Goal: Task Accomplishment & Management: Complete application form

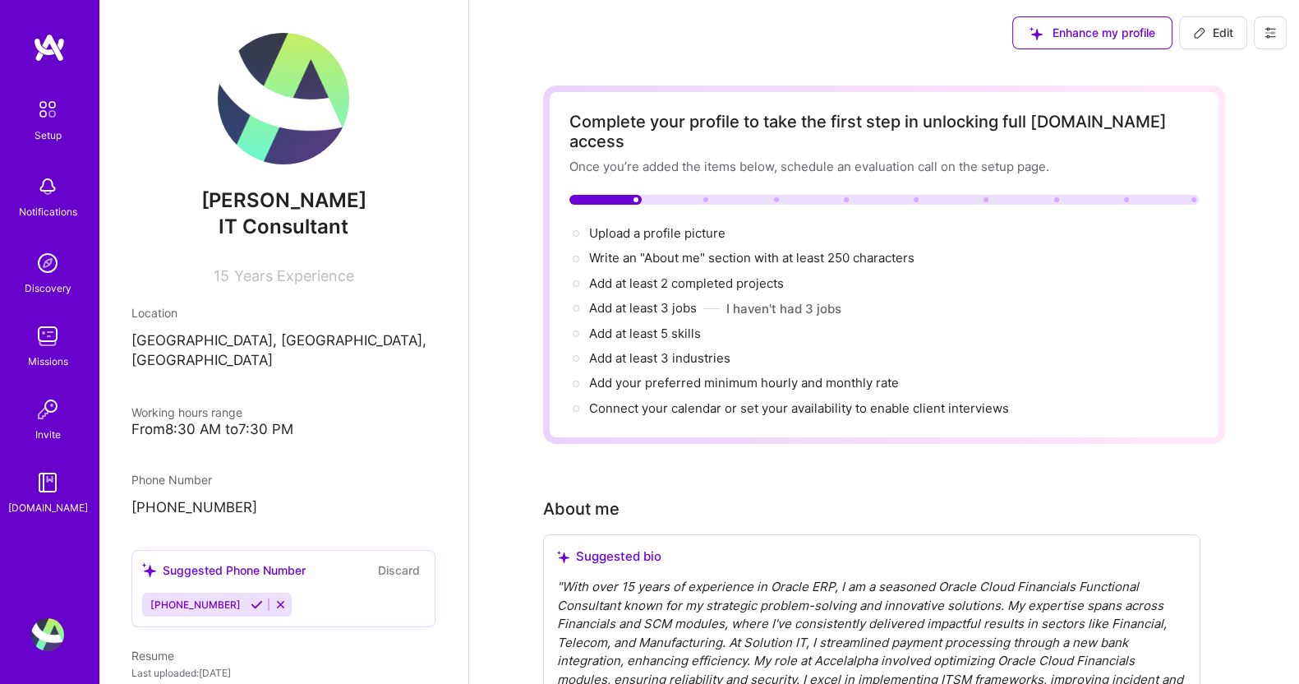
click at [273, 223] on span "IT Consultant" at bounding box center [284, 226] width 130 height 24
click at [282, 227] on span "IT Consultant" at bounding box center [284, 226] width 130 height 24
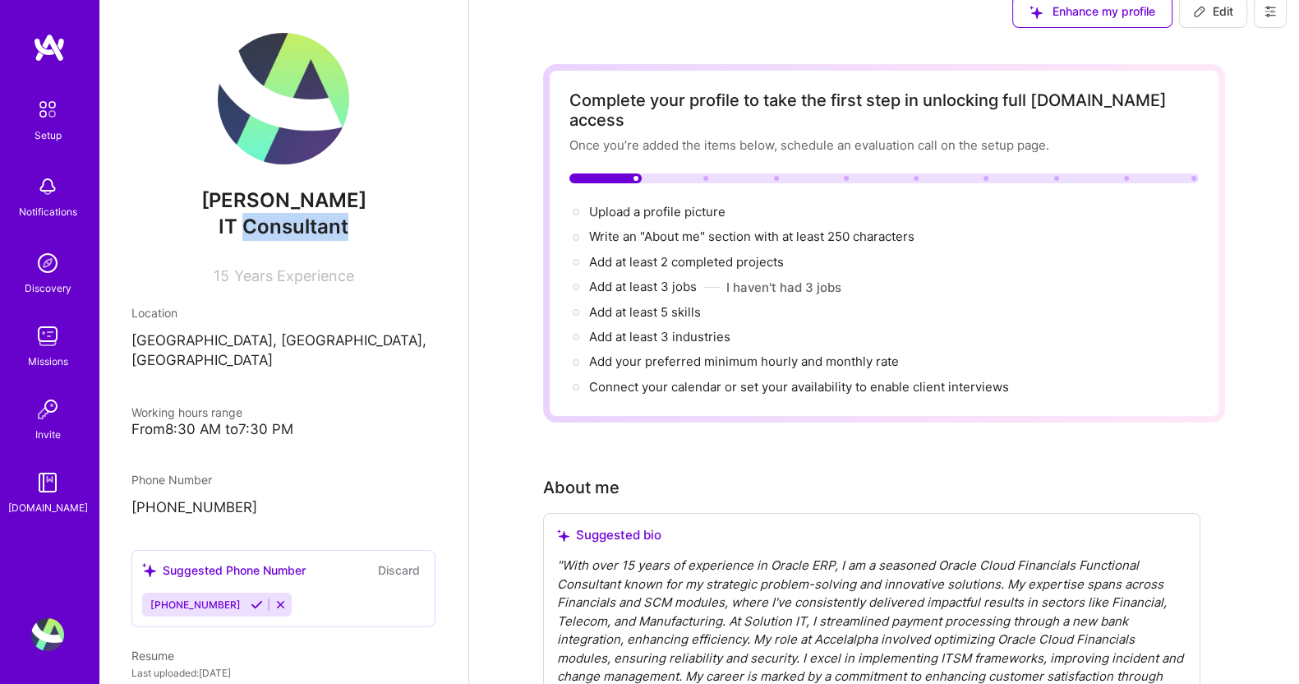
scroll to position [33, 0]
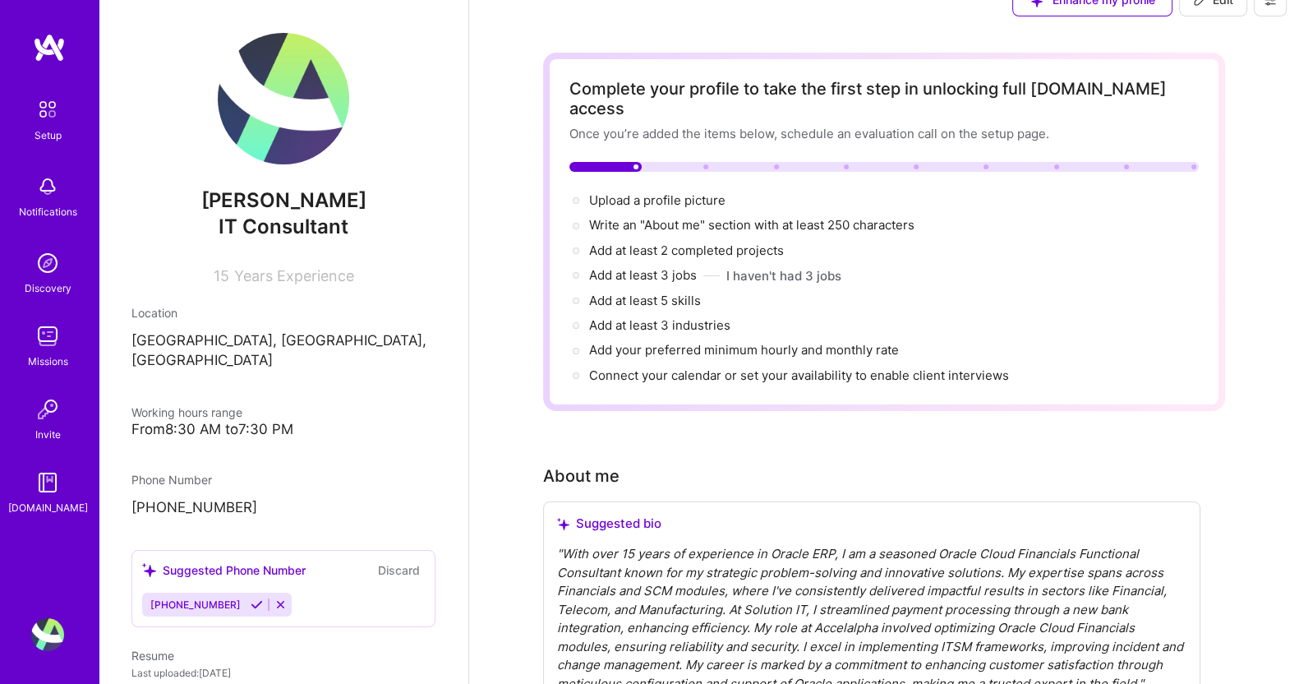
click at [797, 292] on div "Add at least 5 skills →" at bounding box center [883, 301] width 629 height 18
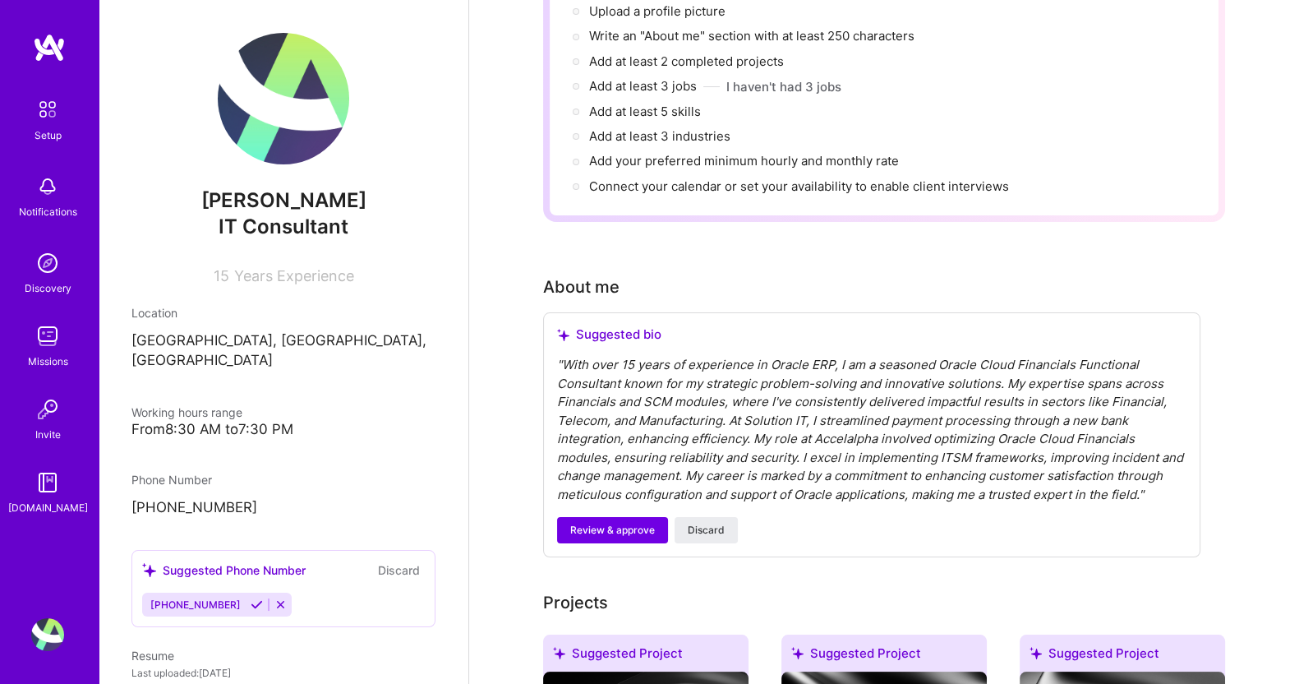
scroll to position [233, 0]
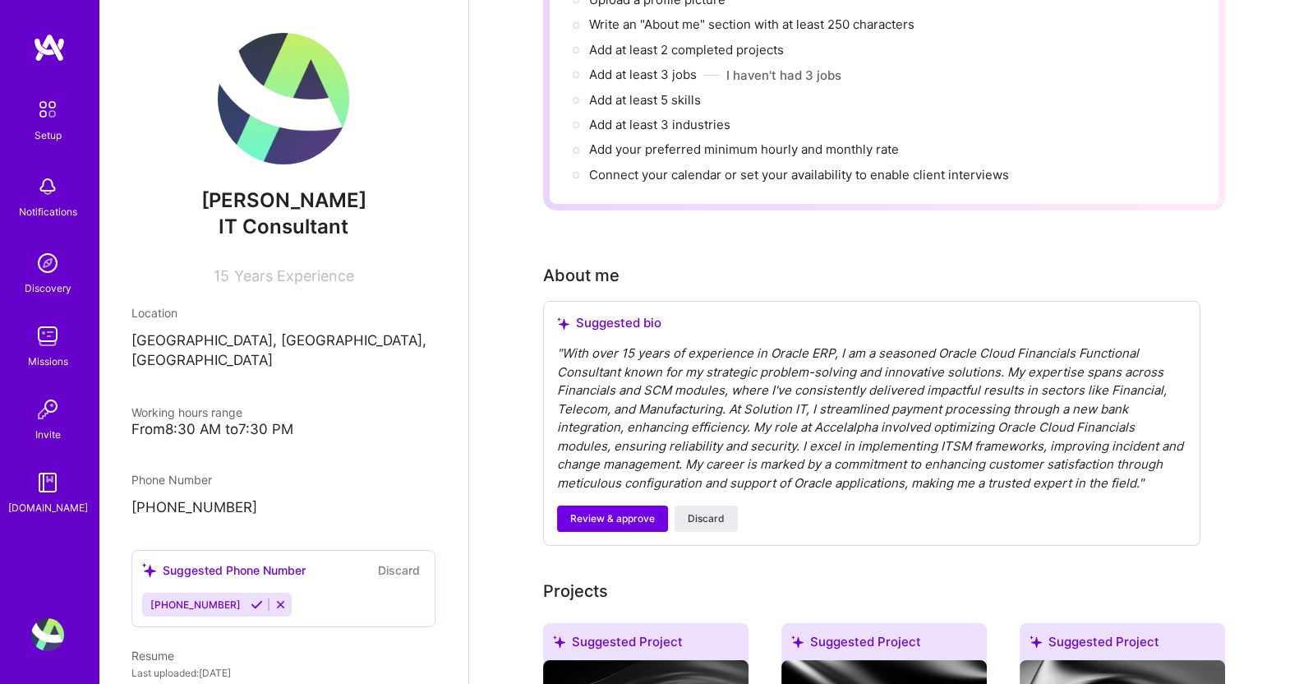
click at [1107, 359] on div "" With over 15 years of experience in Oracle ERP, I am a seasoned Oracle Cloud …" at bounding box center [871, 418] width 629 height 148
click at [798, 394] on div "" With over 15 years of experience in Oracle ERP, I am a seasoned Oracle Cloud …" at bounding box center [871, 418] width 629 height 148
click at [719, 511] on span "Discard" at bounding box center [706, 518] width 37 height 15
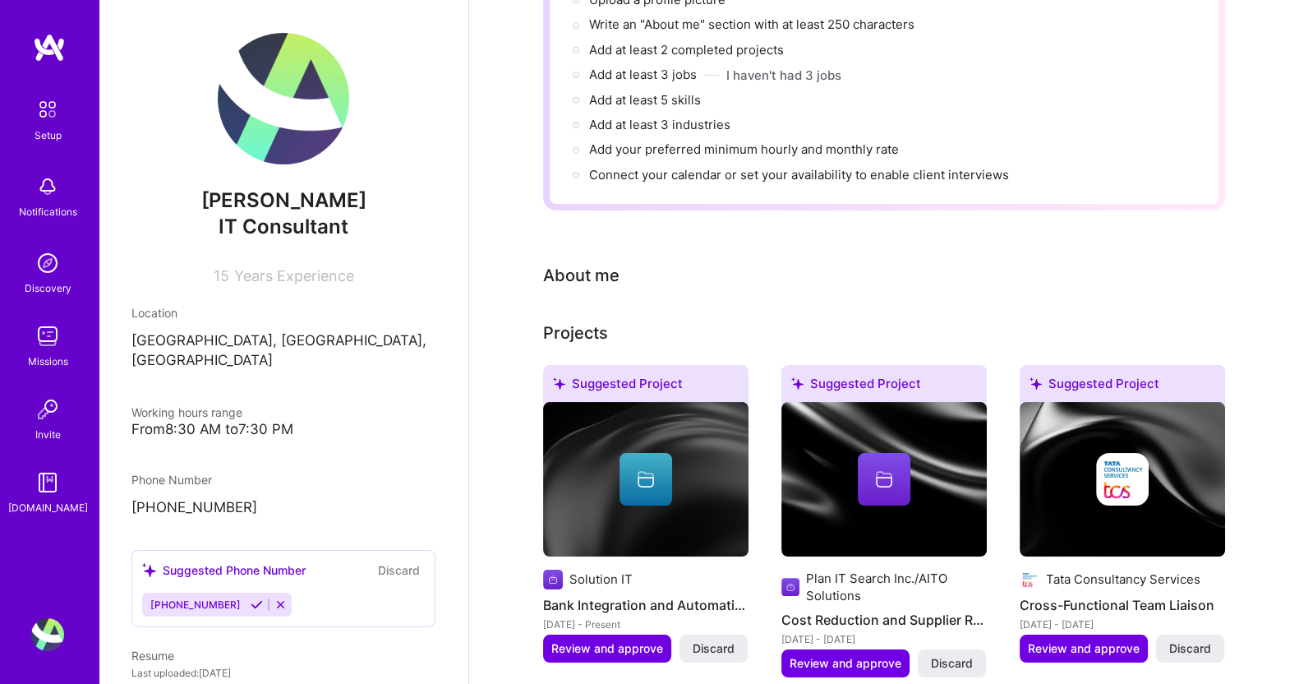
click at [716, 495] on img at bounding box center [645, 479] width 205 height 154
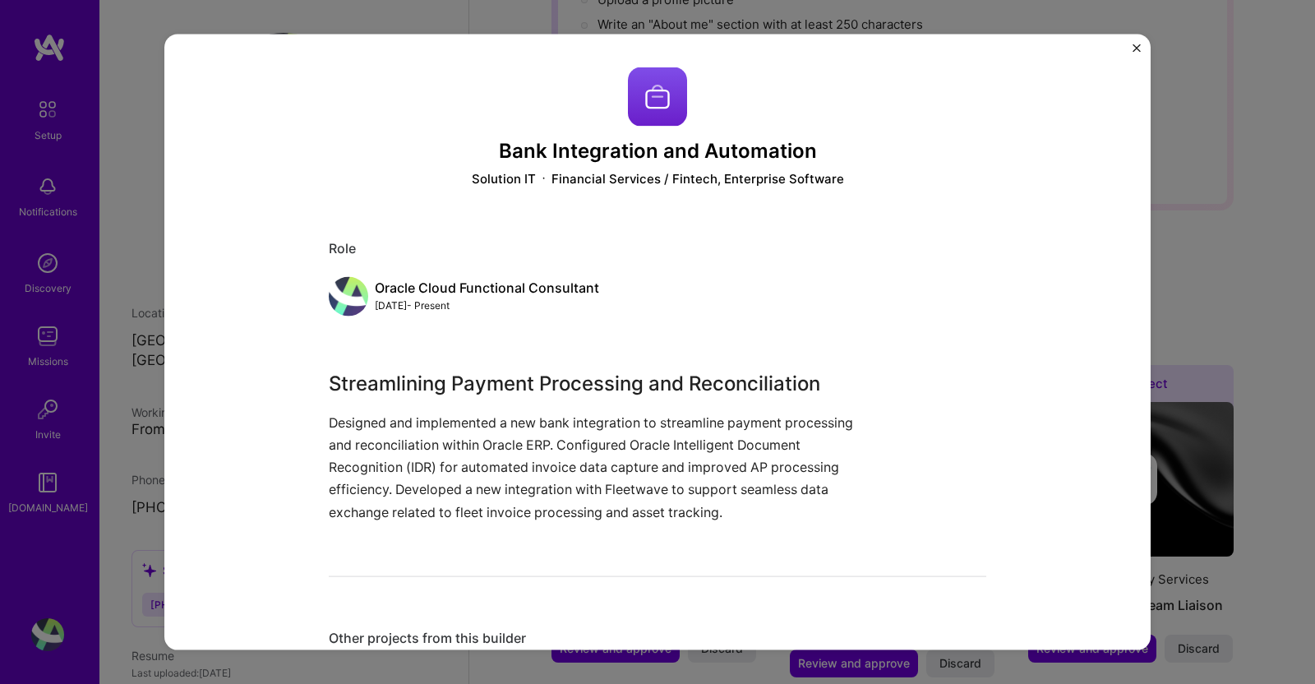
click at [1139, 45] on img "Close" at bounding box center [1136, 48] width 8 height 8
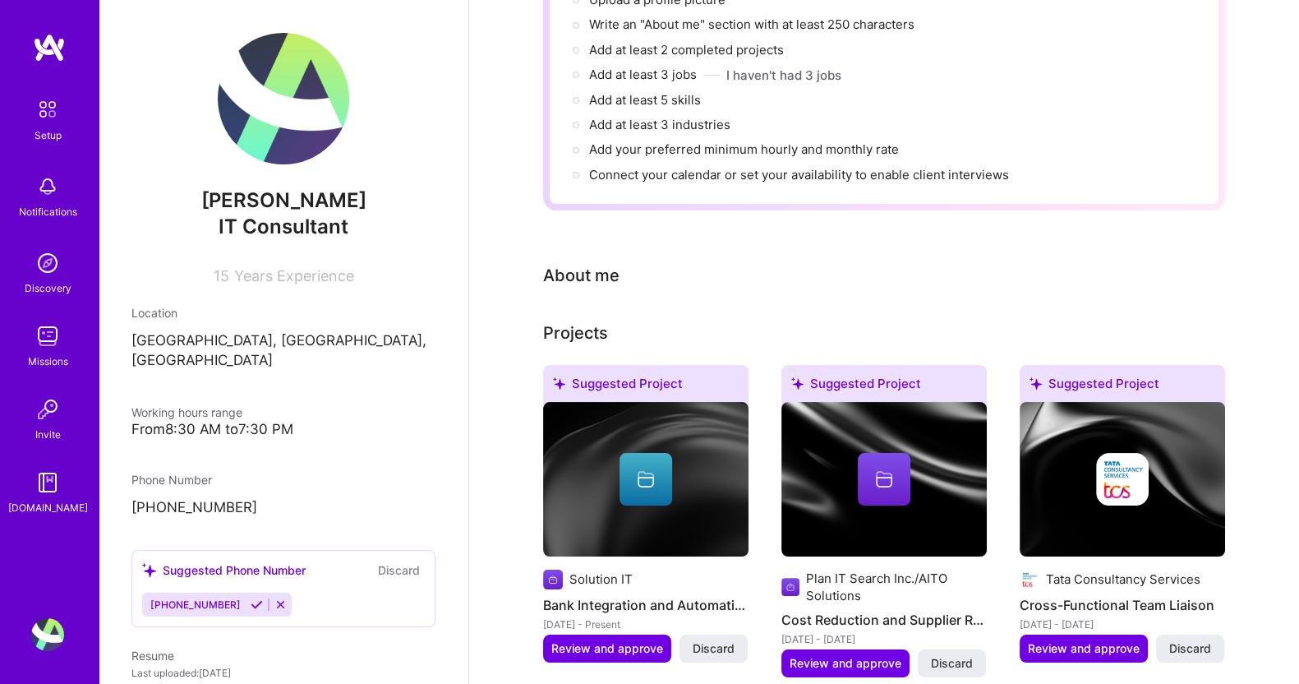
click at [592, 263] on div "About me" at bounding box center [581, 275] width 76 height 25
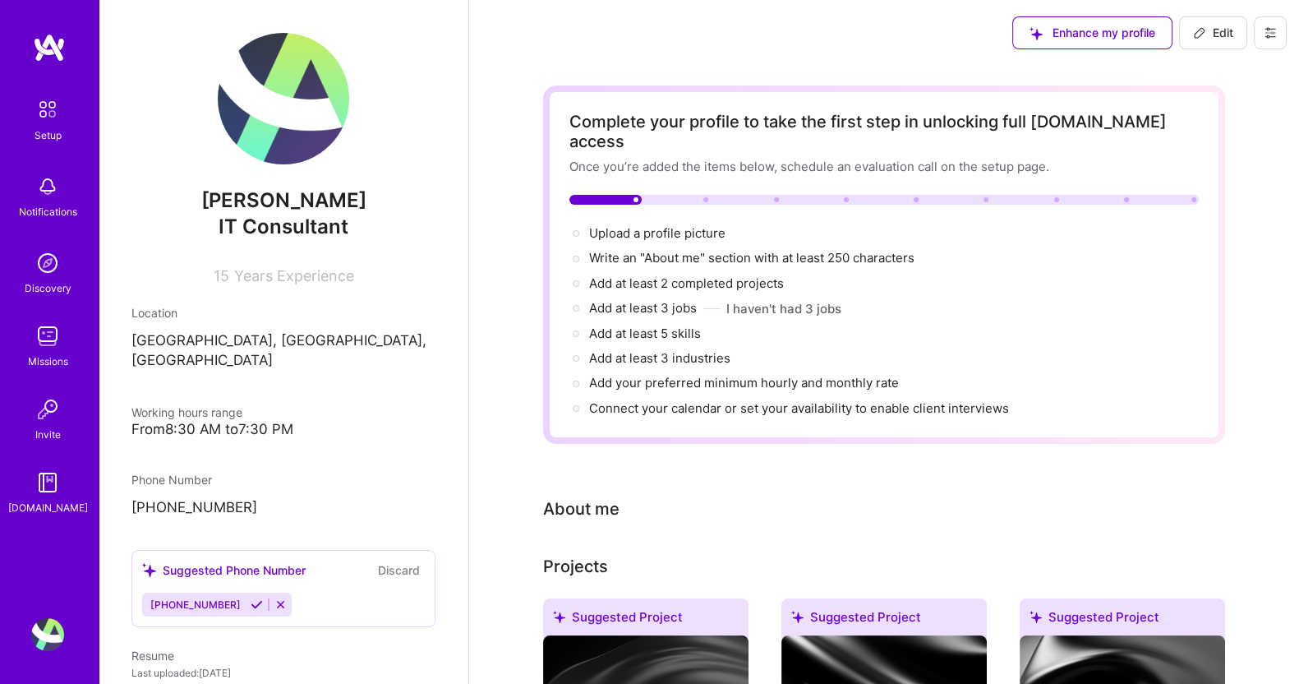
scroll to position [198, 0]
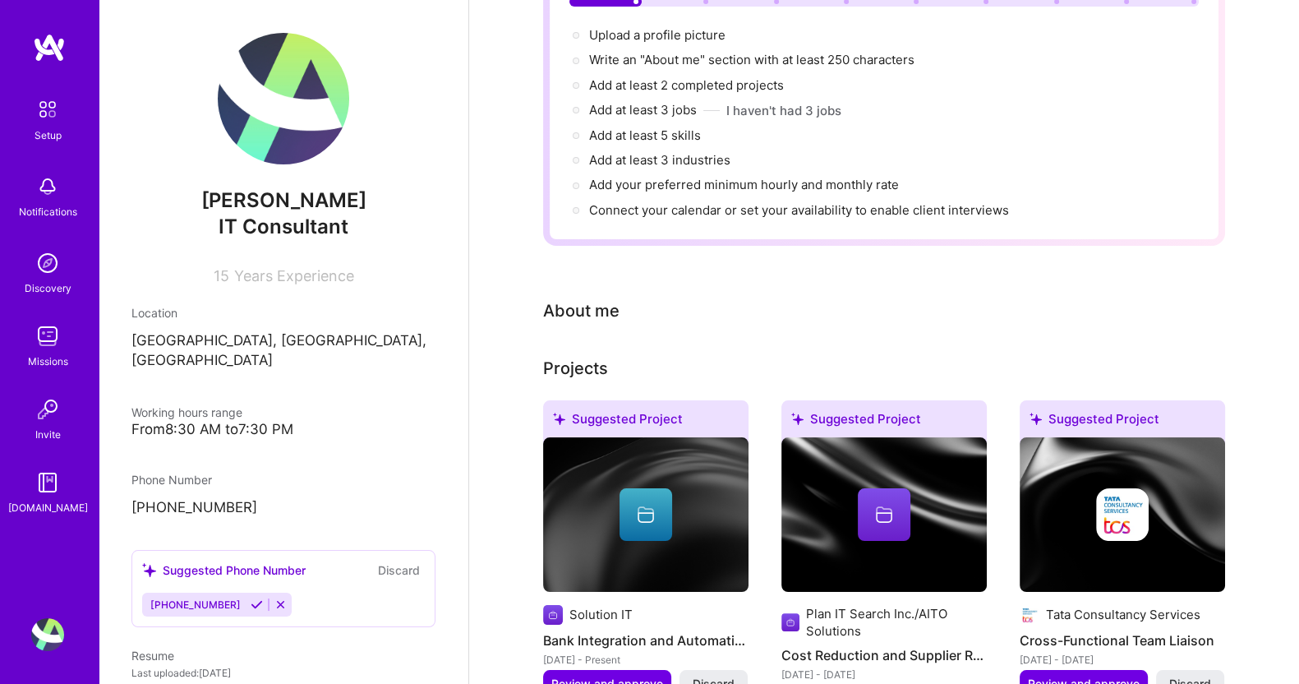
click at [616, 298] on div "About me" at bounding box center [581, 310] width 76 height 25
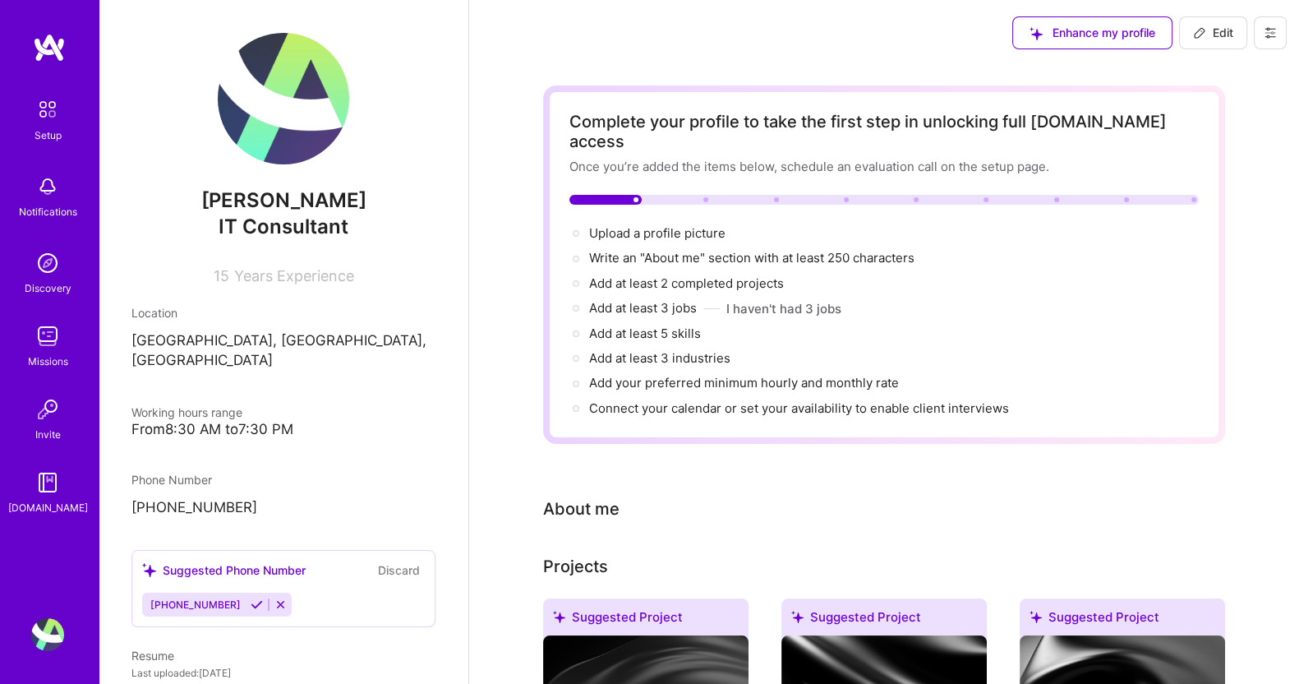
click at [1209, 30] on span "Edit" at bounding box center [1213, 33] width 40 height 16
select select "US"
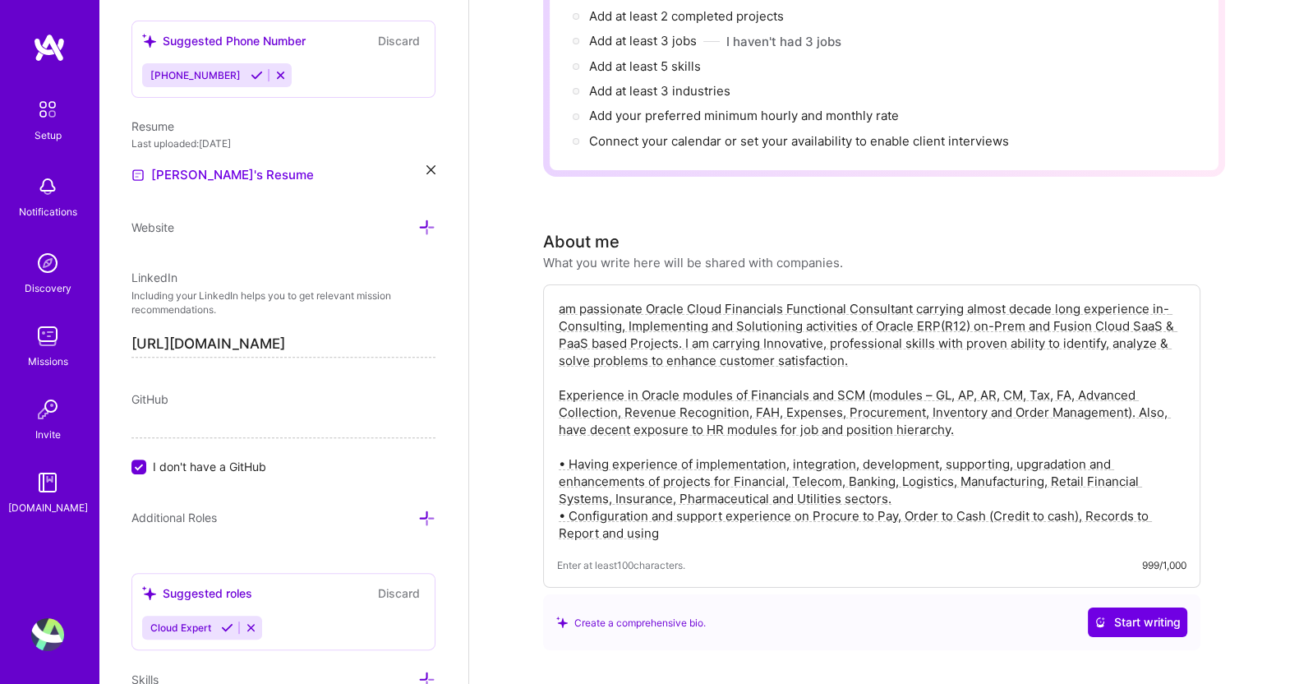
scroll to position [438, 0]
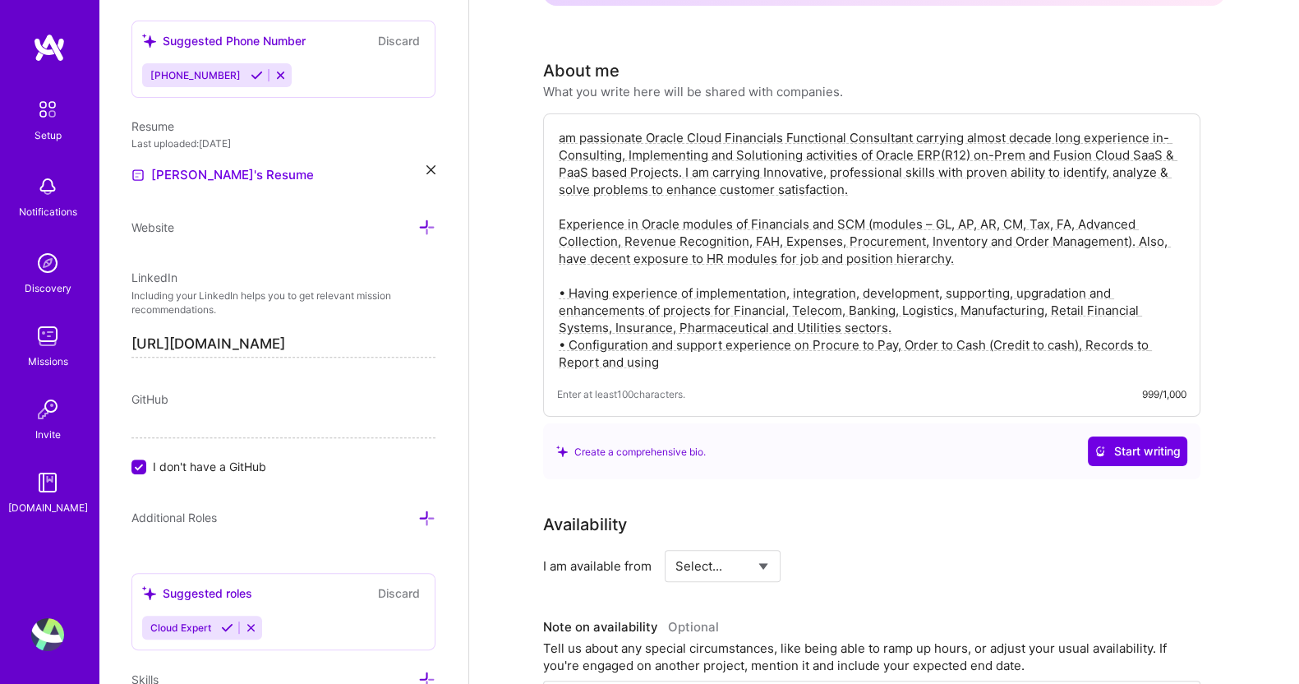
click at [1086, 240] on textarea "am passionate Oracle Cloud Financials Functional Consultant carrying almost dec…" at bounding box center [871, 249] width 629 height 245
drag, startPoint x: 1045, startPoint y: 291, endPoint x: 648, endPoint y: 83, distance: 448.1
click at [648, 83] on div "About me What you write here will be shared with companies. Enter at least 100 …" at bounding box center [871, 268] width 657 height 421
click at [645, 168] on textarea "am passionate Oracle Cloud Financials Functional Consultant carrying almost dec…" at bounding box center [871, 249] width 629 height 245
click at [670, 385] on span "Enter at least 100 characters." at bounding box center [621, 393] width 128 height 17
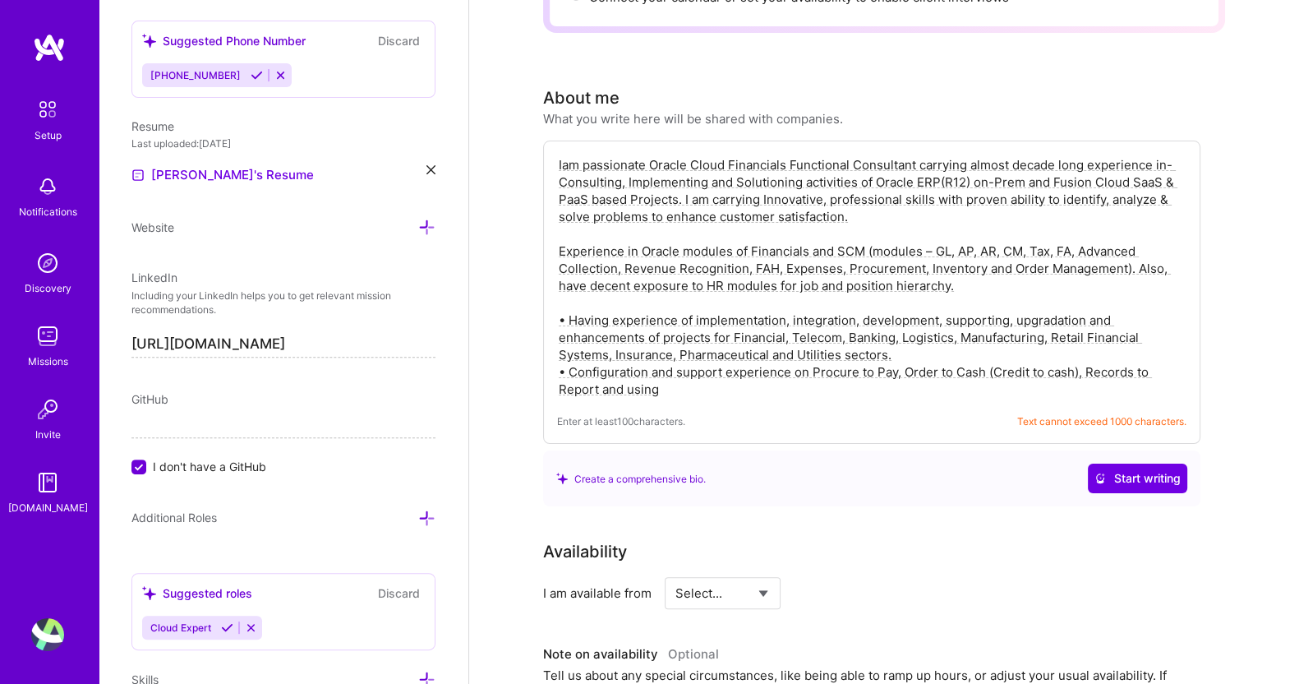
scroll to position [397, 0]
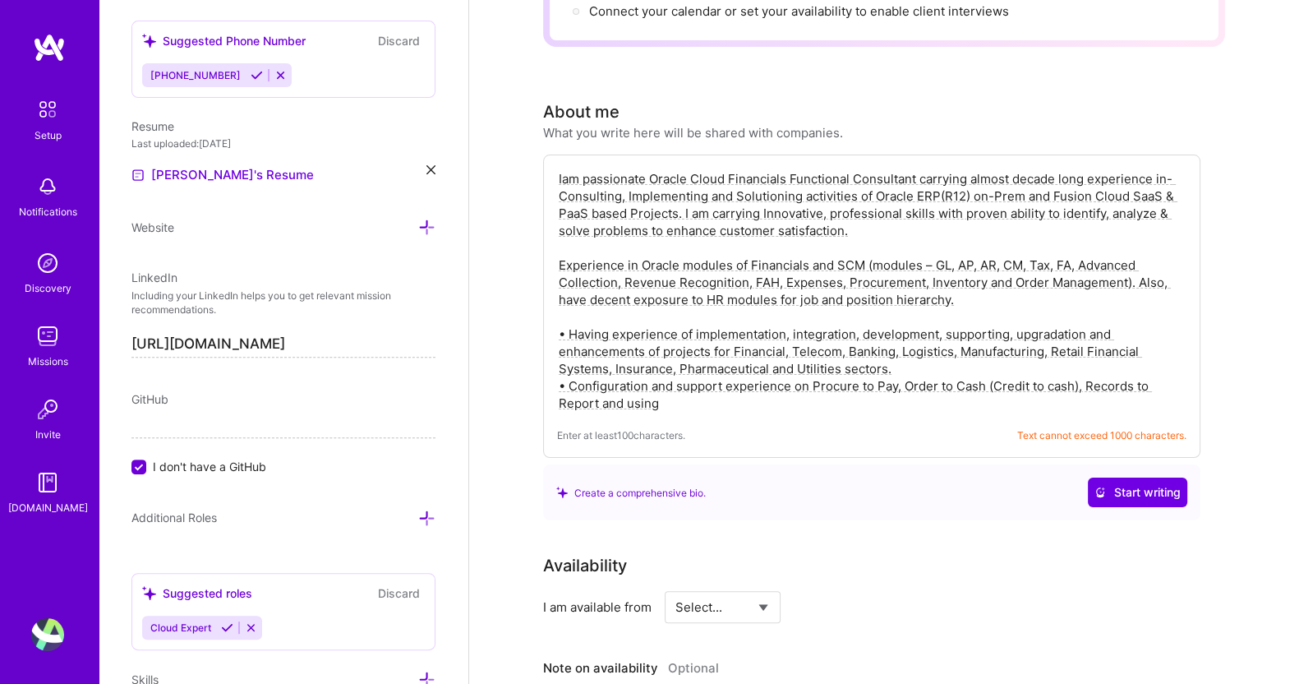
click at [1046, 254] on textarea "Iam passionate Oracle Cloud Financials Functional Consultant carrying almost de…" at bounding box center [871, 290] width 629 height 245
drag, startPoint x: 1052, startPoint y: 223, endPoint x: 1035, endPoint y: 295, distance: 74.2
click at [1035, 295] on textarea "Iam passionate Oracle Cloud Financials Functional Consultant carrying almost de…" at bounding box center [871, 290] width 629 height 245
click at [721, 366] on textarea "Iam passionate Oracle Cloud Financials Functional Consultant carrying almost de…" at bounding box center [871, 290] width 629 height 245
click at [1023, 279] on textarea "Iam passionate Oracle Cloud Financials Functional Consultant carrying almost de…" at bounding box center [871, 290] width 629 height 245
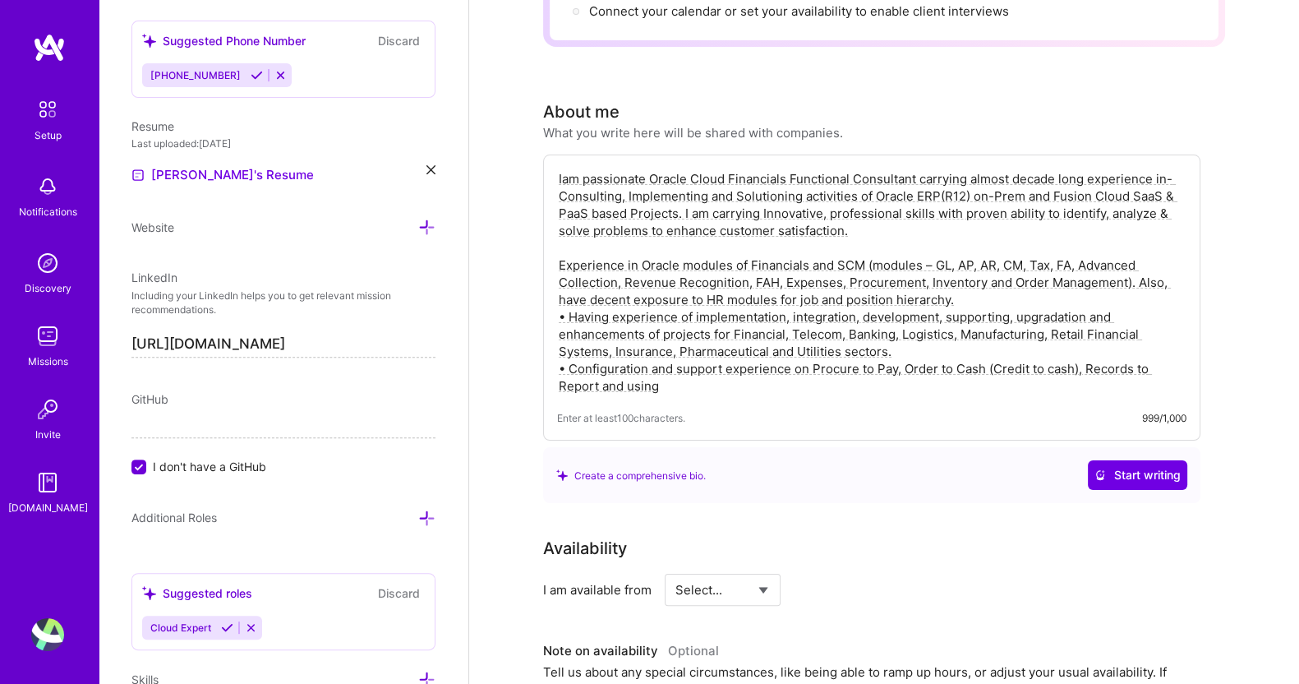
click at [971, 212] on textarea "Iam passionate Oracle Cloud Financials Functional Consultant carrying almost de…" at bounding box center [871, 282] width 629 height 228
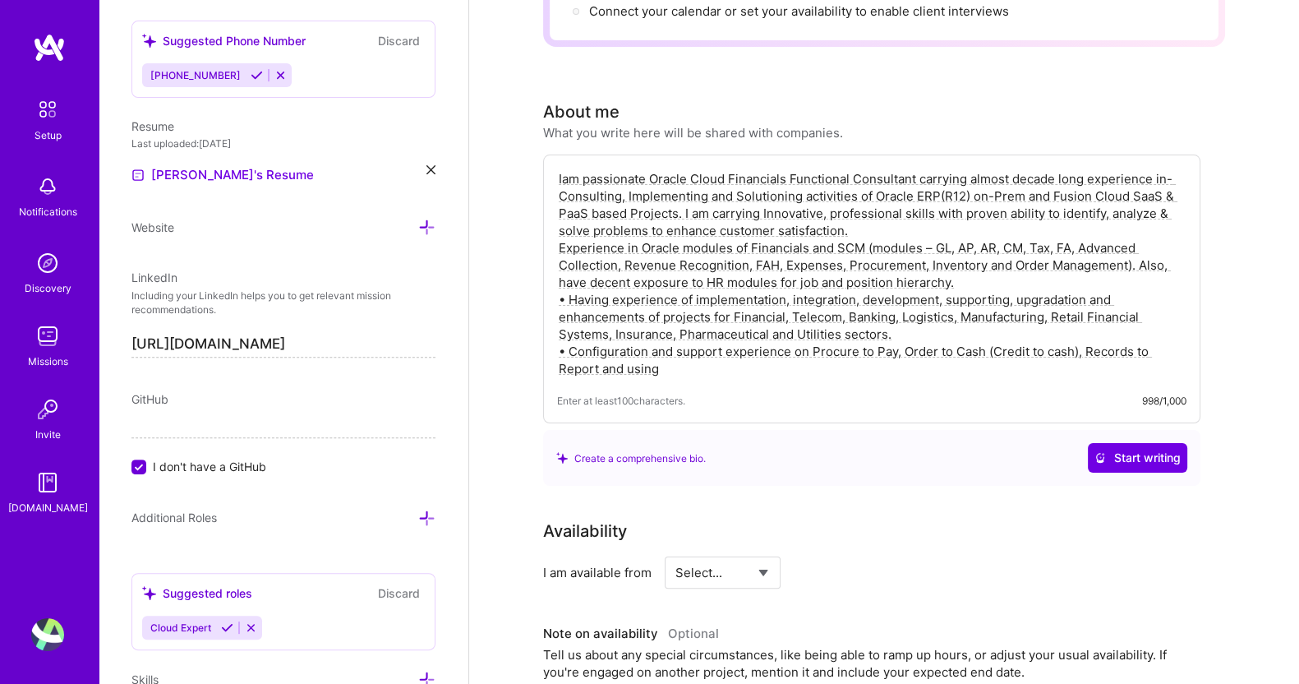
type textarea "Iam passionate Oracle Cloud Financials Functional Consultant carrying almost de…"
click at [650, 450] on div "Create a comprehensive bio." at bounding box center [631, 458] width 150 height 17
click at [627, 450] on div "Create a comprehensive bio." at bounding box center [631, 458] width 150 height 17
click at [1131, 450] on span "Start writing" at bounding box center [1138, 458] width 86 height 16
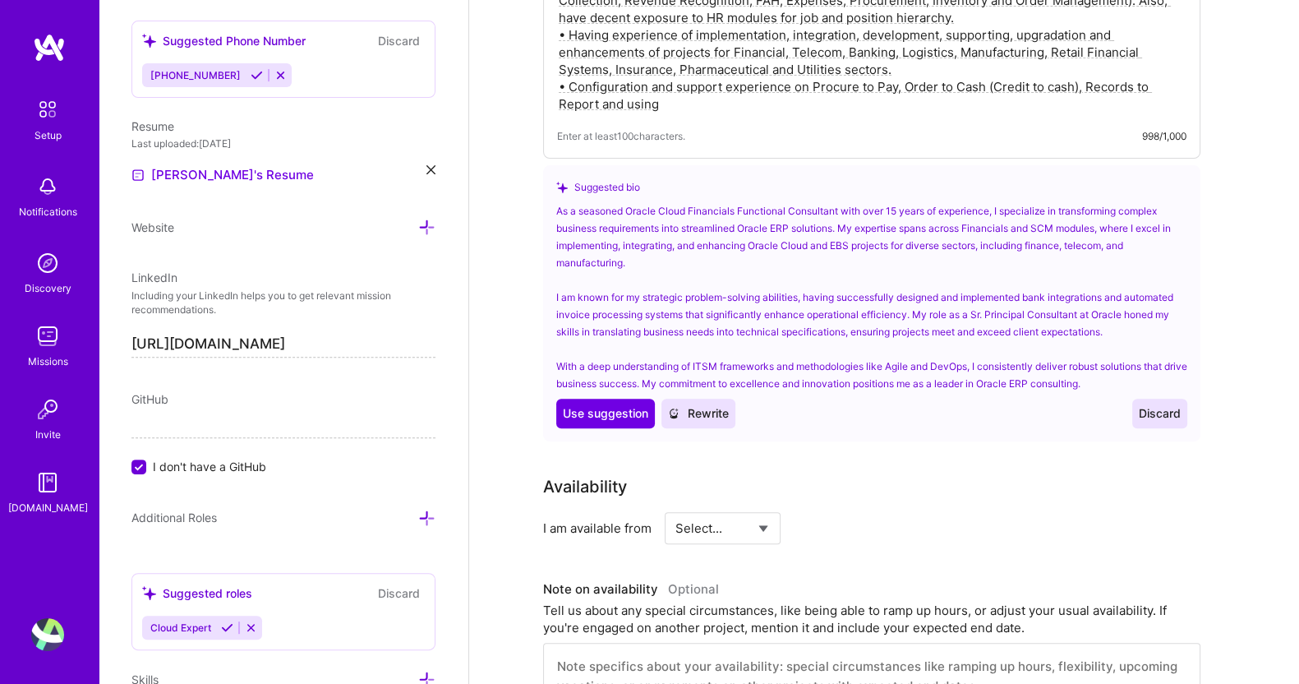
scroll to position [721, 0]
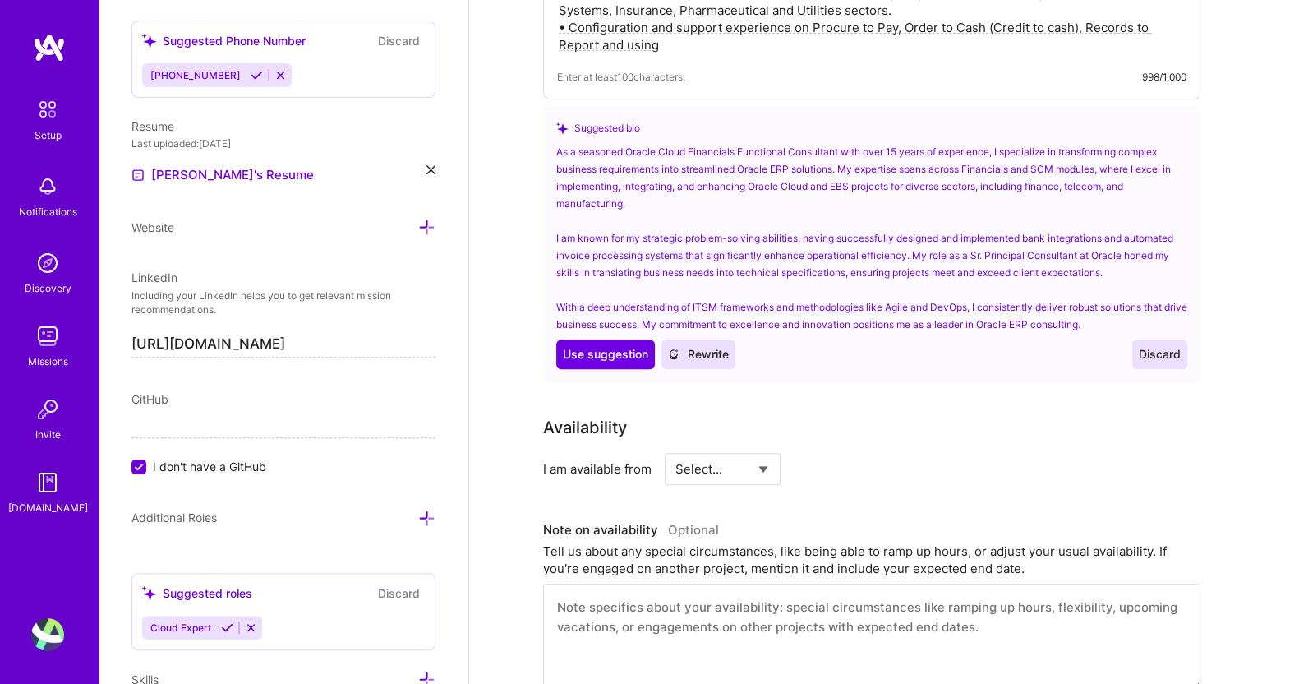
click at [695, 448] on select "Select... Right Now Future Date Not Available" at bounding box center [722, 469] width 95 height 42
select select "Right Now"
click at [675, 448] on select "Select... Right Now Future Date Not Available" at bounding box center [722, 469] width 95 height 42
click at [617, 346] on span "Use suggestion" at bounding box center [605, 354] width 85 height 16
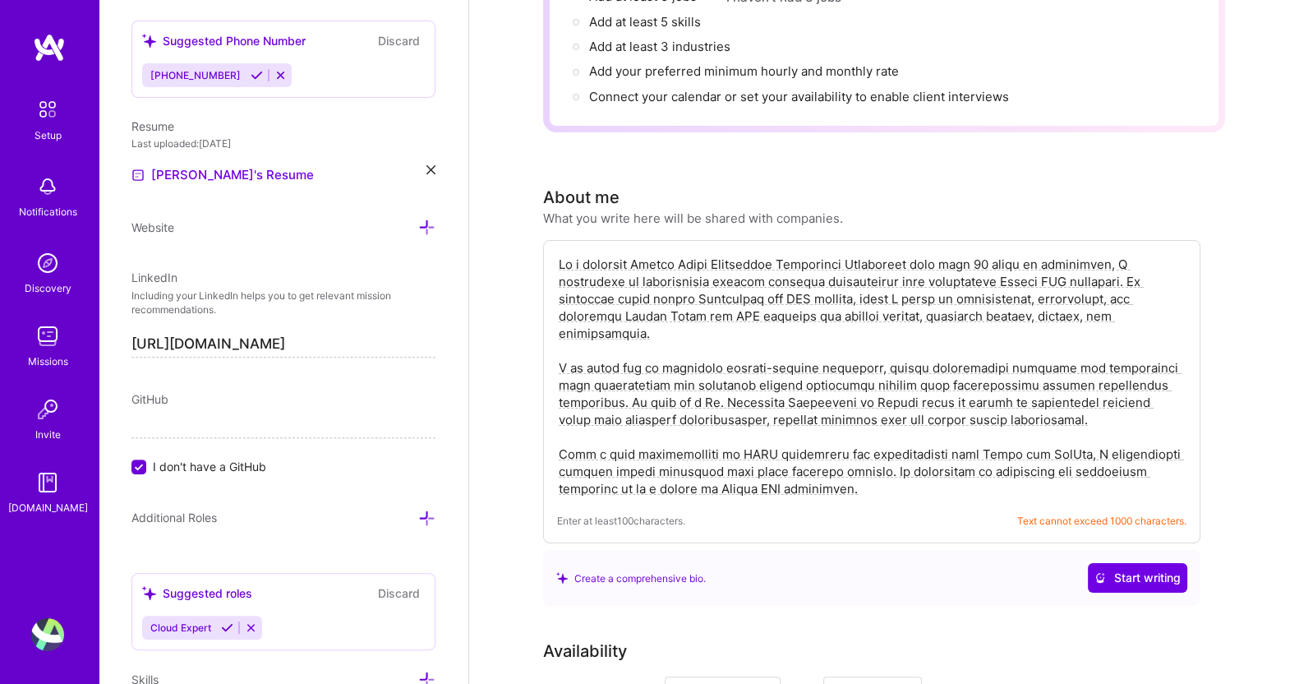
scroll to position [375, 0]
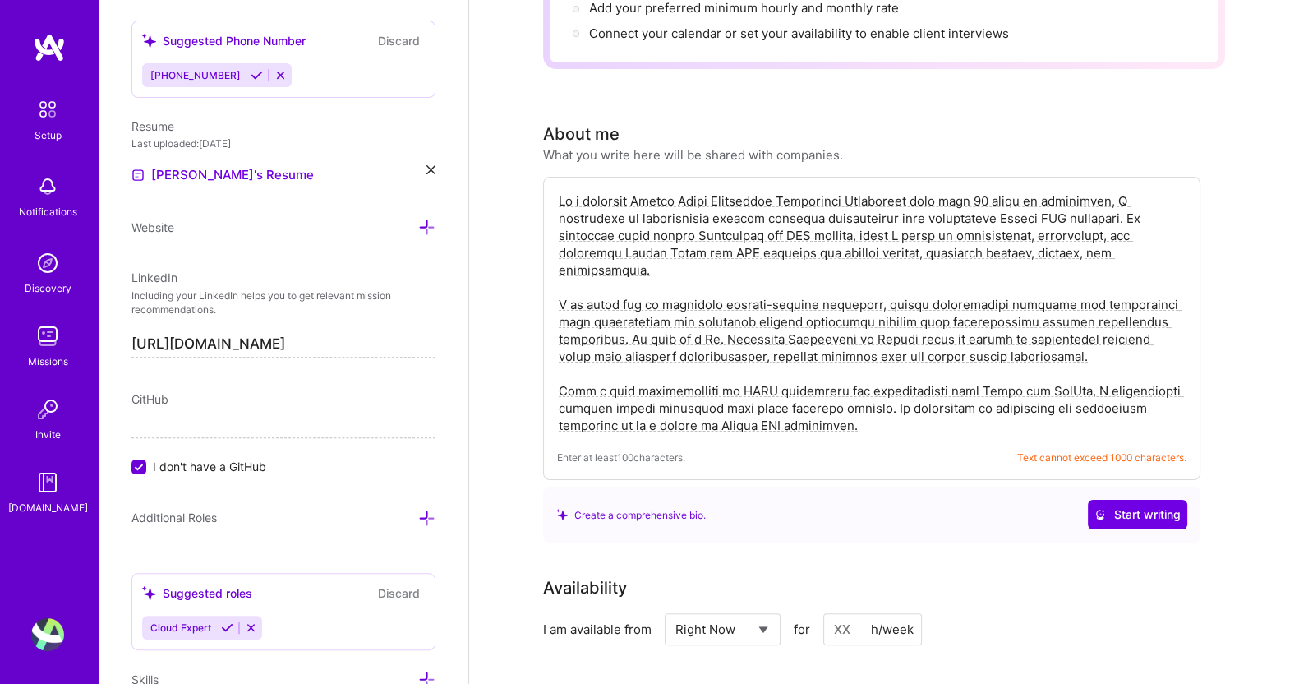
drag, startPoint x: 618, startPoint y: 182, endPoint x: 558, endPoint y: 233, distance: 78.7
click at [555, 233] on div "Enter at least 100 characters. Text cannot exceed 1000 characters." at bounding box center [871, 328] width 657 height 303
click at [731, 389] on textarea at bounding box center [871, 313] width 629 height 245
drag, startPoint x: 797, startPoint y: 381, endPoint x: 592, endPoint y: 220, distance: 261.1
click at [592, 220] on textarea at bounding box center [871, 313] width 629 height 245
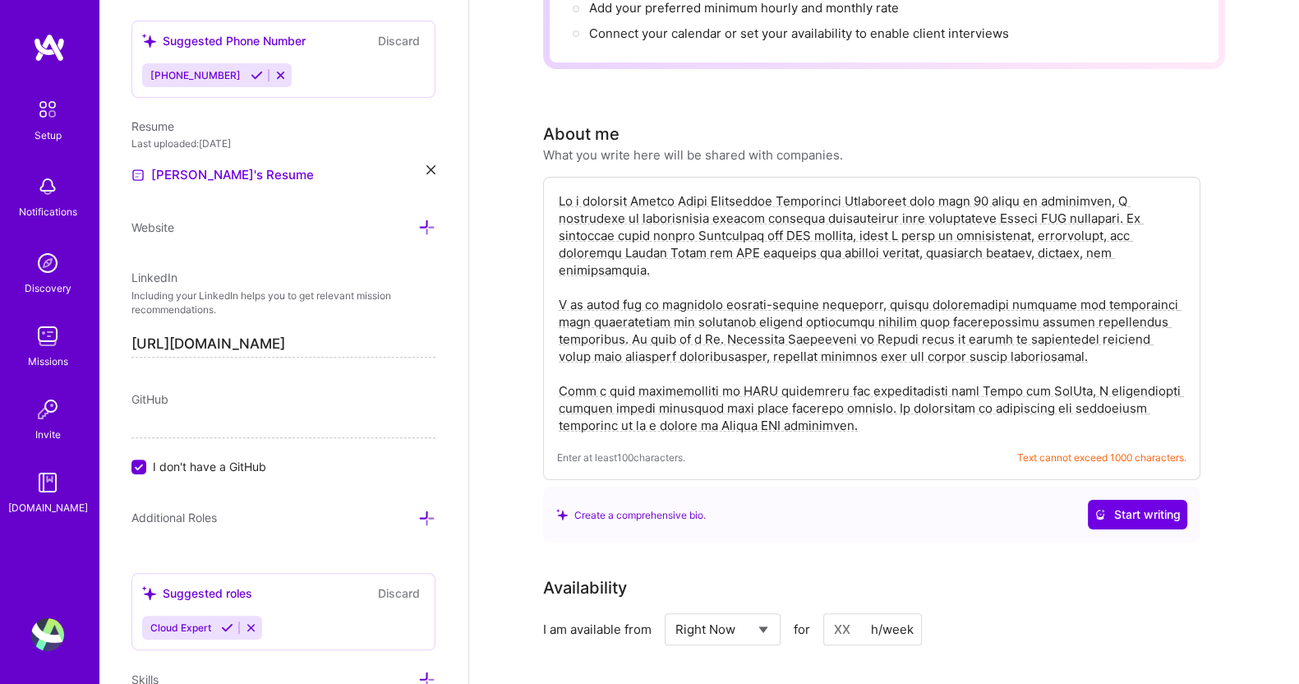
click at [594, 219] on textarea at bounding box center [871, 313] width 629 height 245
click at [621, 191] on textarea at bounding box center [871, 313] width 629 height 245
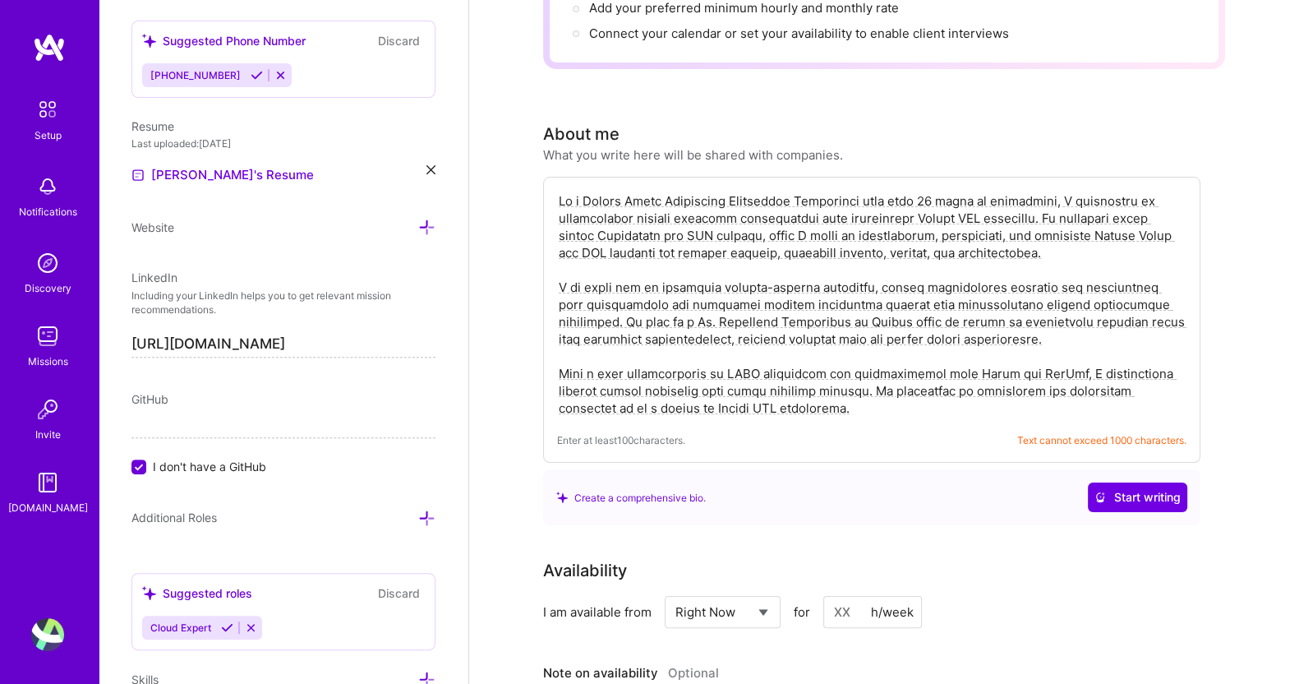
click at [793, 267] on textarea at bounding box center [871, 305] width 629 height 228
click at [586, 191] on textarea at bounding box center [871, 305] width 629 height 228
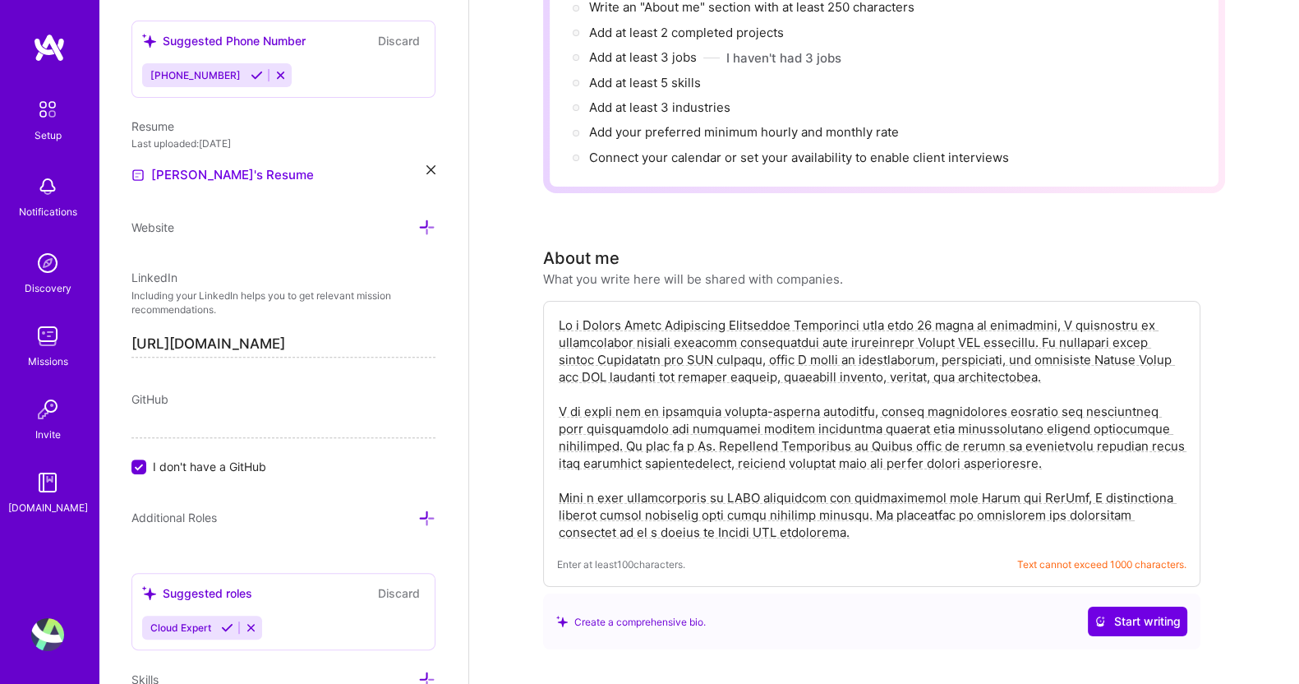
scroll to position [357, 0]
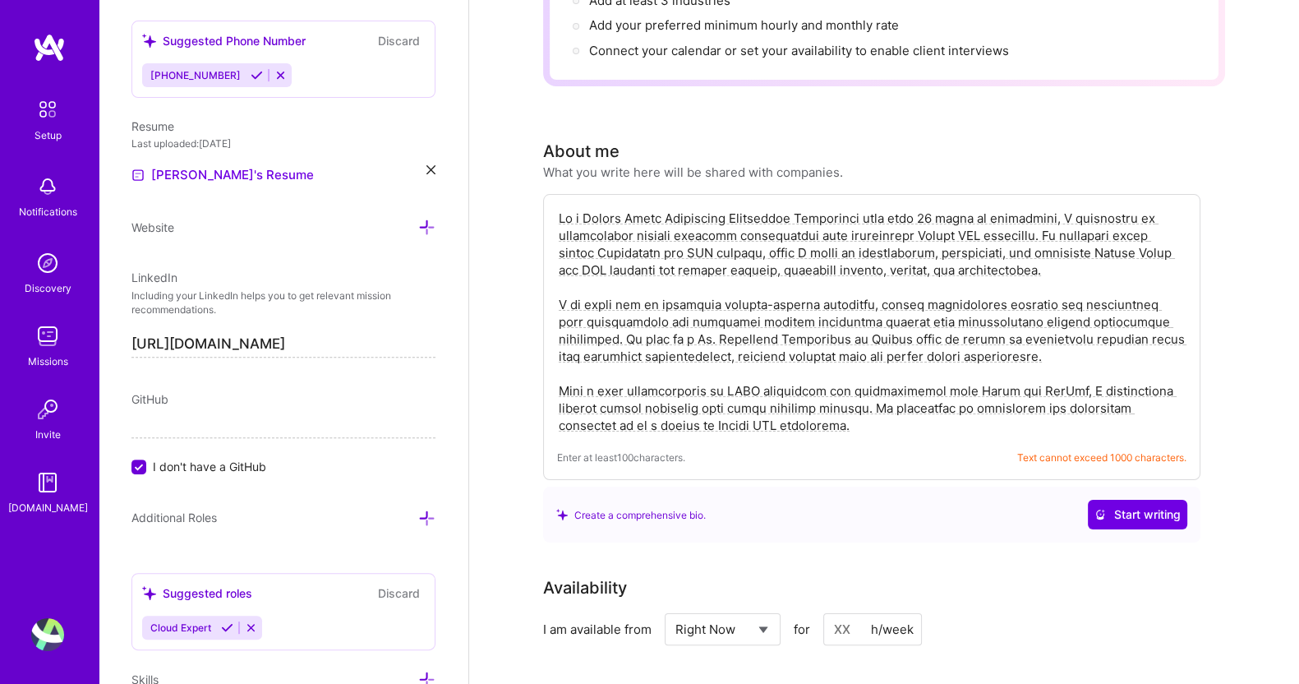
click at [793, 320] on textarea at bounding box center [871, 322] width 629 height 228
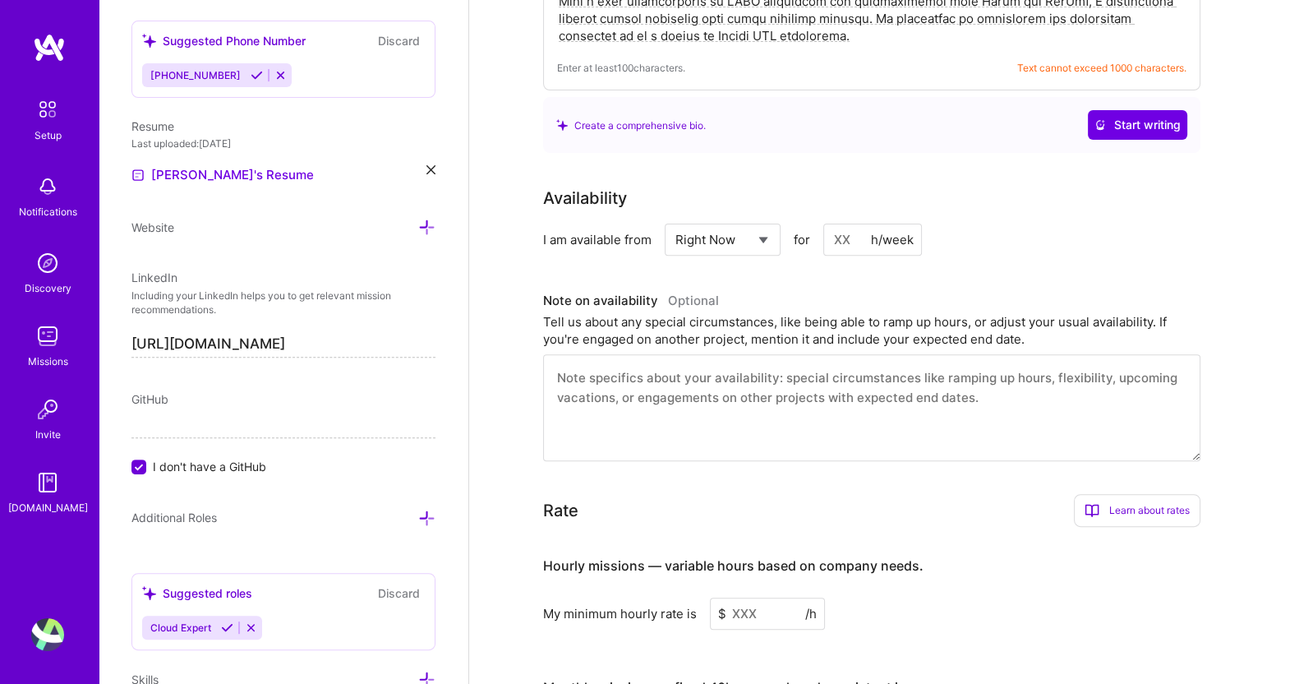
scroll to position [842, 0]
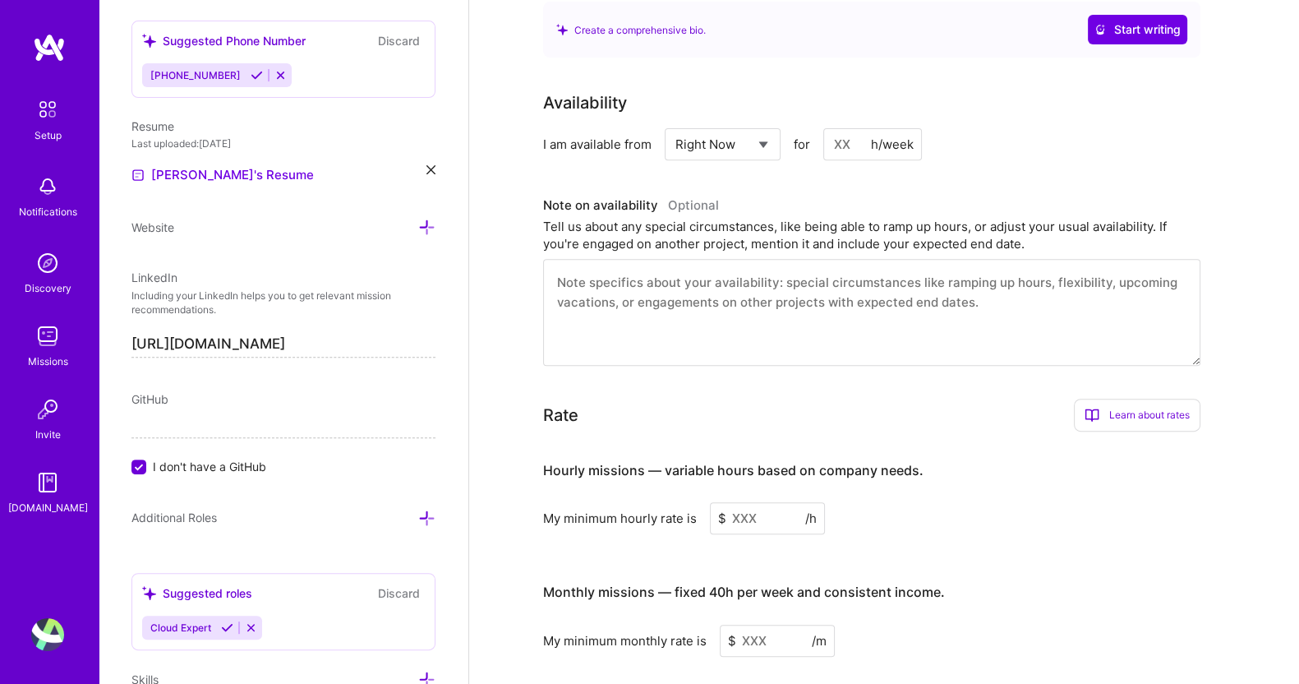
type textarea "As a Oracle Cloud Financials Functional Consultant with over 15 years of experi…"
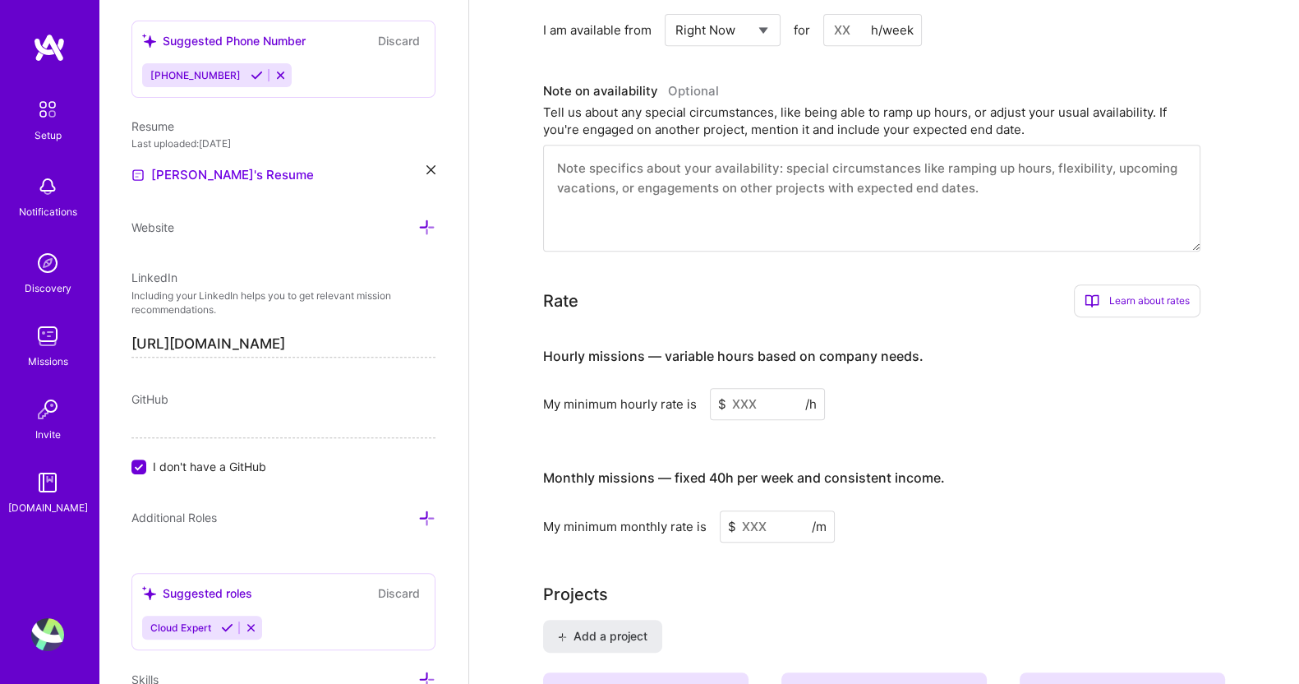
click at [758, 388] on input at bounding box center [767, 404] width 115 height 32
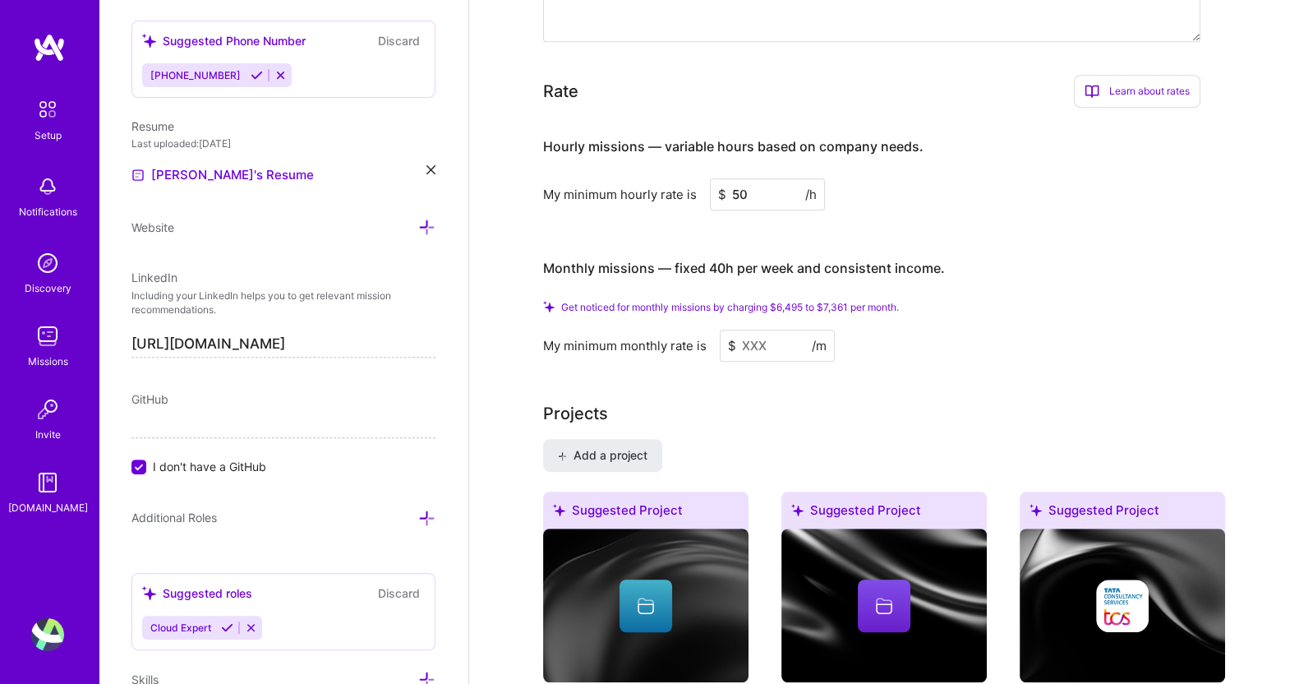
scroll to position [1155, 0]
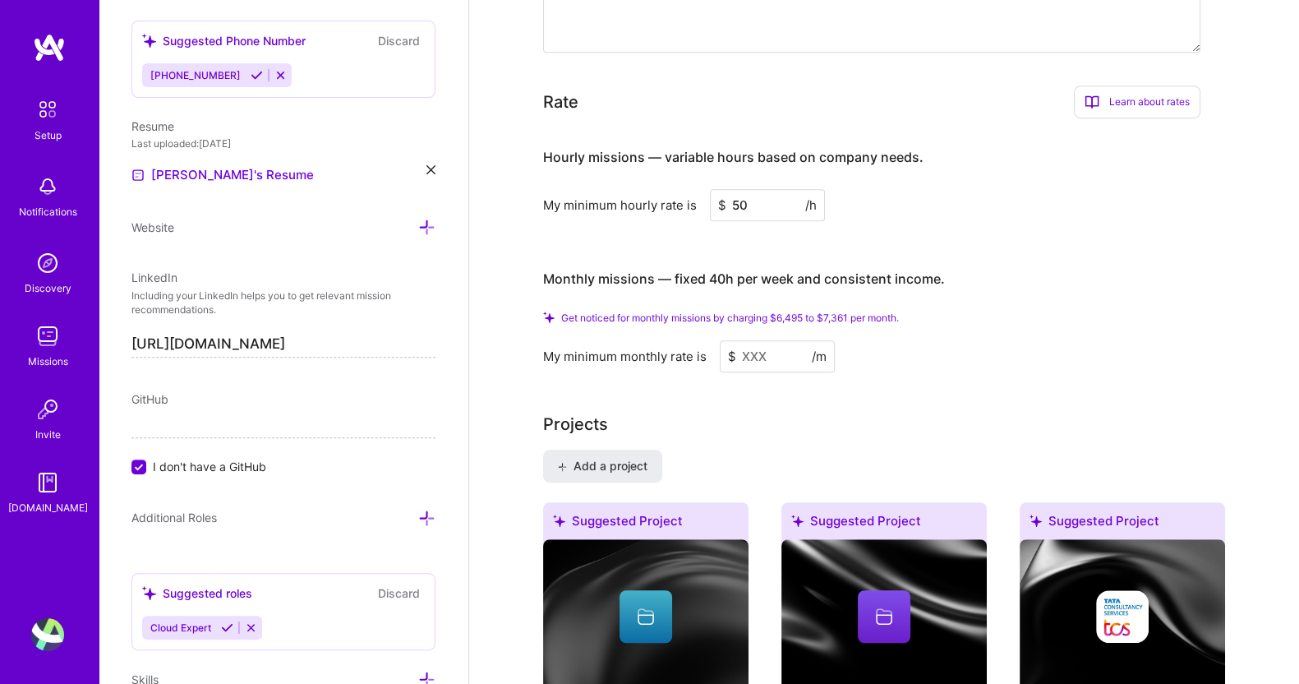
type input "5"
type input "70"
type input "10"
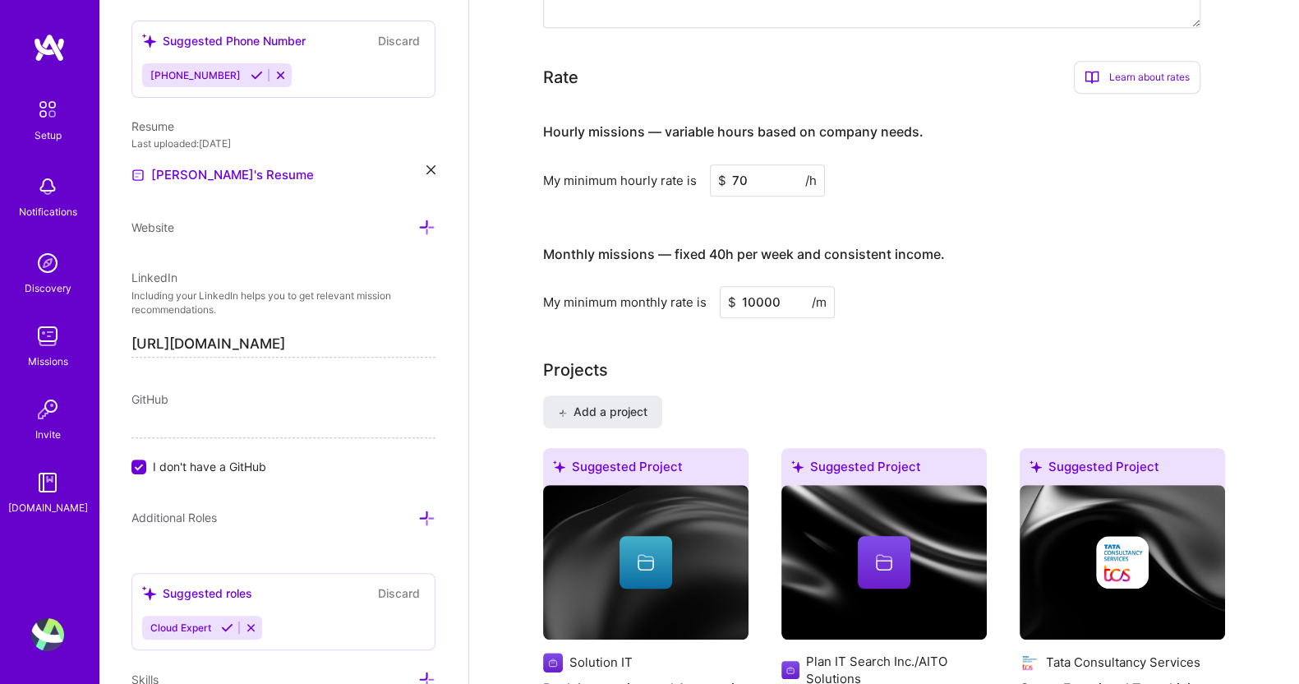
type input "10000"
click at [957, 357] on div "Projects" at bounding box center [884, 369] width 682 height 25
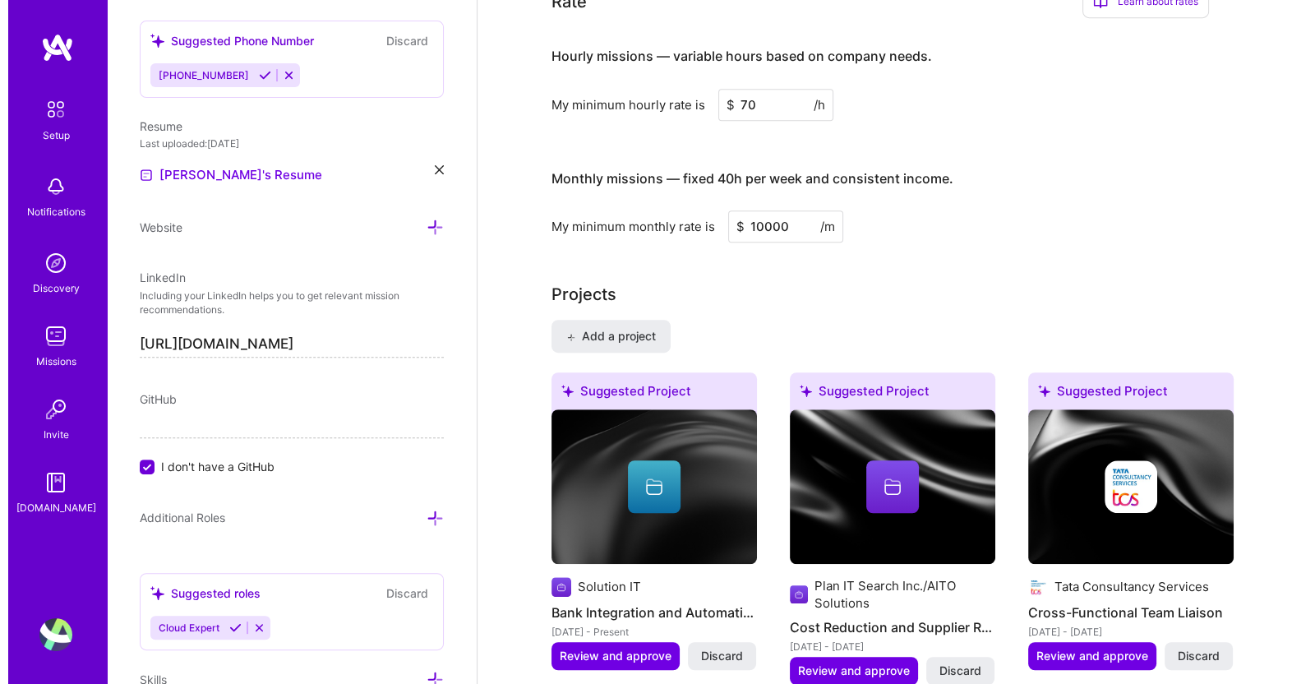
scroll to position [1241, 0]
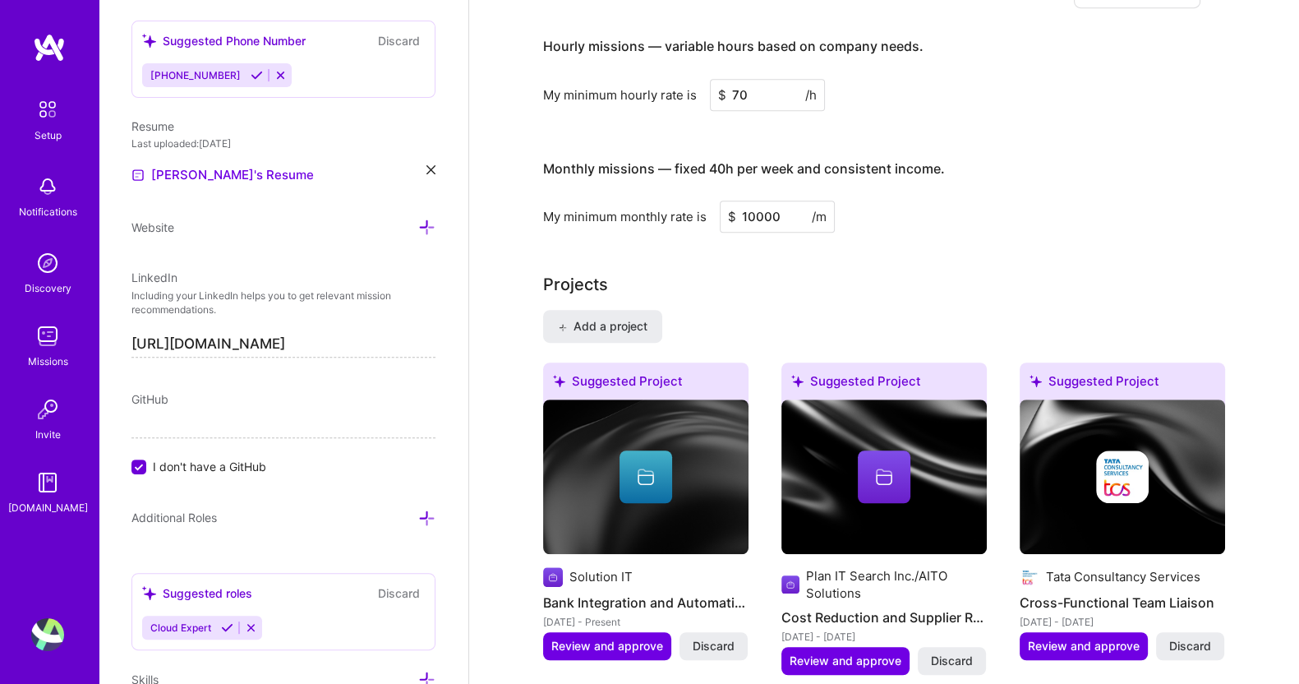
click at [608, 601] on span "Review and approve" at bounding box center [607, 646] width 112 height 16
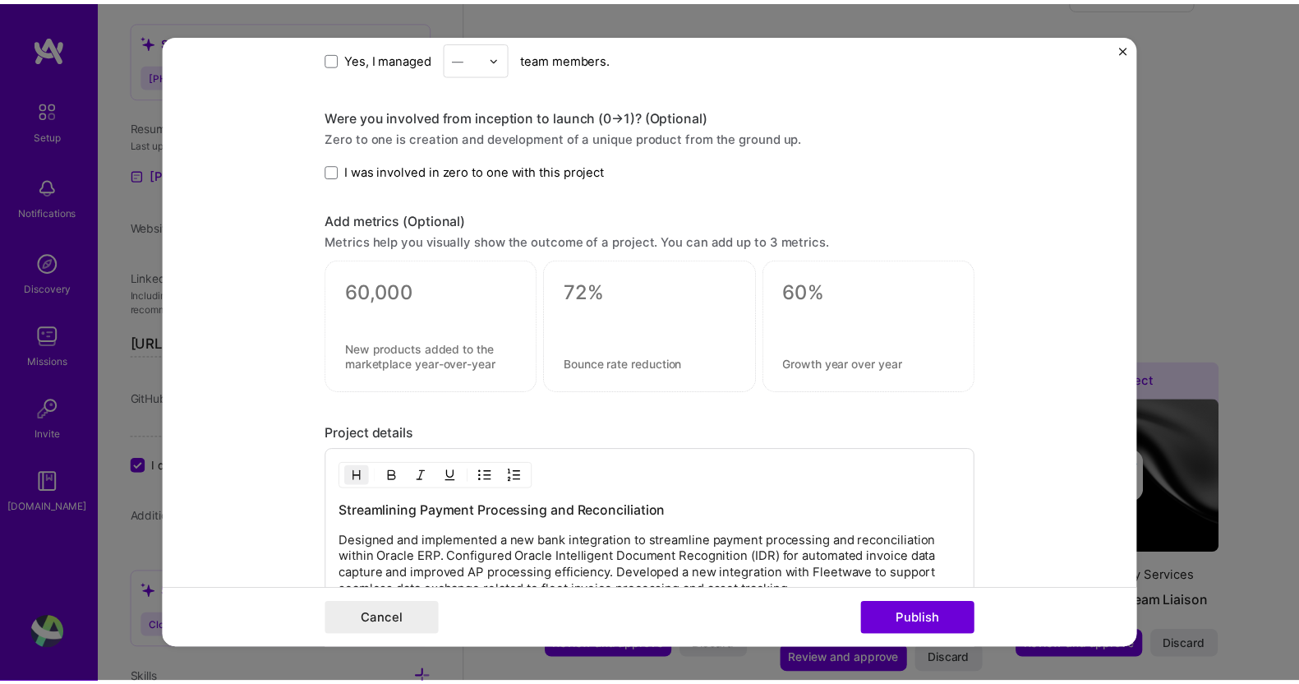
scroll to position [1077, 0]
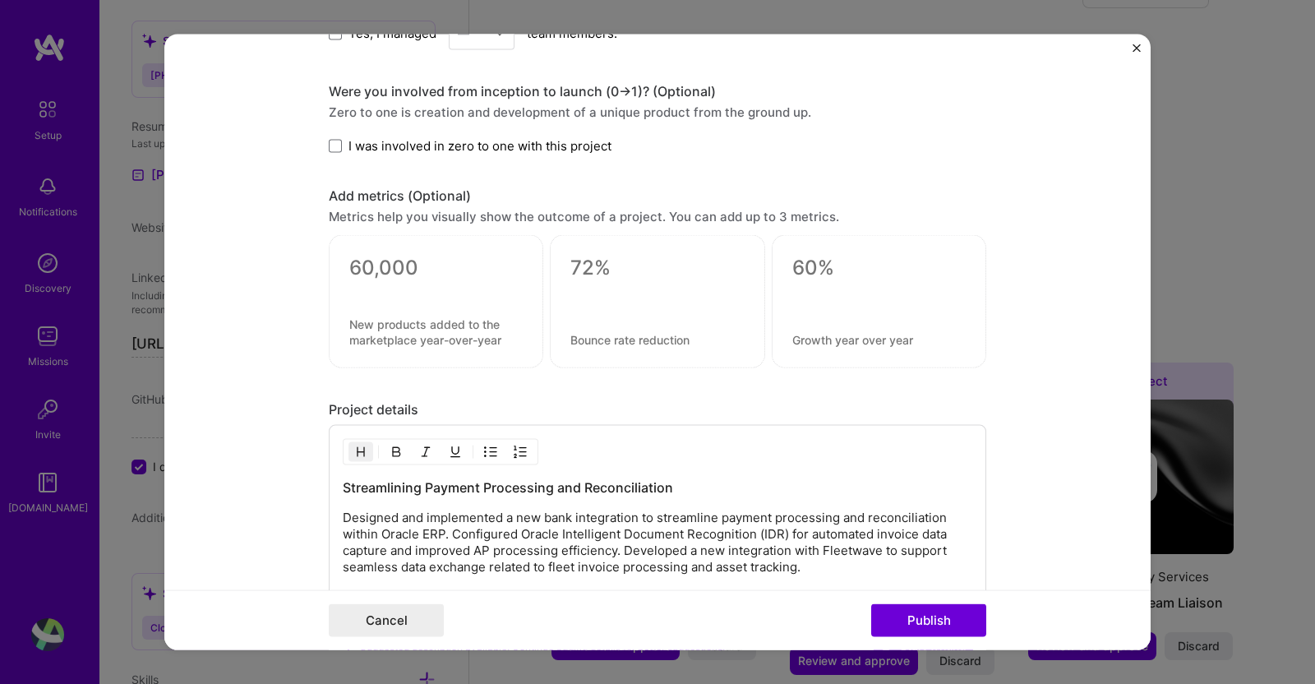
click at [397, 601] on button "Cancel" at bounding box center [386, 619] width 115 height 33
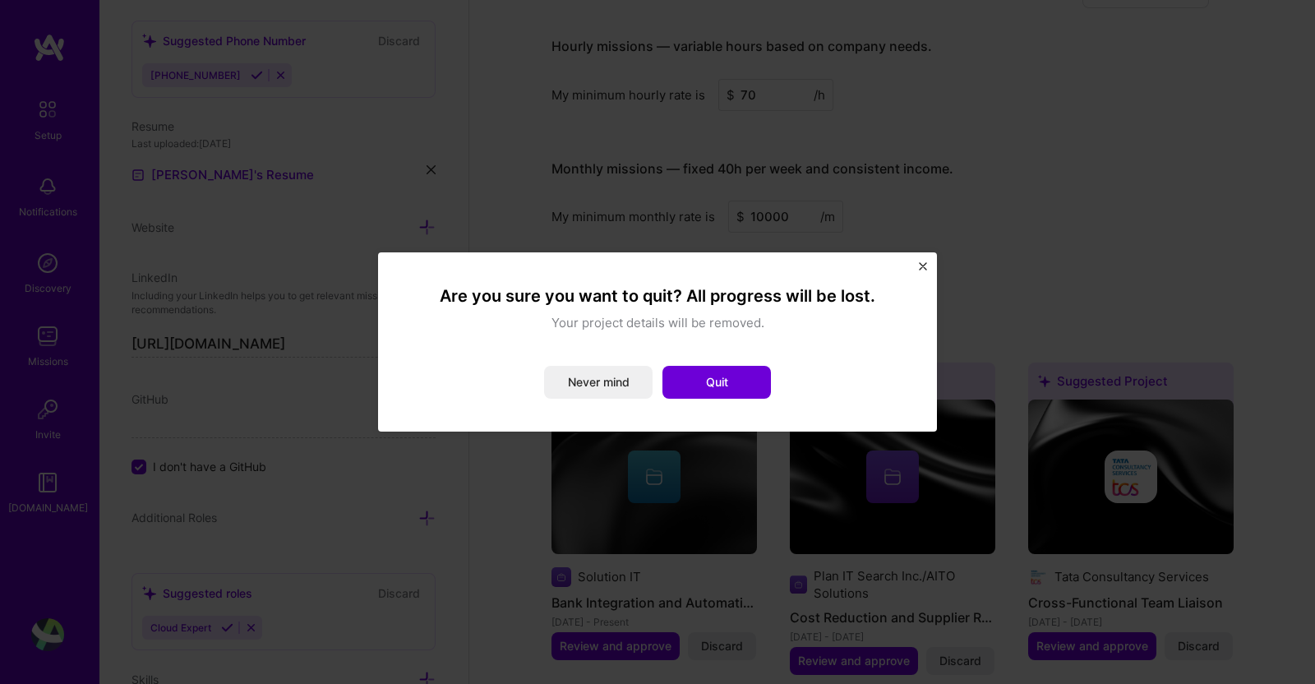
click at [929, 265] on div "Are you sure you want to quit? All progress will be lost. Your project details …" at bounding box center [657, 341] width 559 height 179
click at [921, 265] on img "Close" at bounding box center [923, 266] width 8 height 8
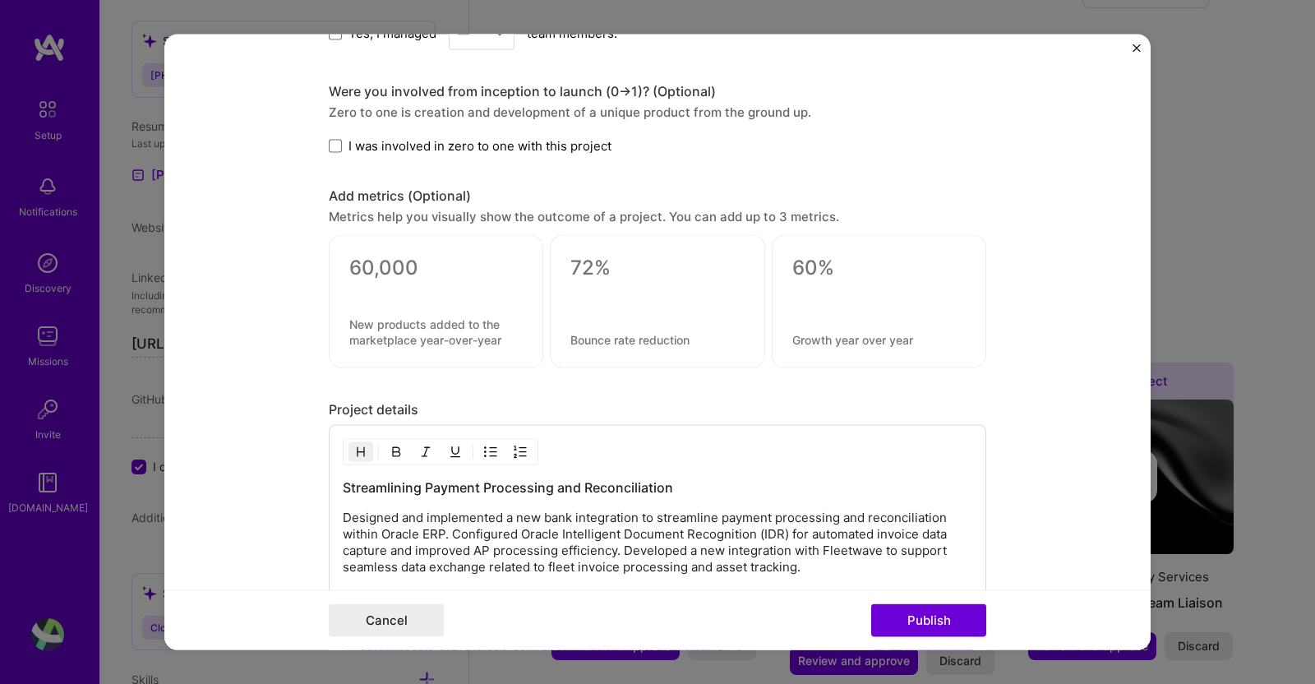
click at [398, 601] on button "Cancel" at bounding box center [386, 619] width 115 height 33
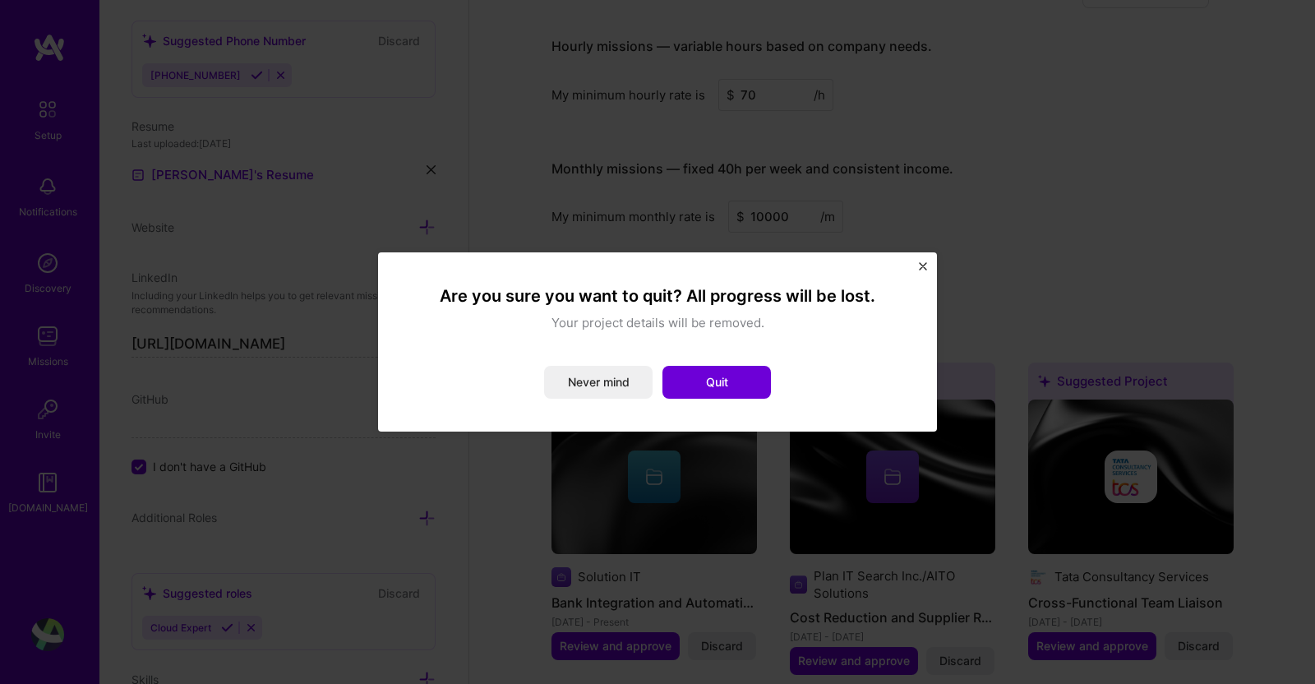
click at [612, 381] on button "Never mind" at bounding box center [598, 382] width 108 height 33
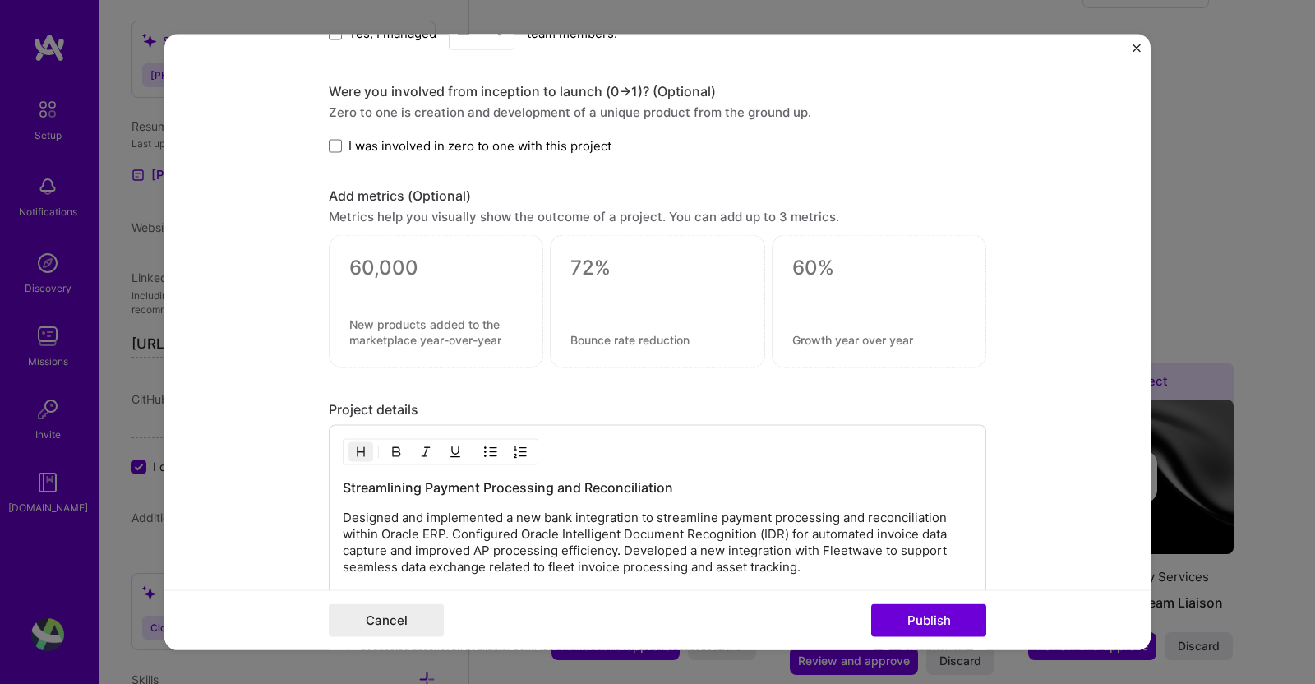
click at [415, 601] on button "Cancel" at bounding box center [386, 619] width 115 height 33
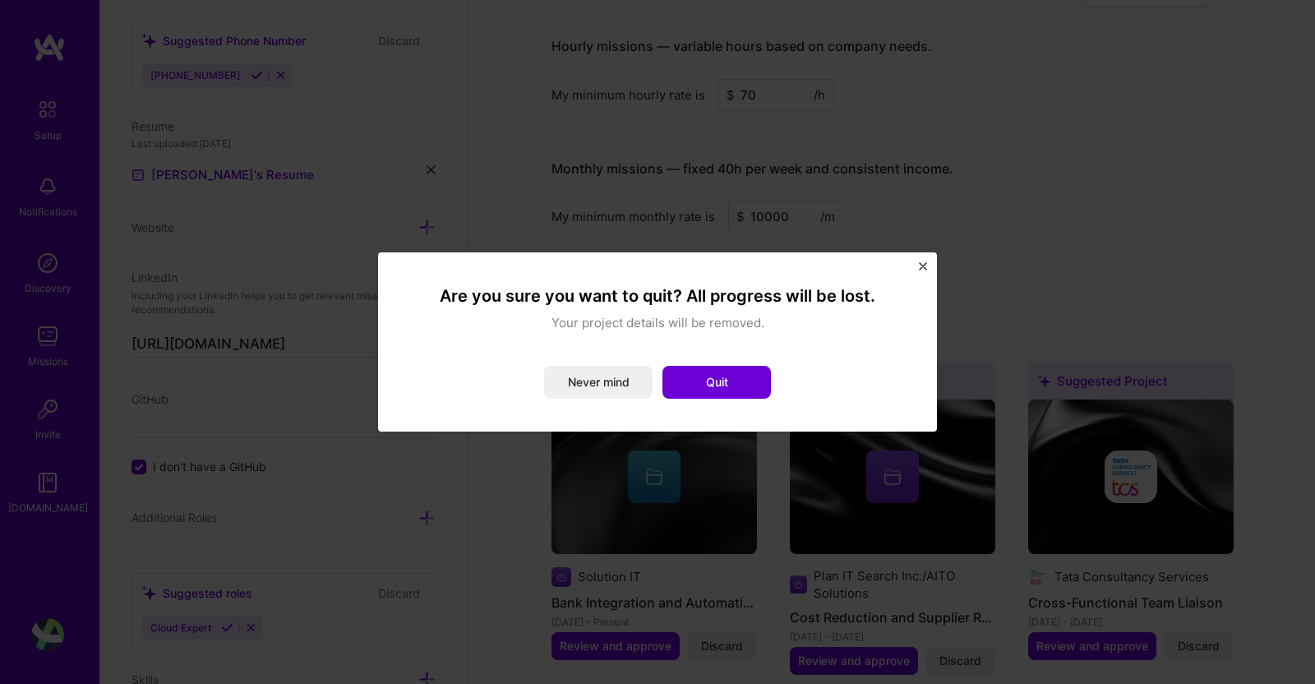
click at [697, 384] on button "Quit" at bounding box center [716, 382] width 108 height 33
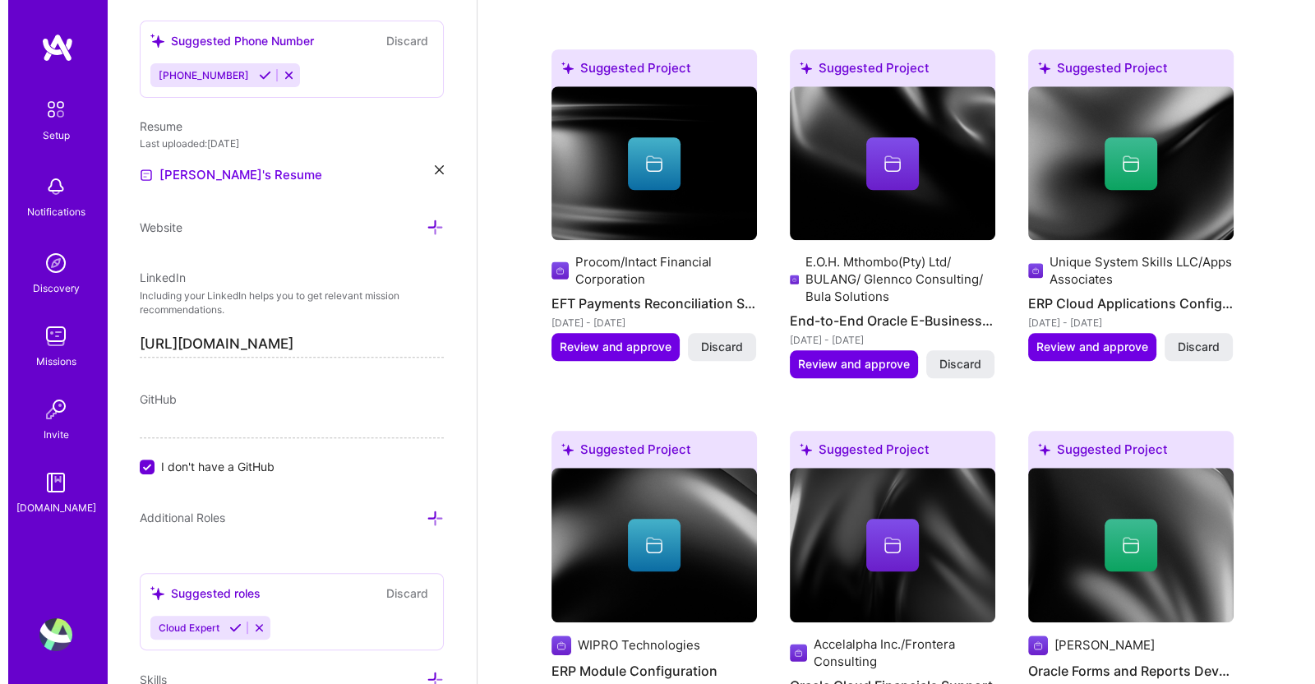
scroll to position [1880, 0]
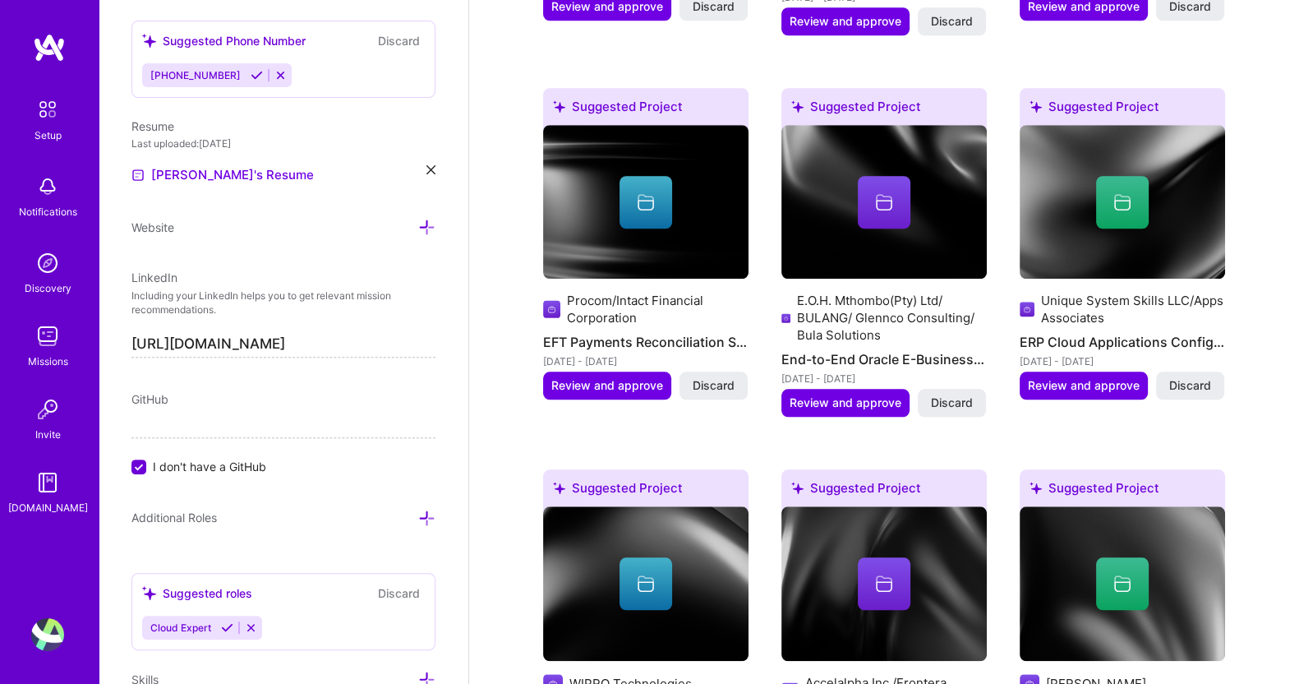
click at [592, 377] on span "Review and approve" at bounding box center [607, 385] width 112 height 16
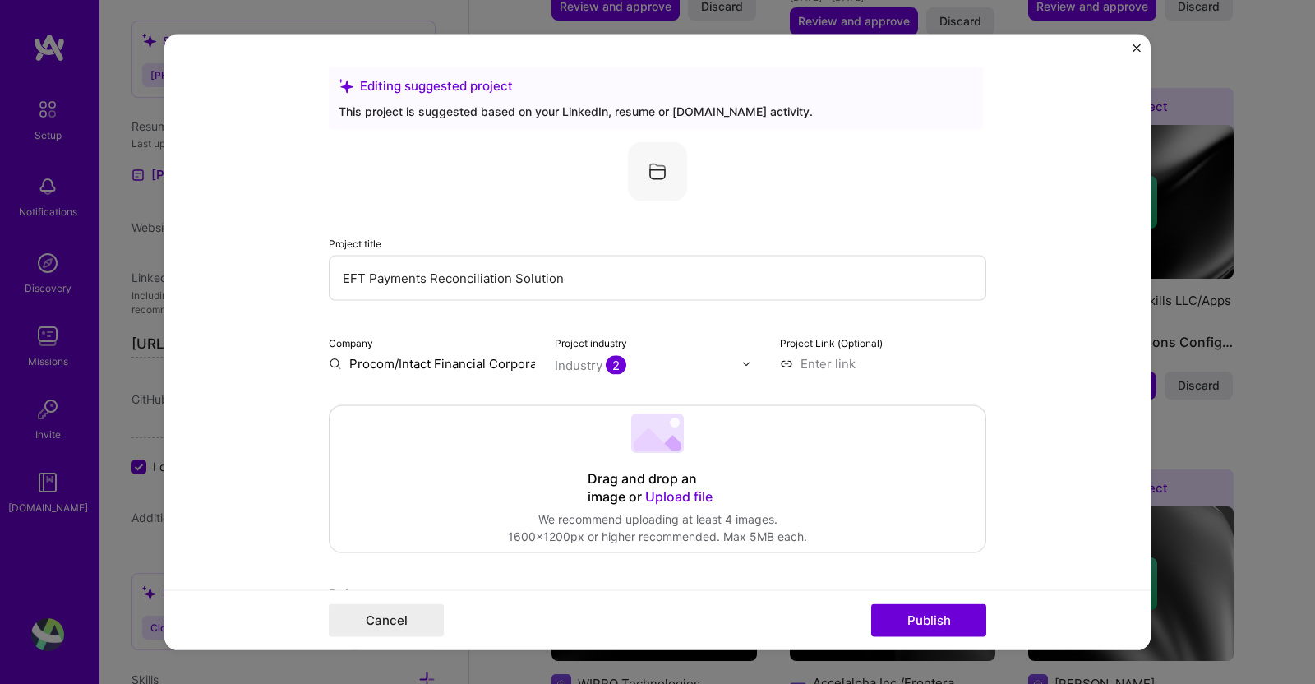
drag, startPoint x: 629, startPoint y: 281, endPoint x: 190, endPoint y: 273, distance: 438.9
click at [190, 273] on form "Editing suggested project This project is suggested based on your LinkedIn, res…" at bounding box center [657, 343] width 986 height 616
paste input "Oracle Cloud Enhancement and Support"
type input "Oracle Cloud Enhancement and Support"
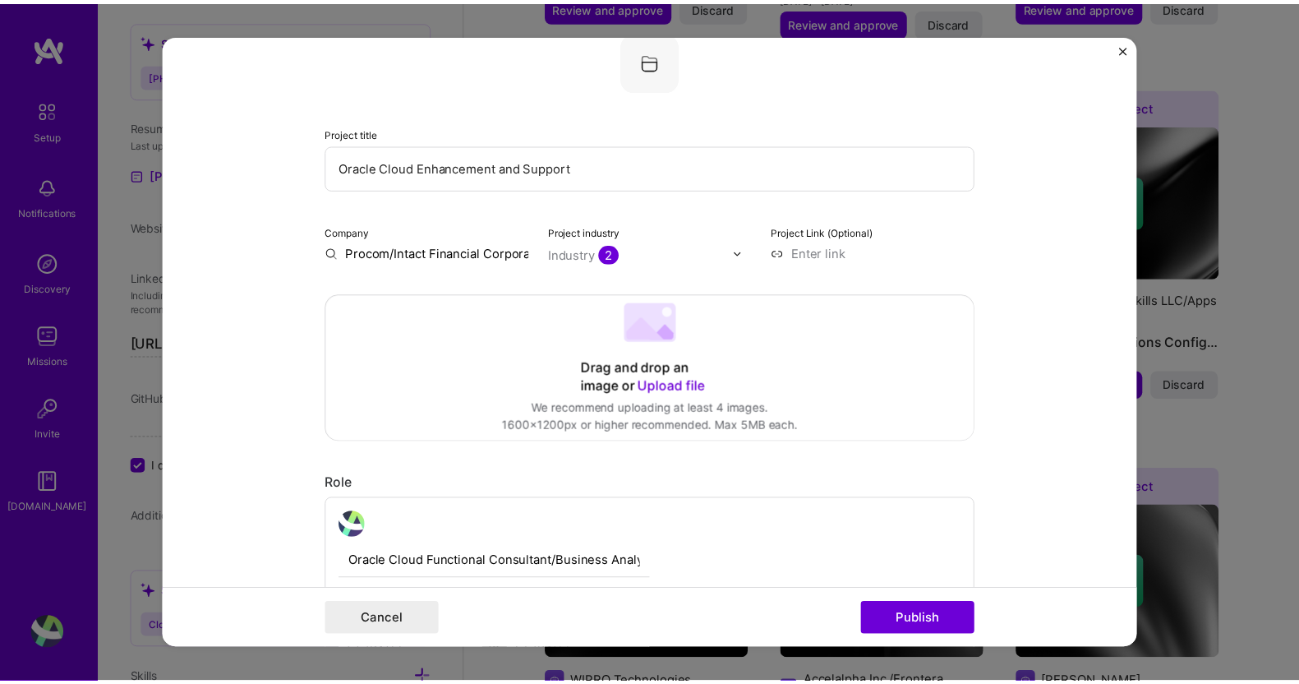
scroll to position [365, 0]
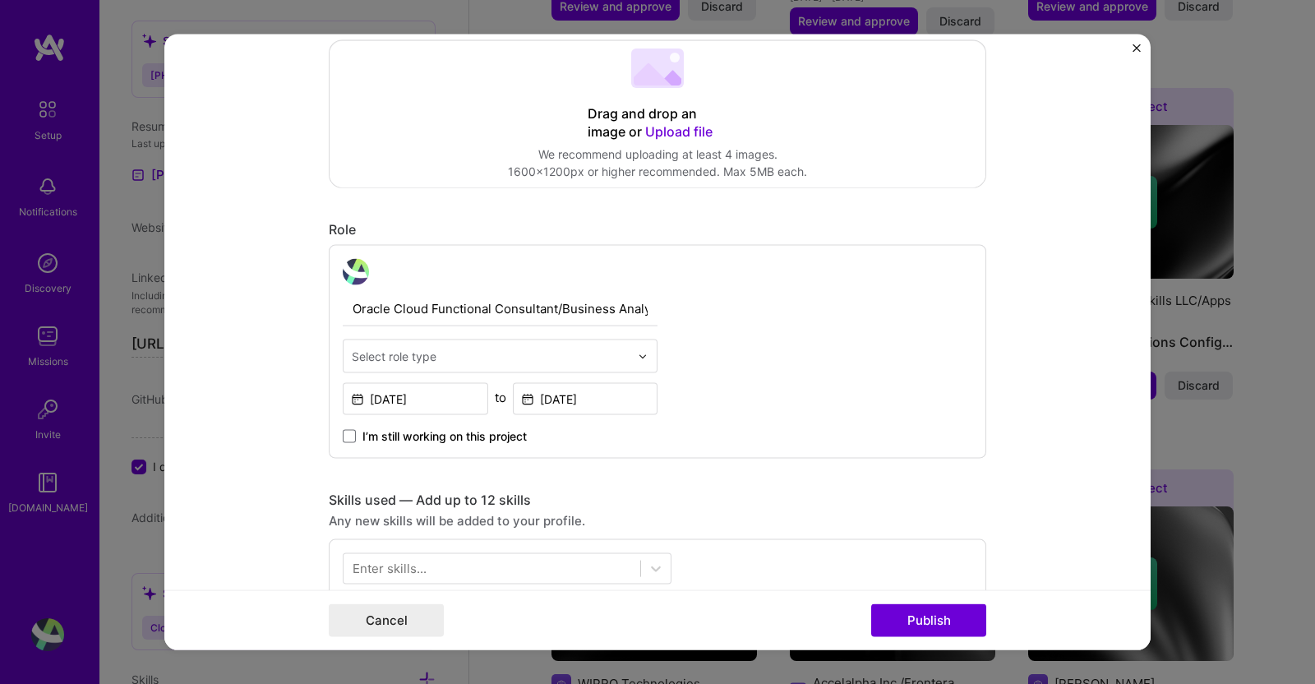
click at [390, 601] on button "Cancel" at bounding box center [386, 619] width 115 height 33
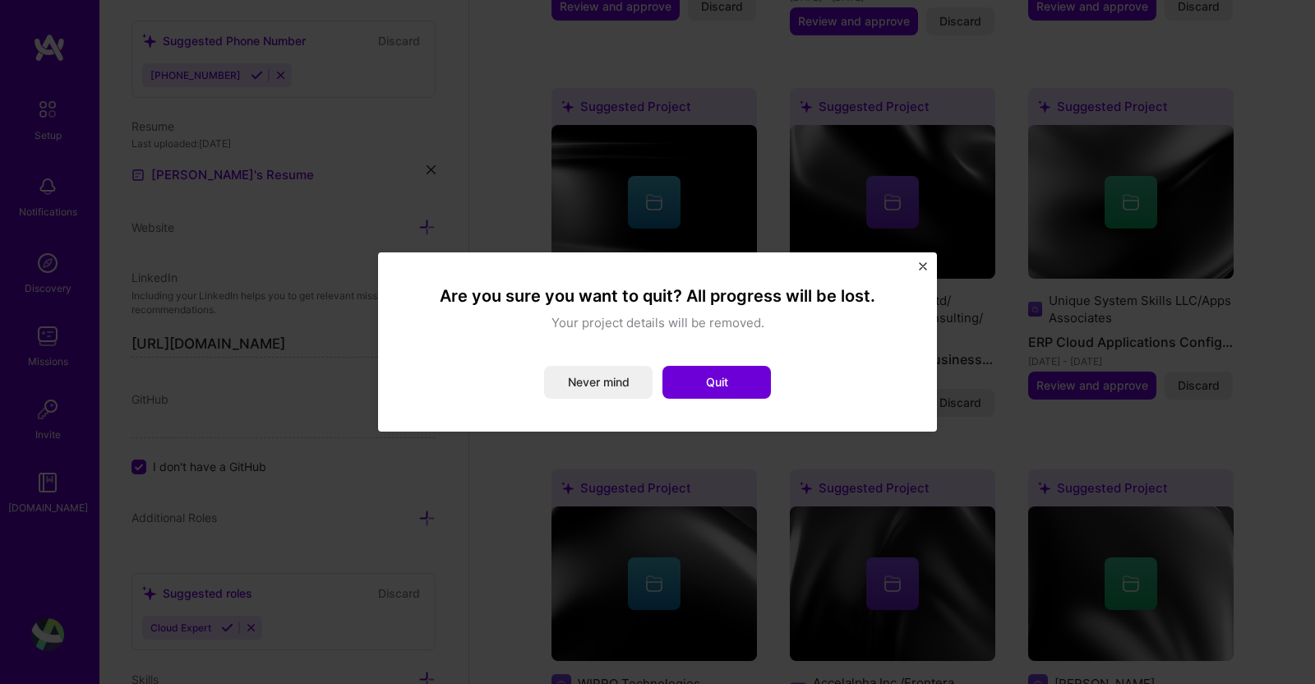
click at [719, 373] on button "Quit" at bounding box center [716, 382] width 108 height 33
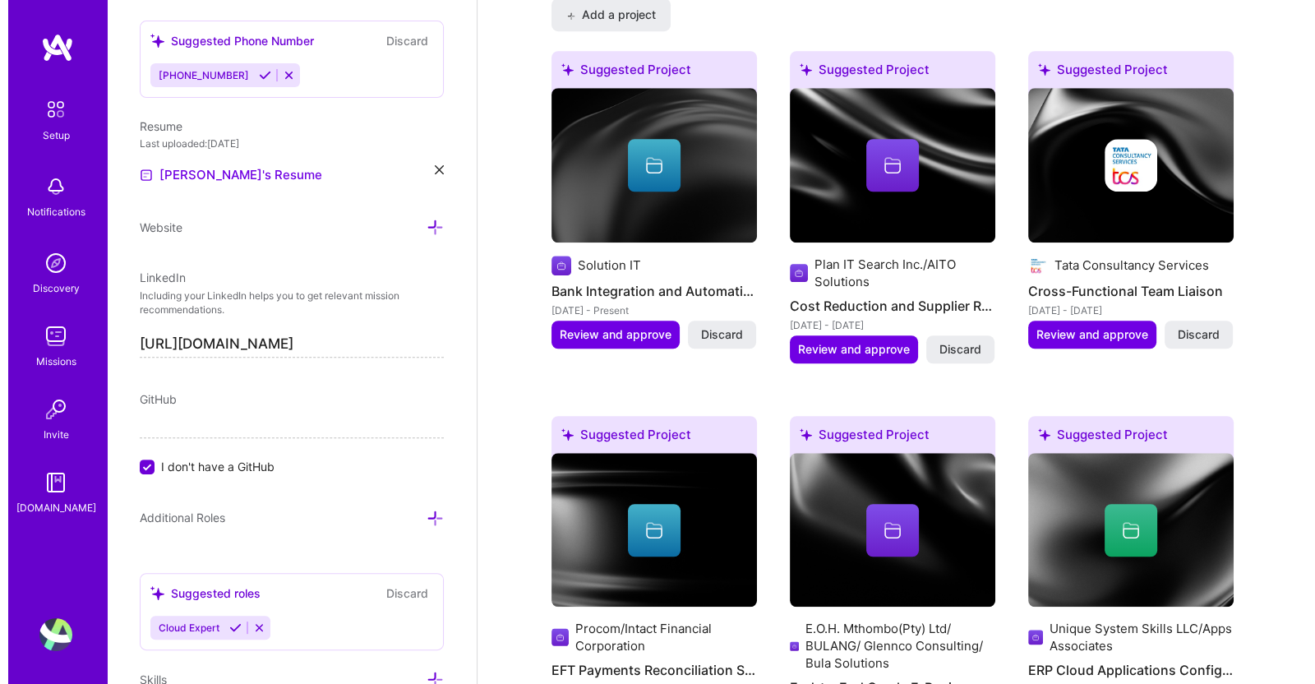
scroll to position [1533, 0]
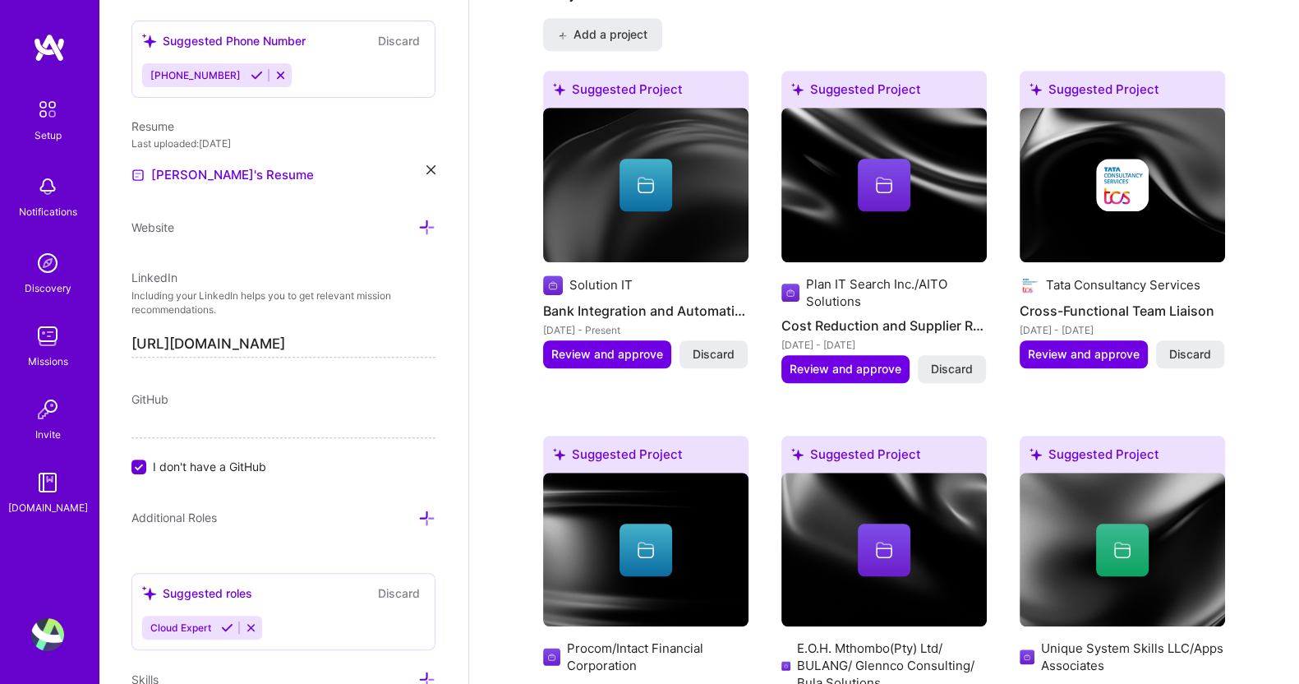
click at [592, 346] on span "Review and approve" at bounding box center [607, 354] width 112 height 16
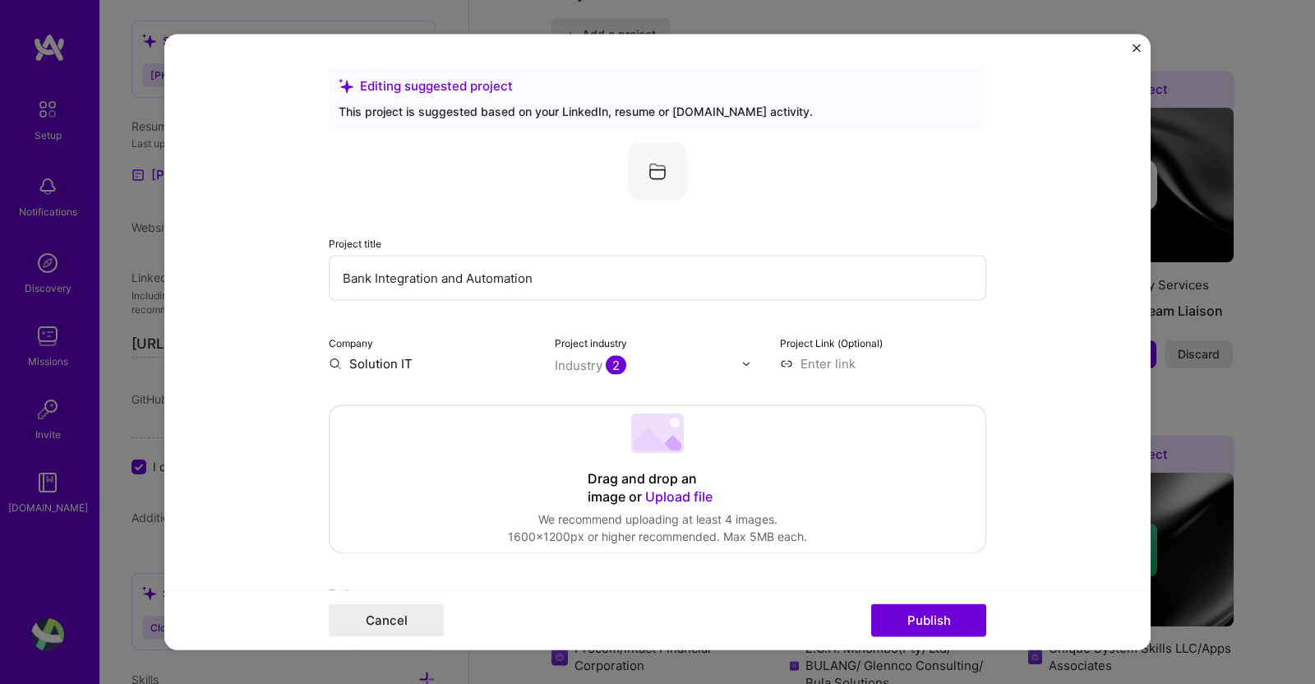
drag, startPoint x: 620, startPoint y: 281, endPoint x: 214, endPoint y: 298, distance: 407.1
click at [214, 298] on form "Editing suggested project This project is suggested based on your LinkedIn, res…" at bounding box center [657, 343] width 986 height 616
paste input "Oracle Cloud Enhancement and Support"
type input "Oracle Cloud Enhancement and Support"
click at [606, 367] on span "2" at bounding box center [616, 365] width 21 height 19
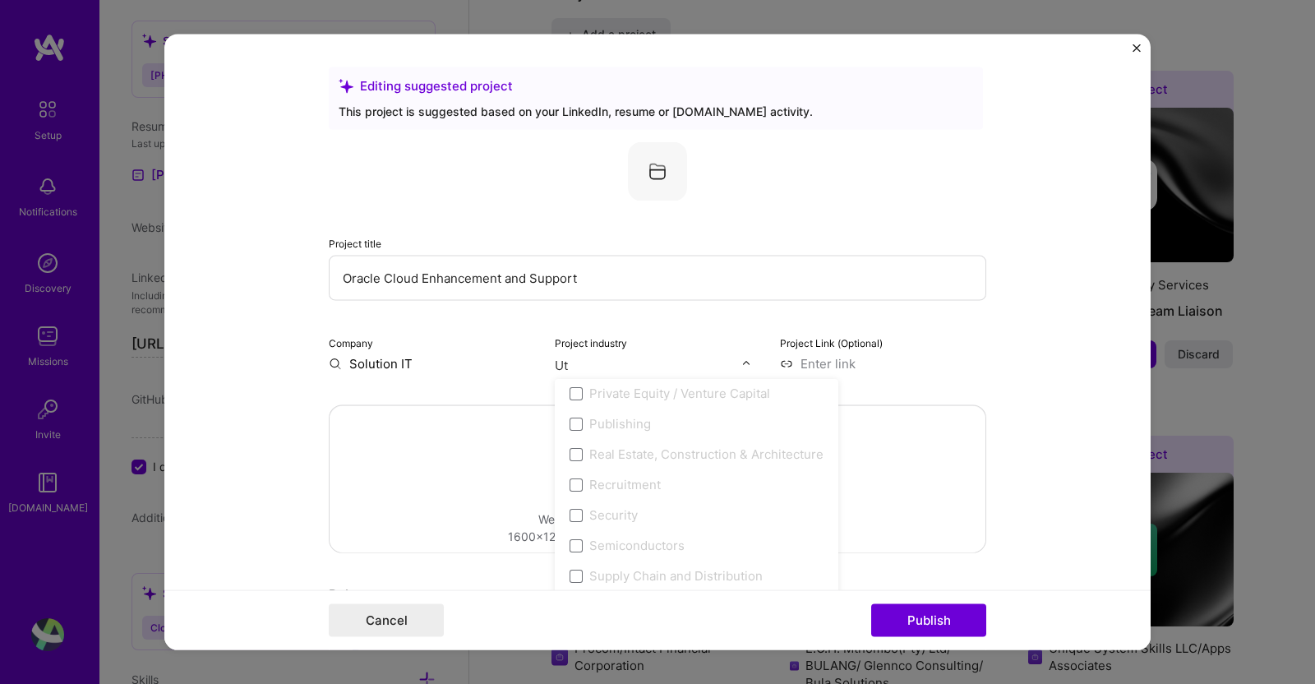
scroll to position [0, 0]
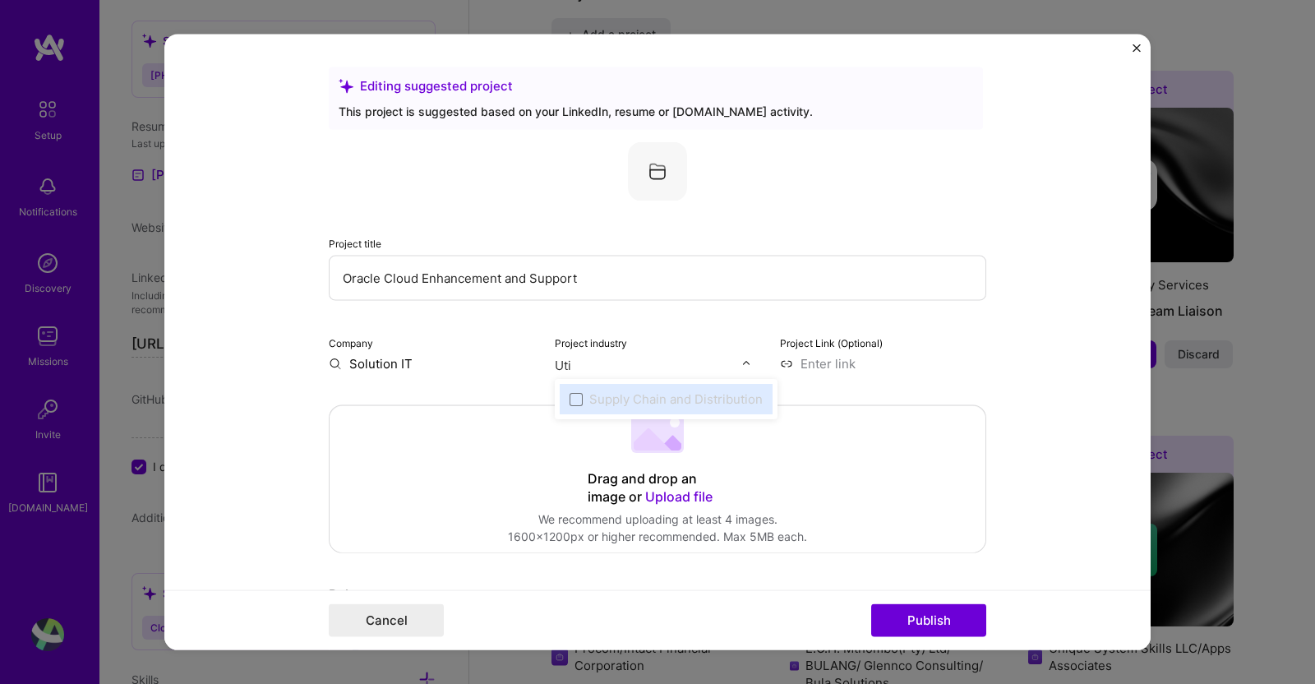
click at [629, 400] on div "Supply Chain and Distribution" at bounding box center [675, 398] width 173 height 17
click at [574, 398] on label "Supply Chain and Distribution" at bounding box center [665, 398] width 193 height 17
click at [653, 395] on div "Supply Chain and Distribution" at bounding box center [675, 398] width 173 height 17
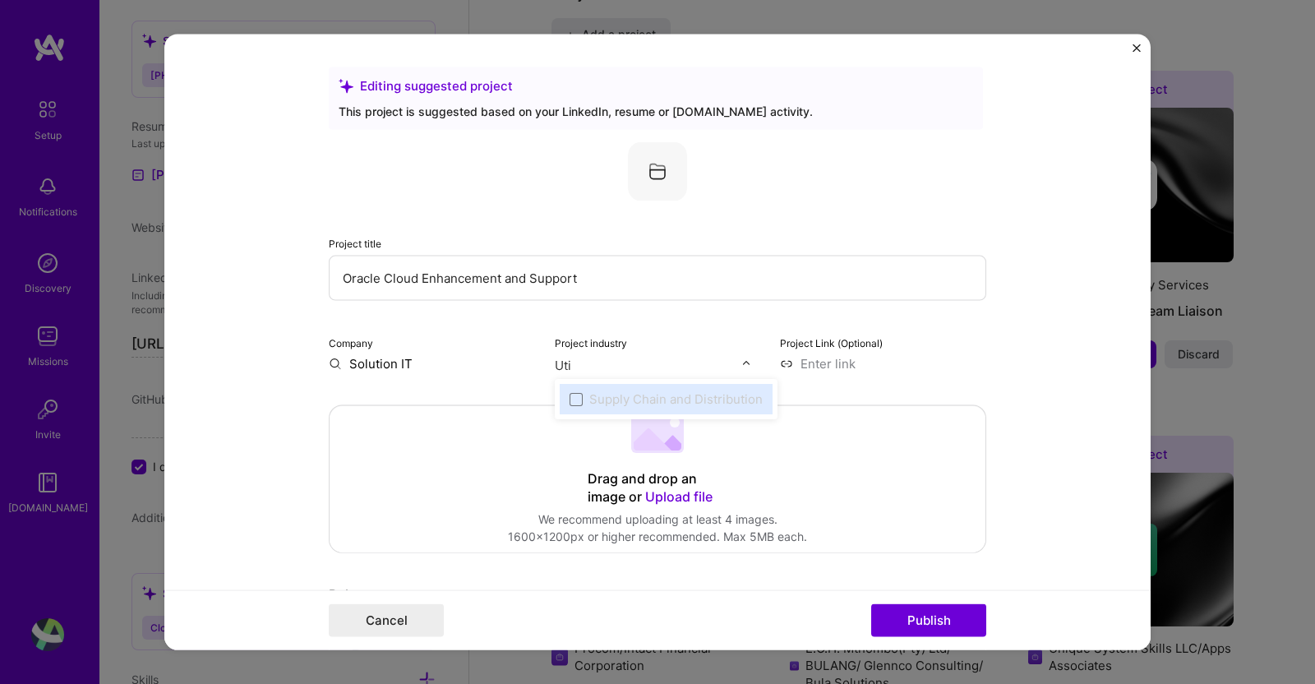
click at [625, 367] on input "Uti" at bounding box center [648, 365] width 187 height 17
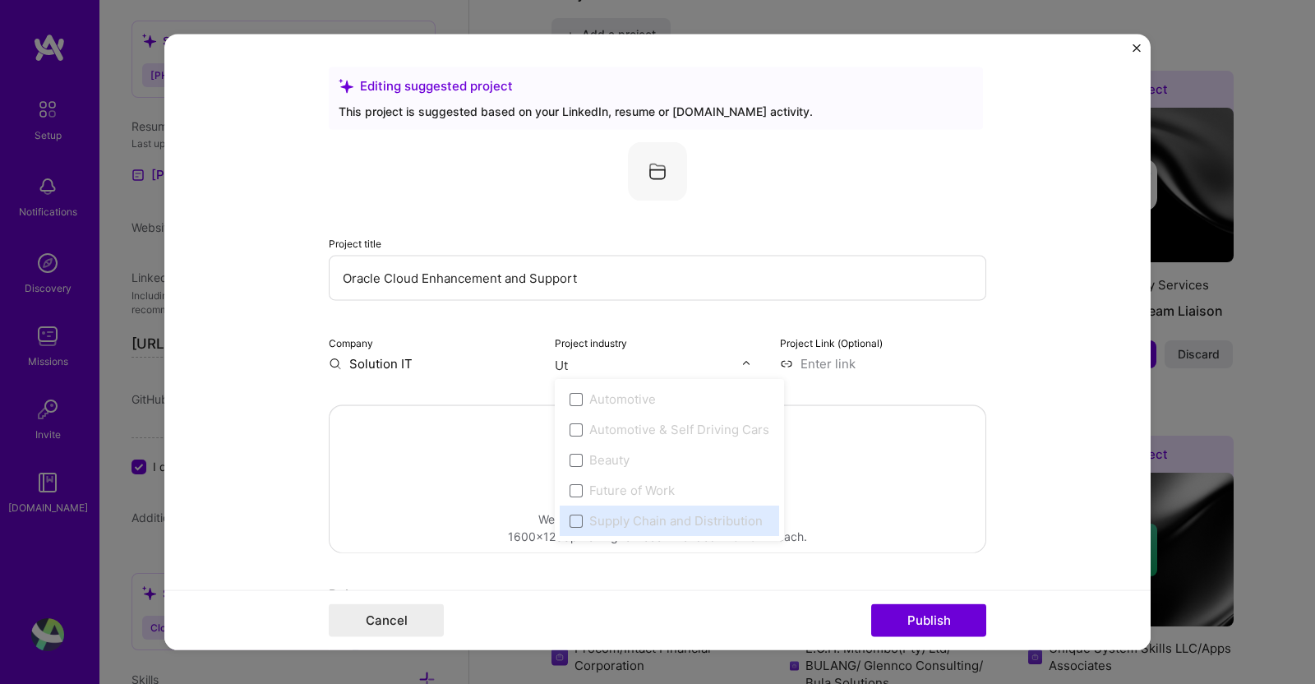
type input "U"
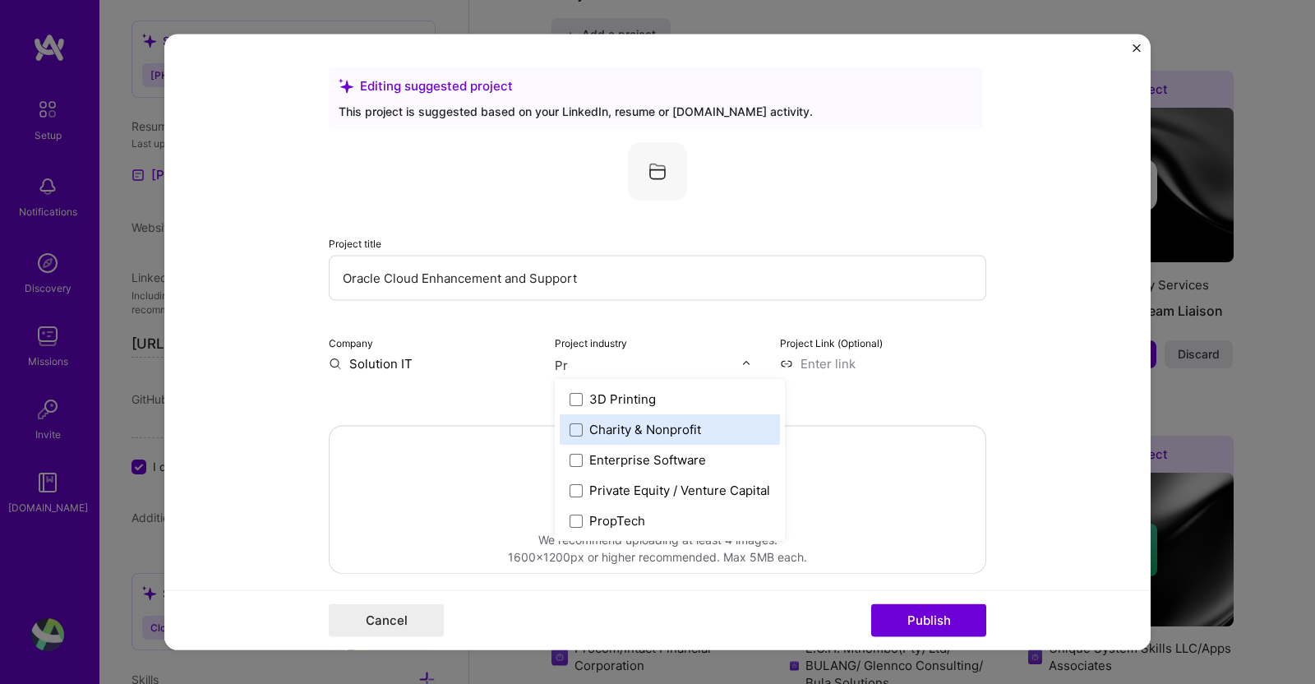
type input "P"
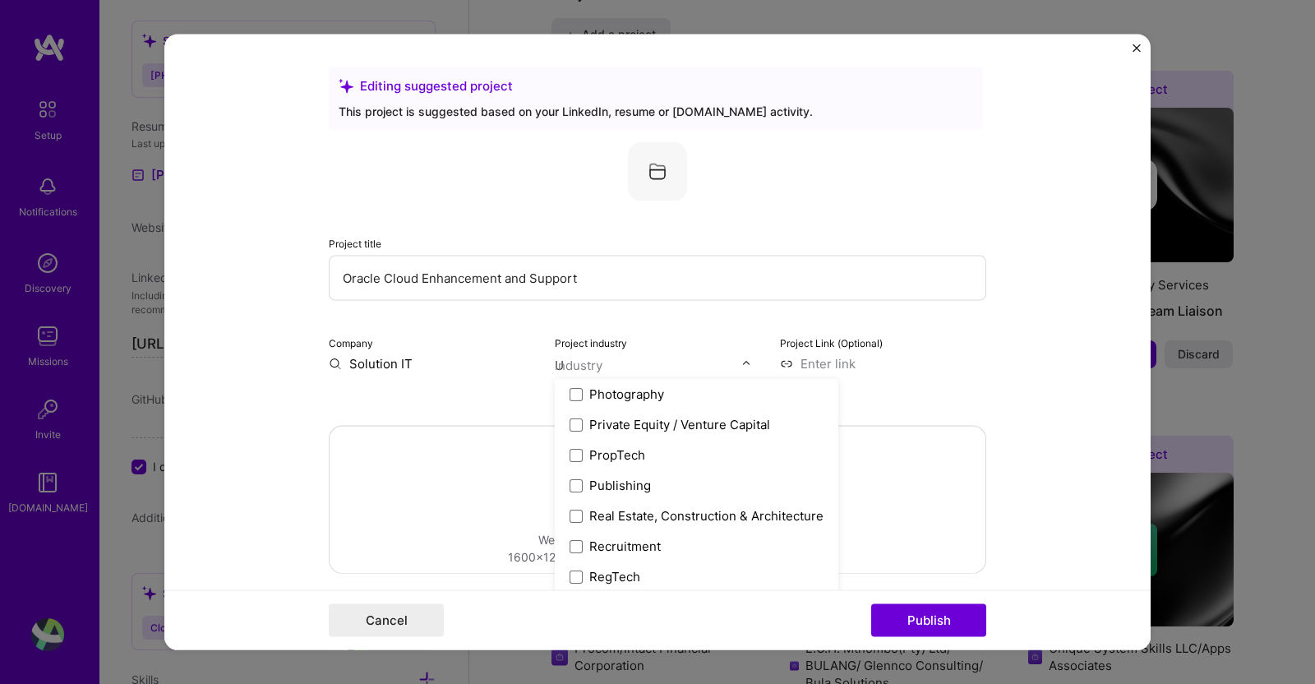
scroll to position [949, 0]
type input "Ut"
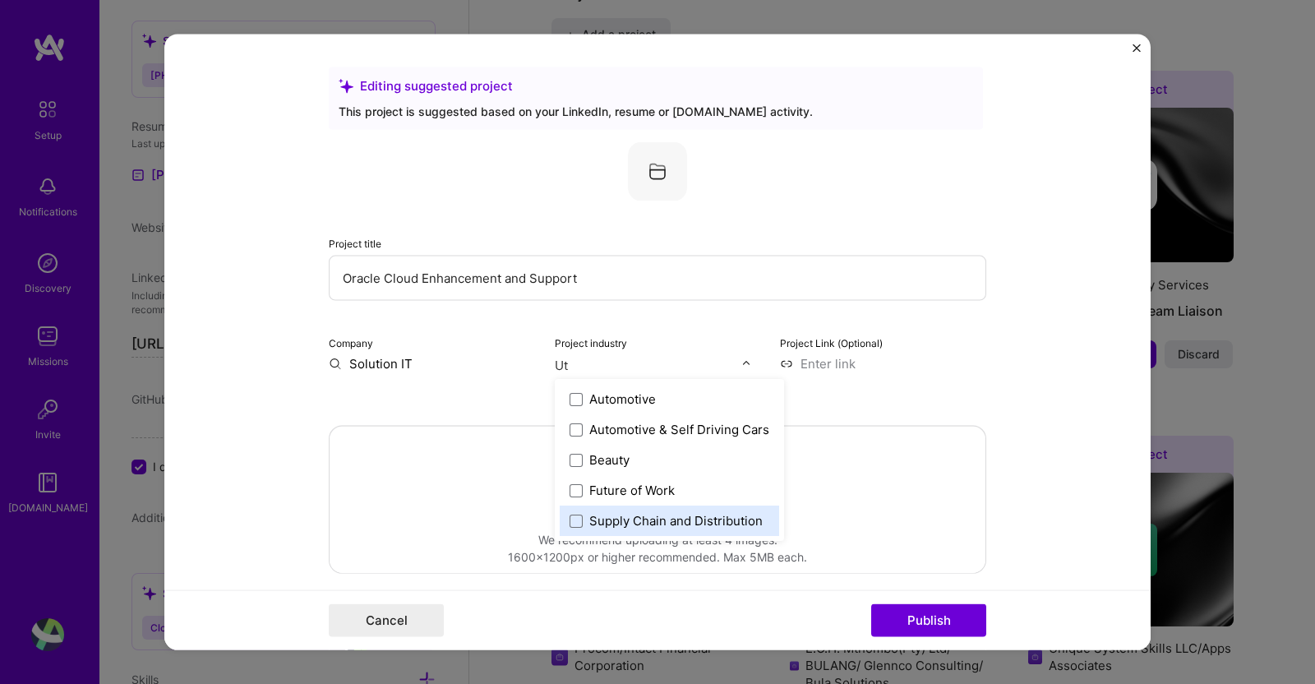
click at [682, 523] on div "Supply Chain and Distribution" at bounding box center [675, 520] width 173 height 17
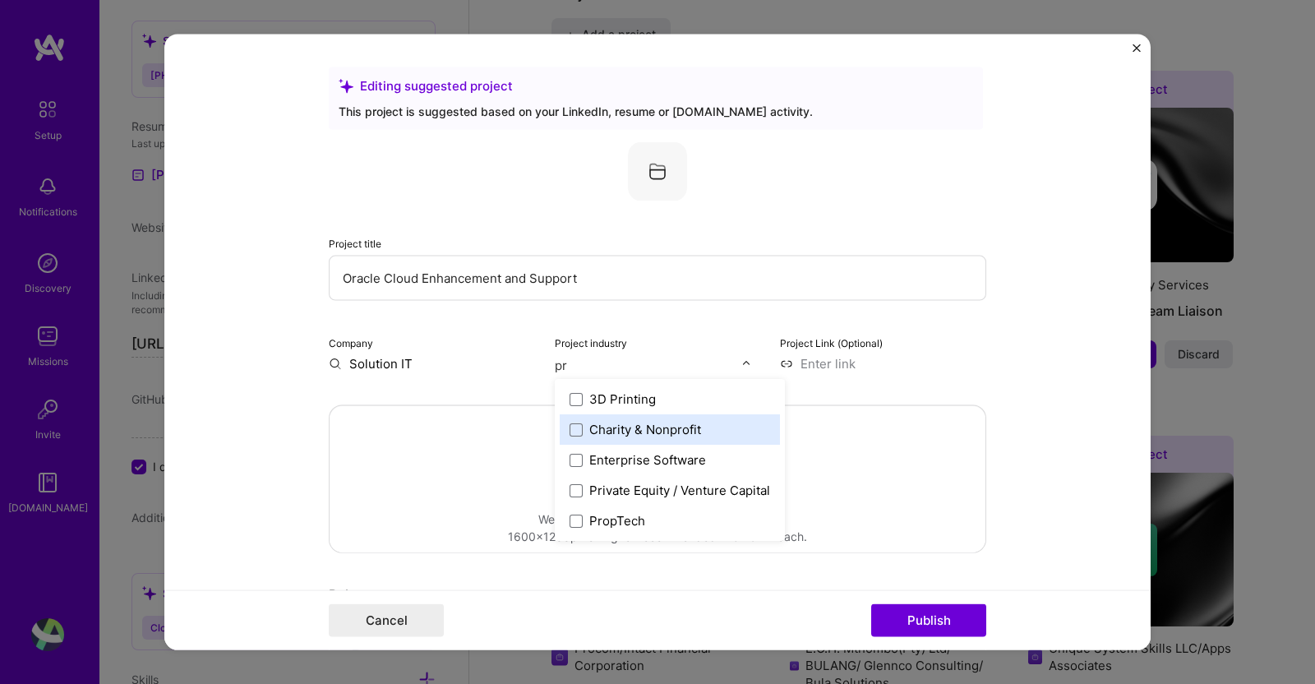
type input "p"
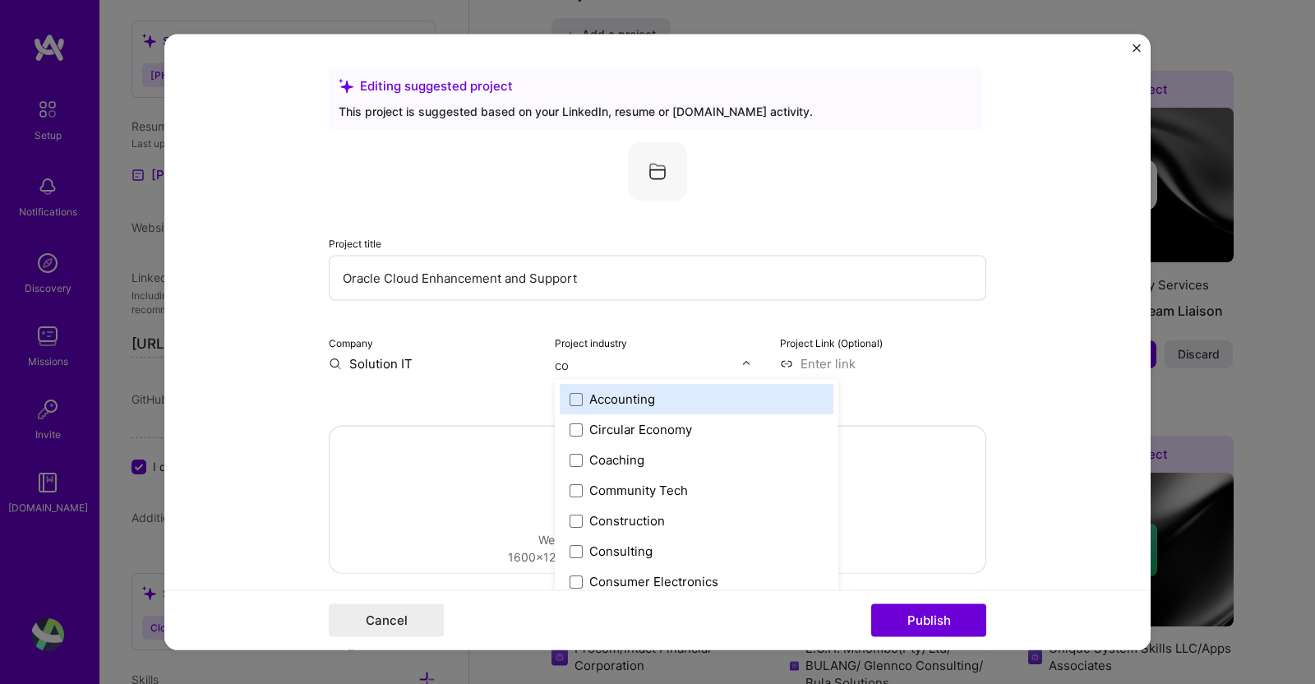
type input "con"
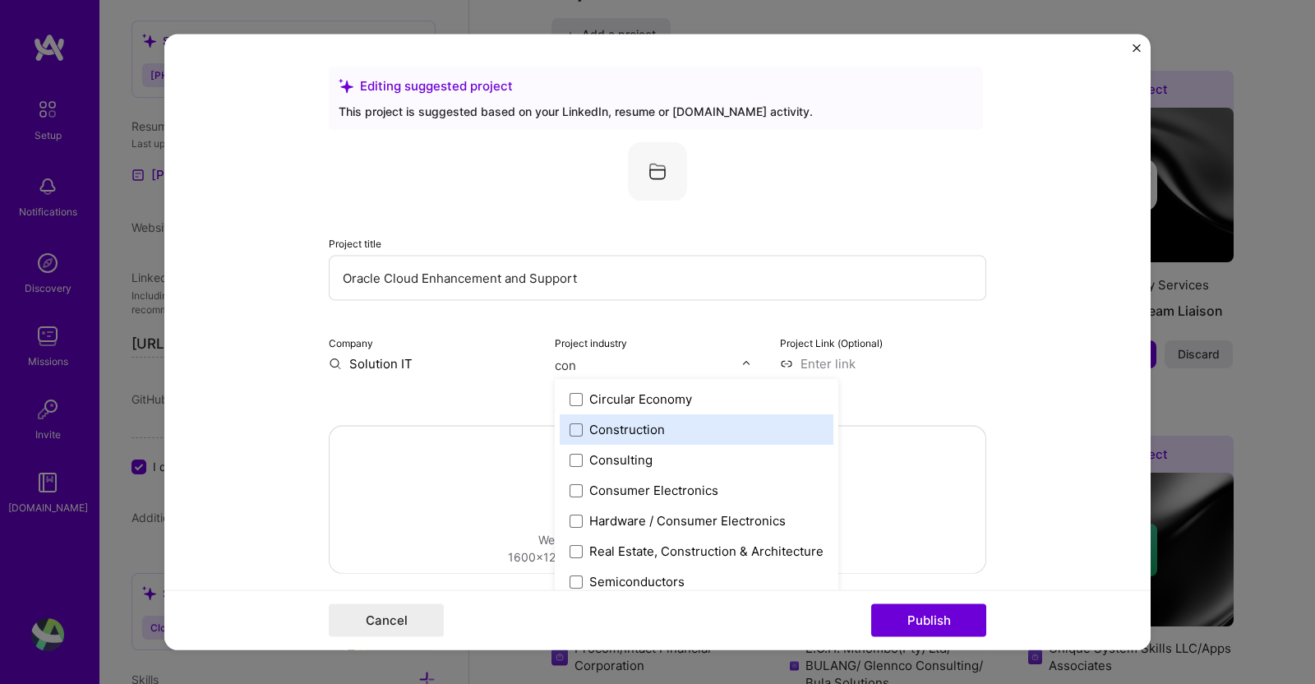
click at [569, 425] on span at bounding box center [575, 428] width 13 height 13
click at [1045, 417] on form "Editing suggested project This project is suggested based on your LinkedIn, res…" at bounding box center [657, 343] width 986 height 616
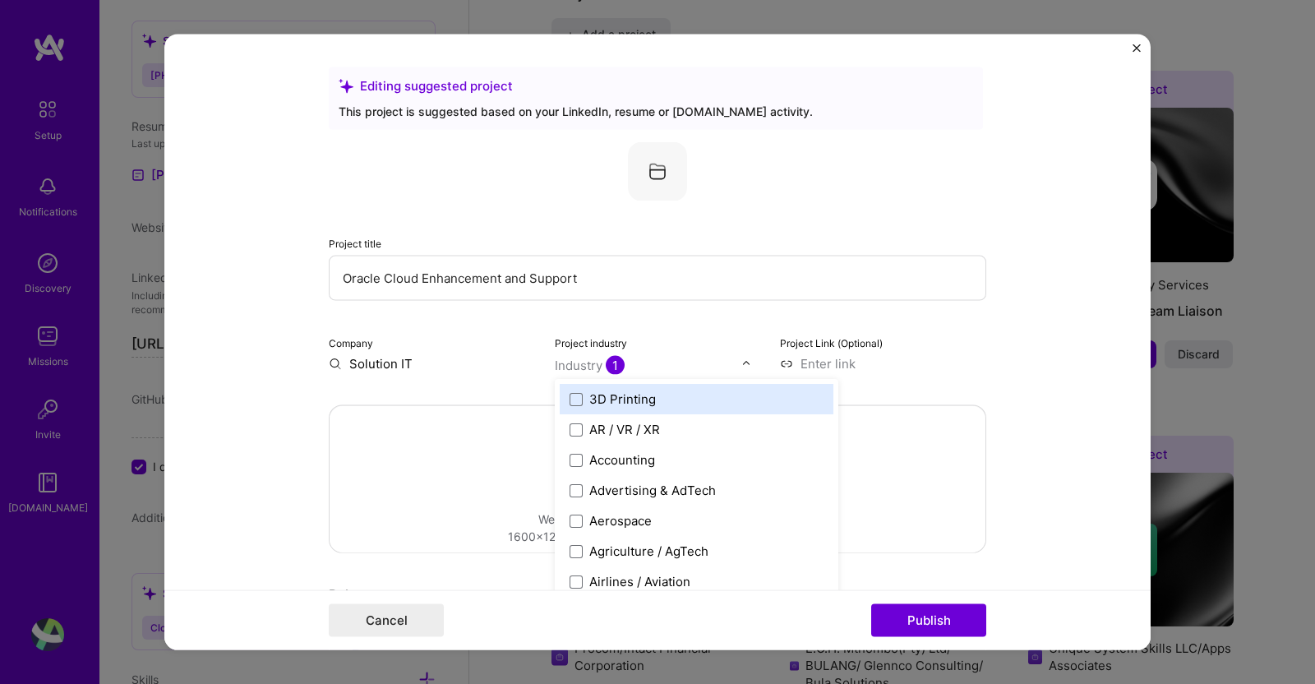
click at [640, 367] on input "text" at bounding box center [648, 365] width 187 height 17
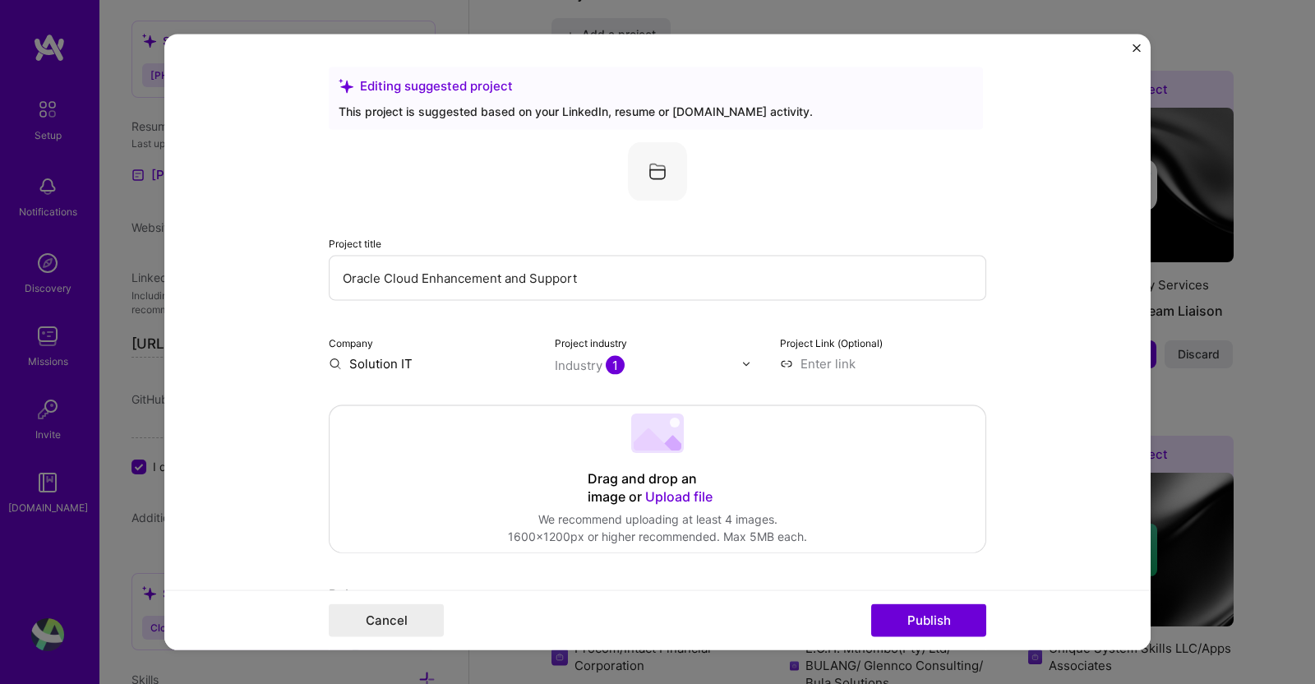
click at [961, 324] on div "Project title Oracle Cloud Enhancement and Support Company Solution IT Project …" at bounding box center [657, 257] width 657 height 230
click at [837, 366] on input at bounding box center [883, 363] width 206 height 17
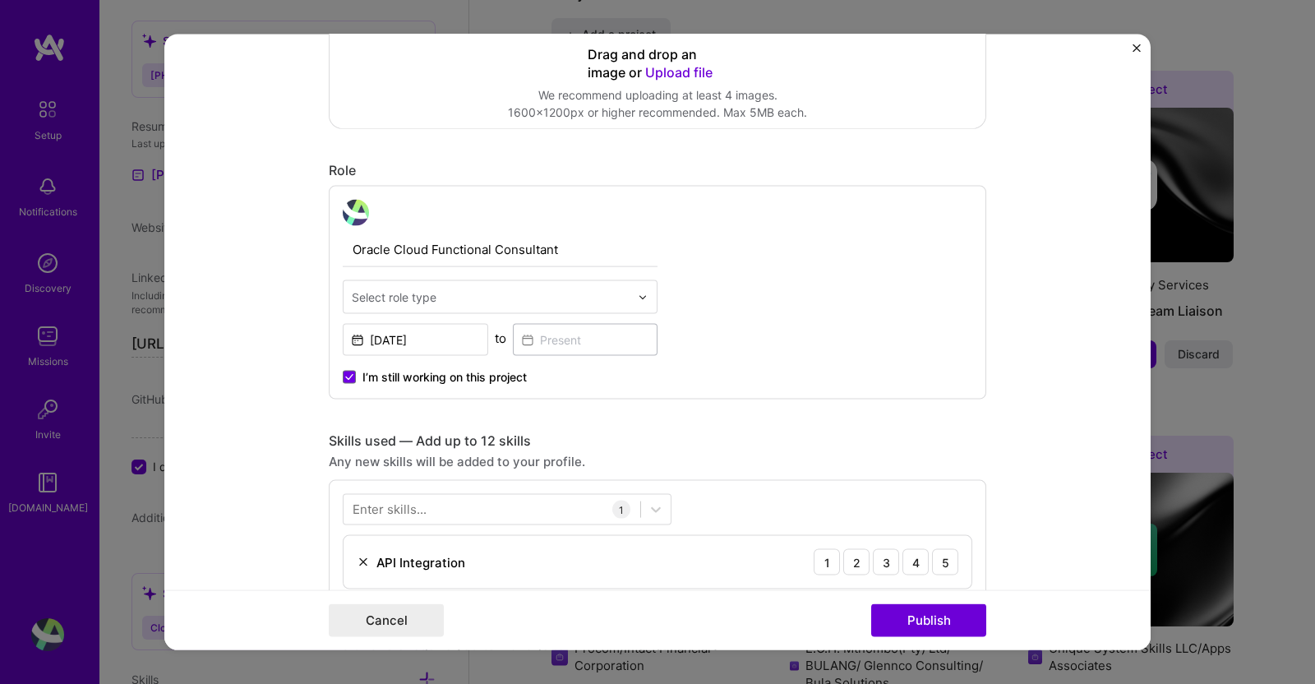
scroll to position [444, 0]
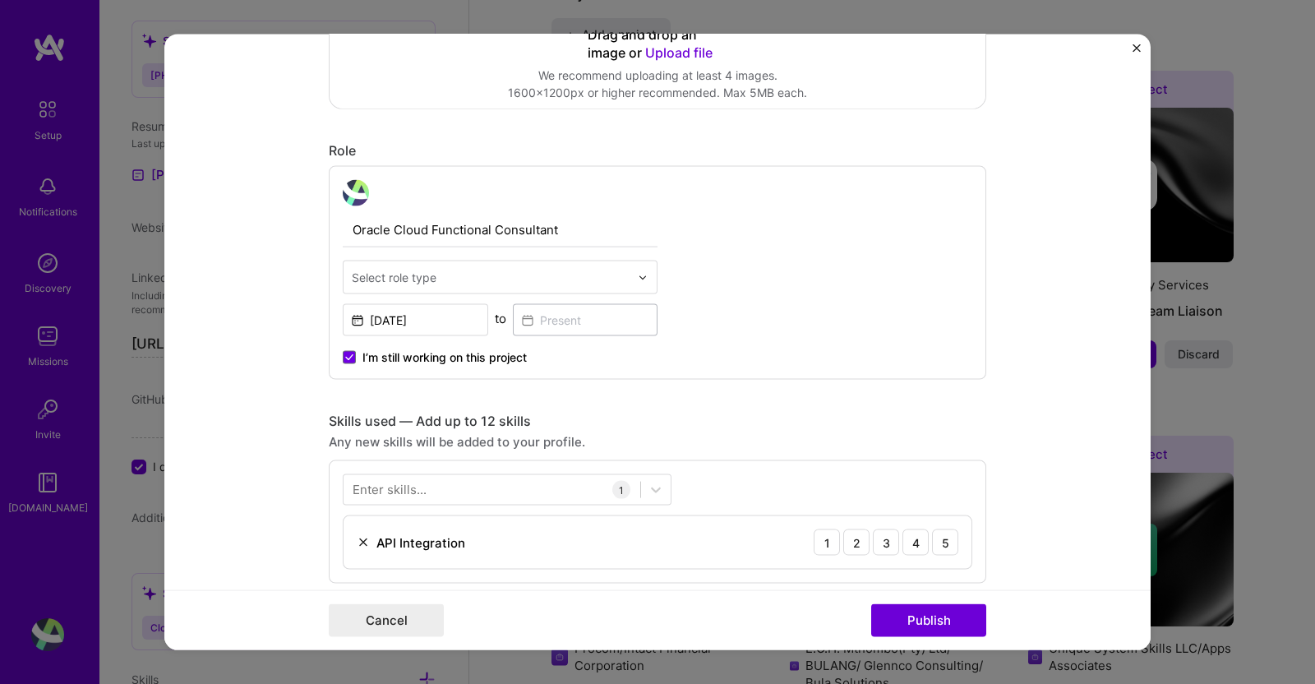
click at [638, 272] on img at bounding box center [643, 277] width 10 height 10
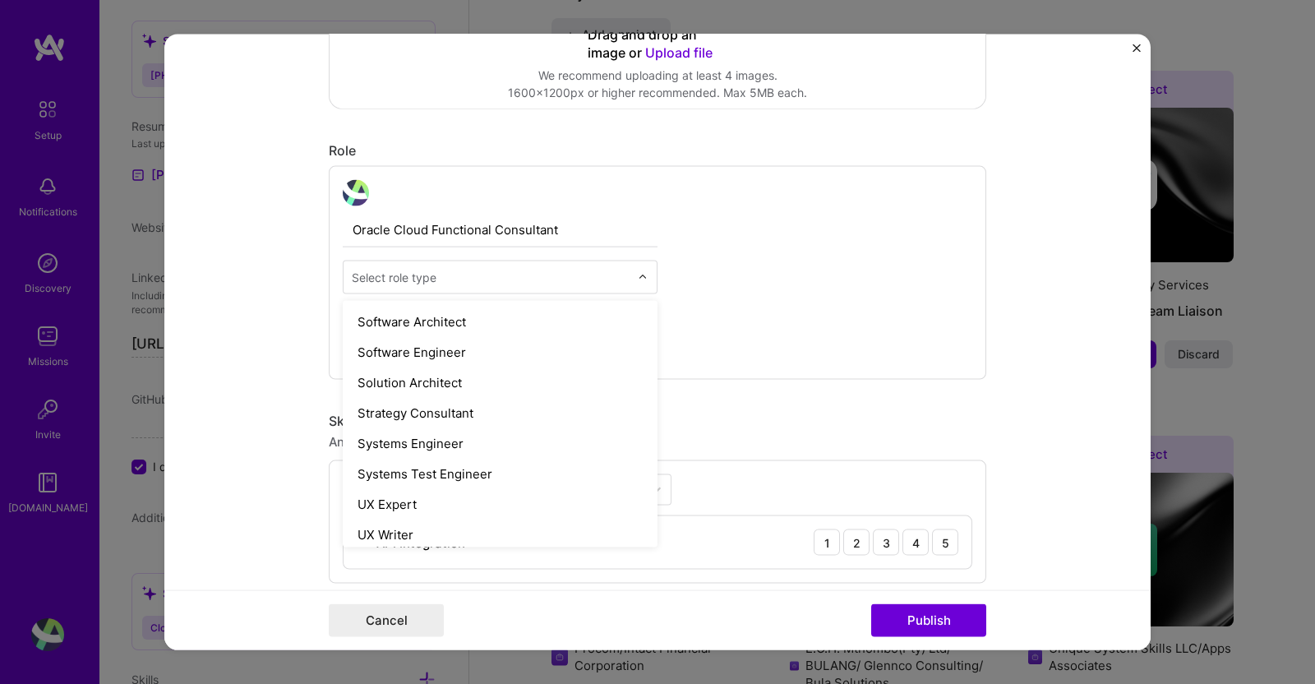
scroll to position [1891, 0]
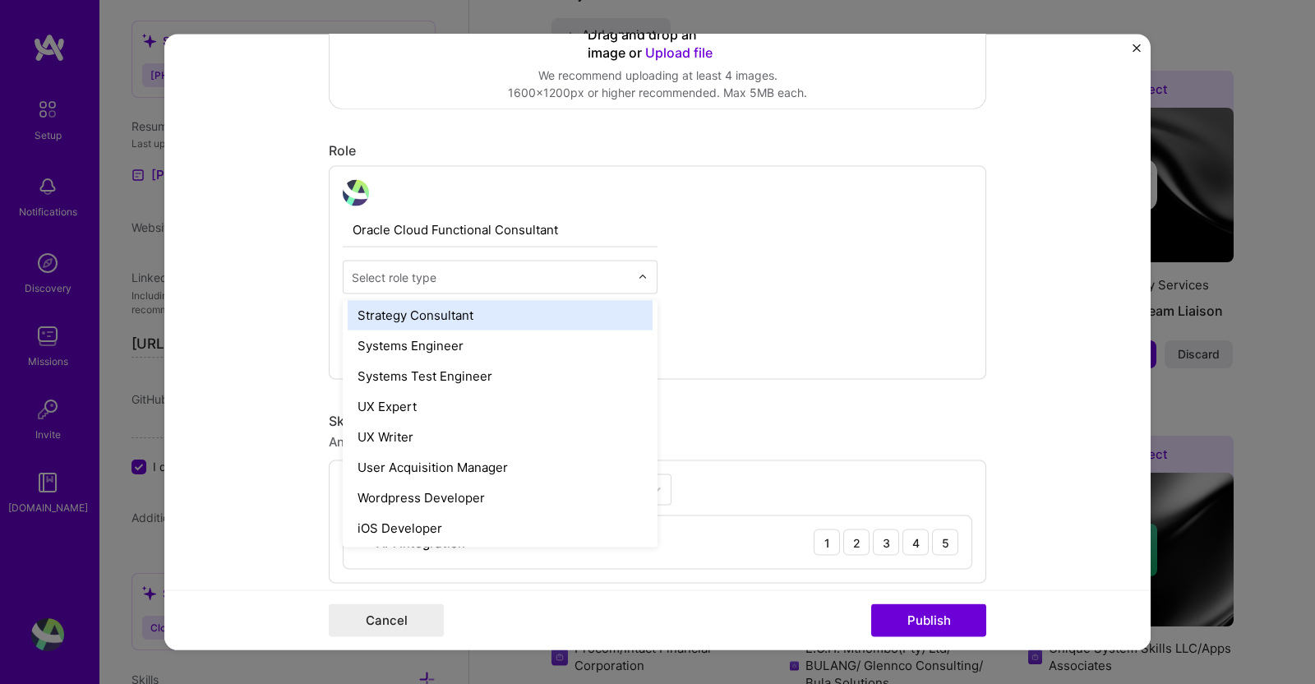
click at [497, 273] on input "text" at bounding box center [491, 277] width 278 height 17
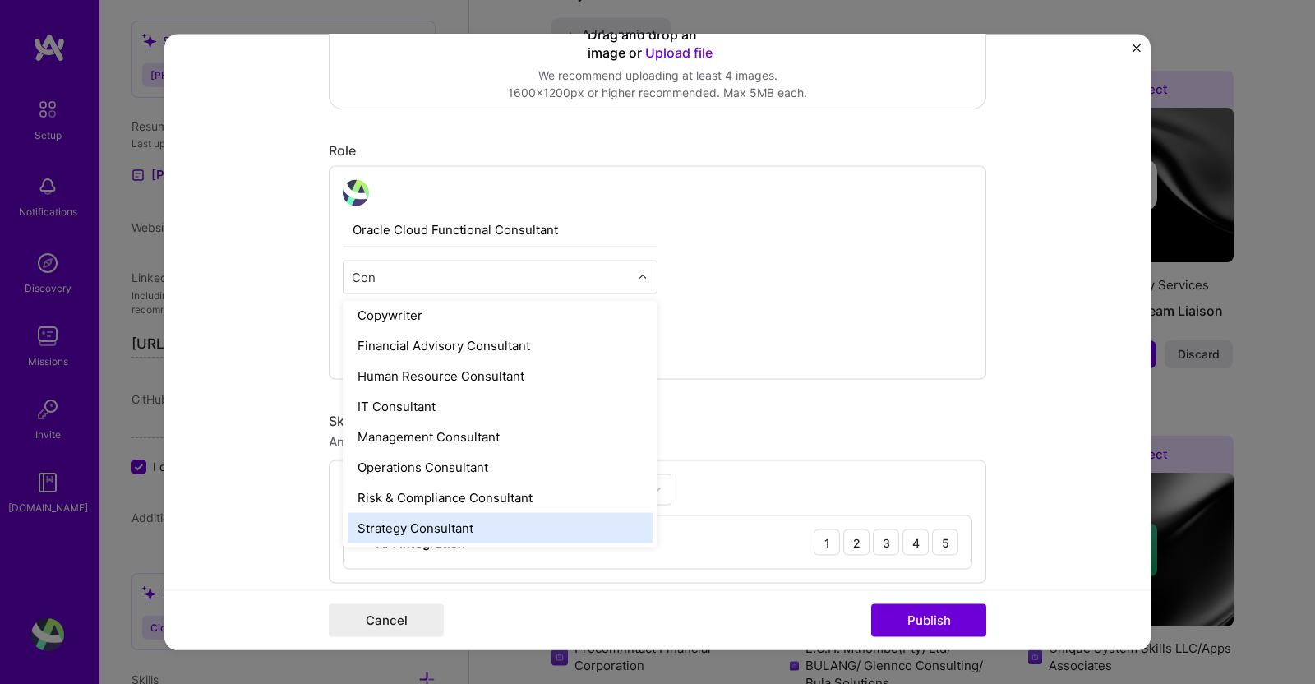
scroll to position [7, 0]
type input "Cons"
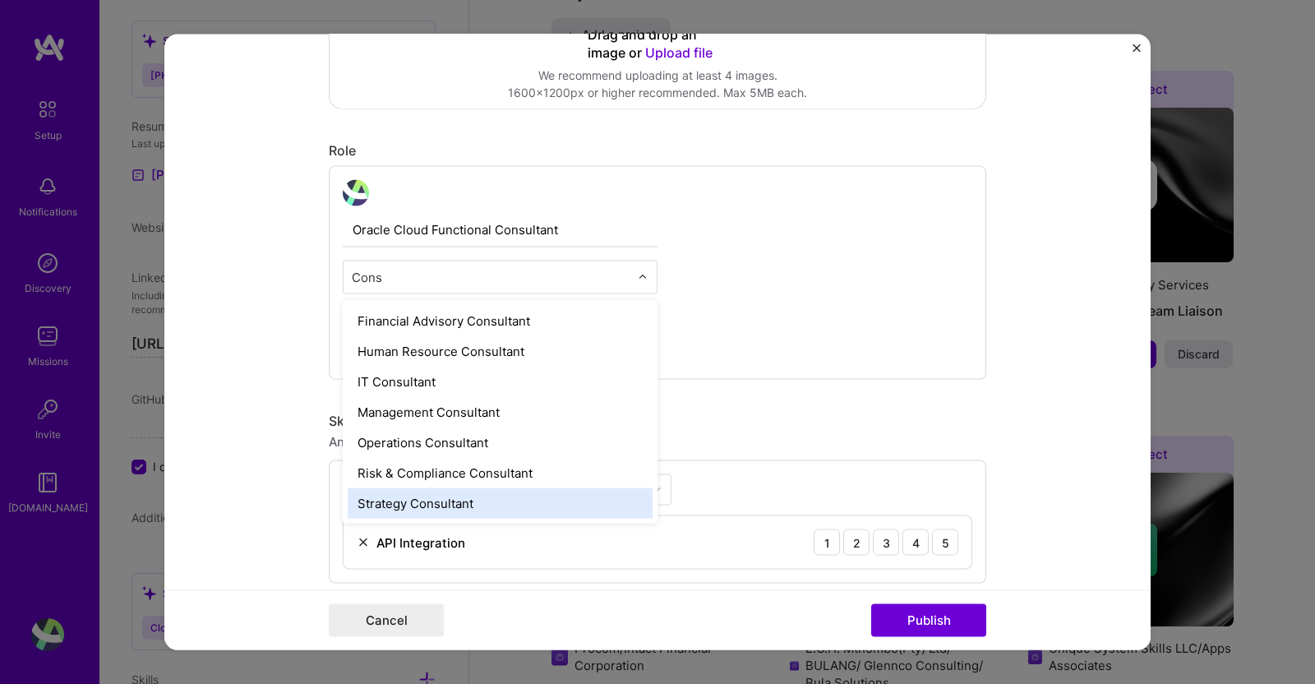
scroll to position [0, 0]
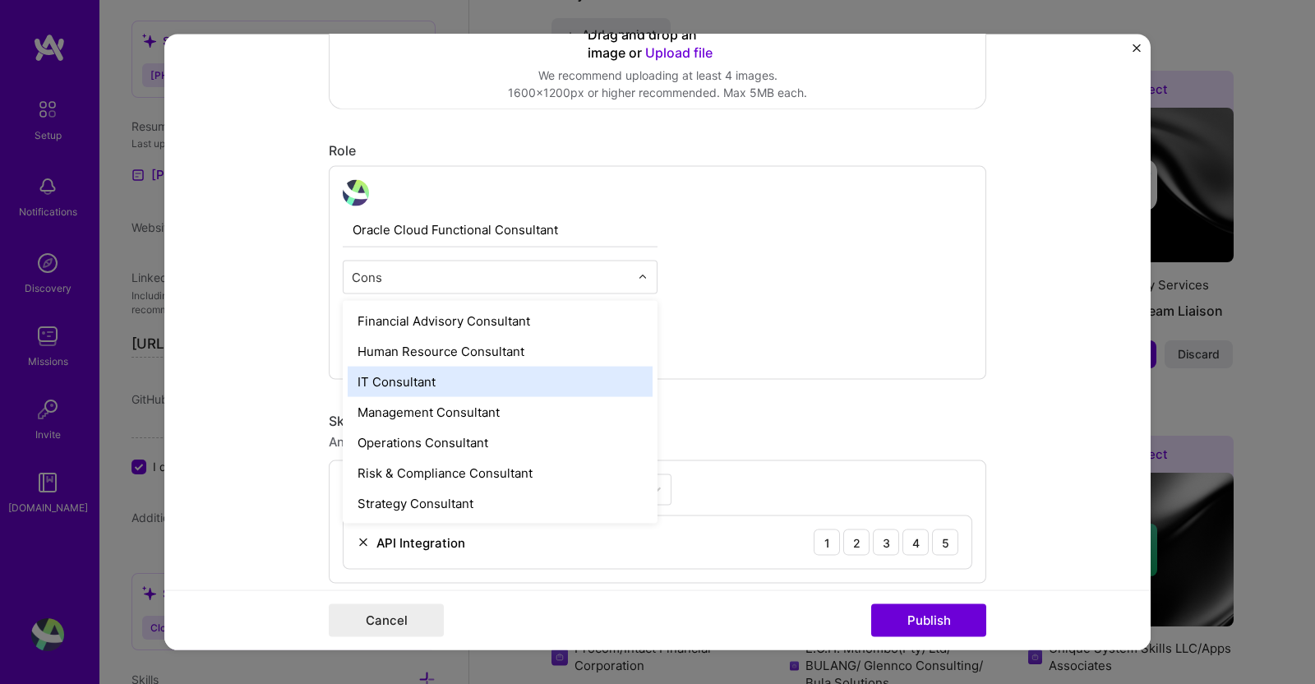
click at [444, 379] on div "IT Consultant" at bounding box center [500, 382] width 305 height 30
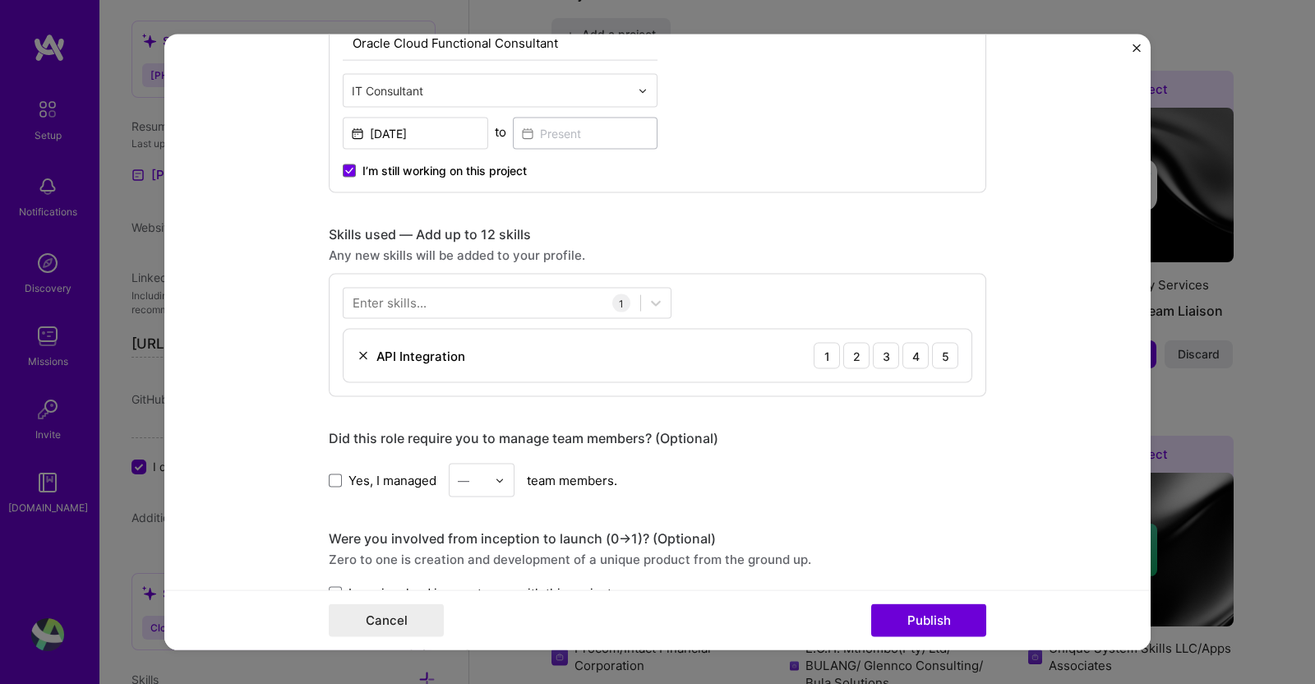
scroll to position [640, 0]
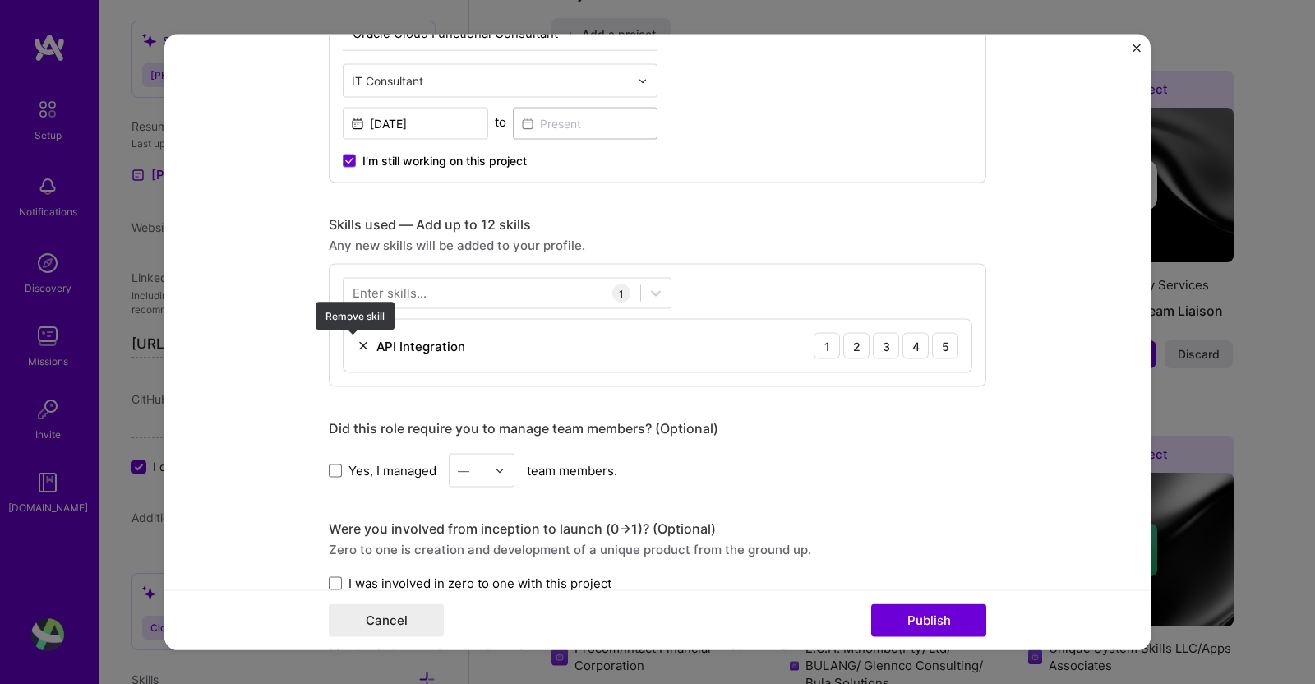
click at [357, 344] on img at bounding box center [363, 345] width 13 height 13
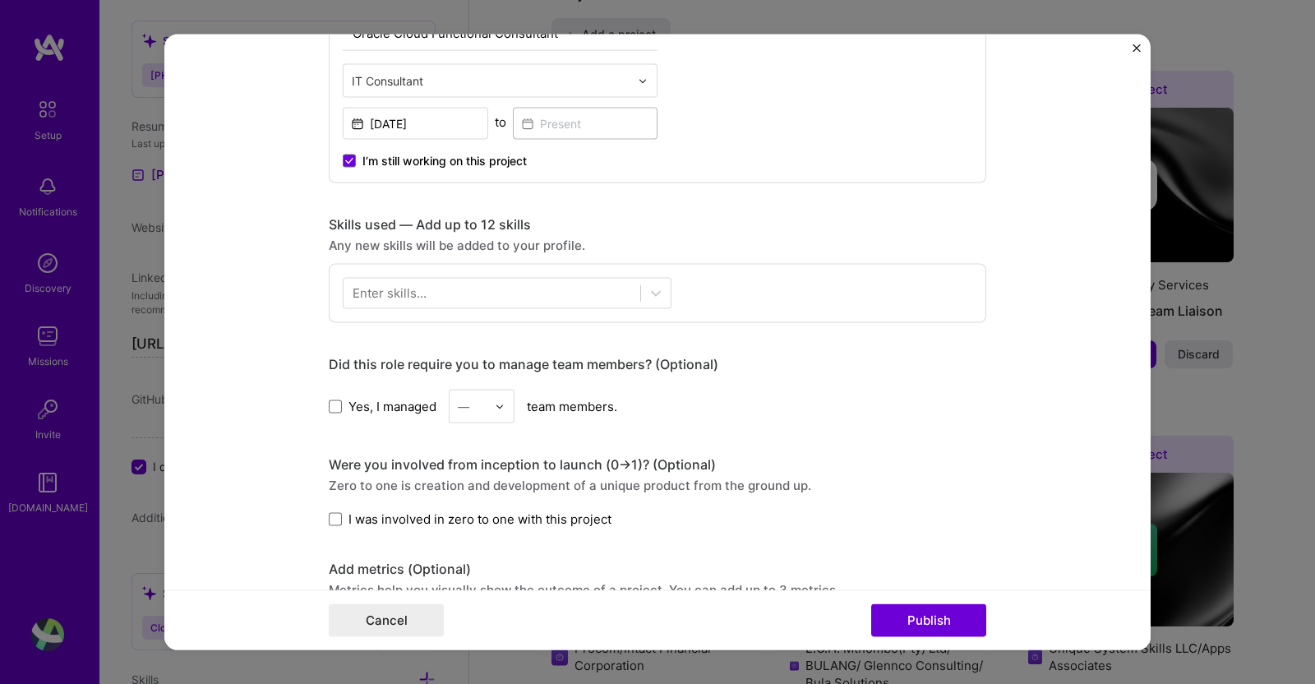
click at [444, 293] on div at bounding box center [491, 292] width 297 height 27
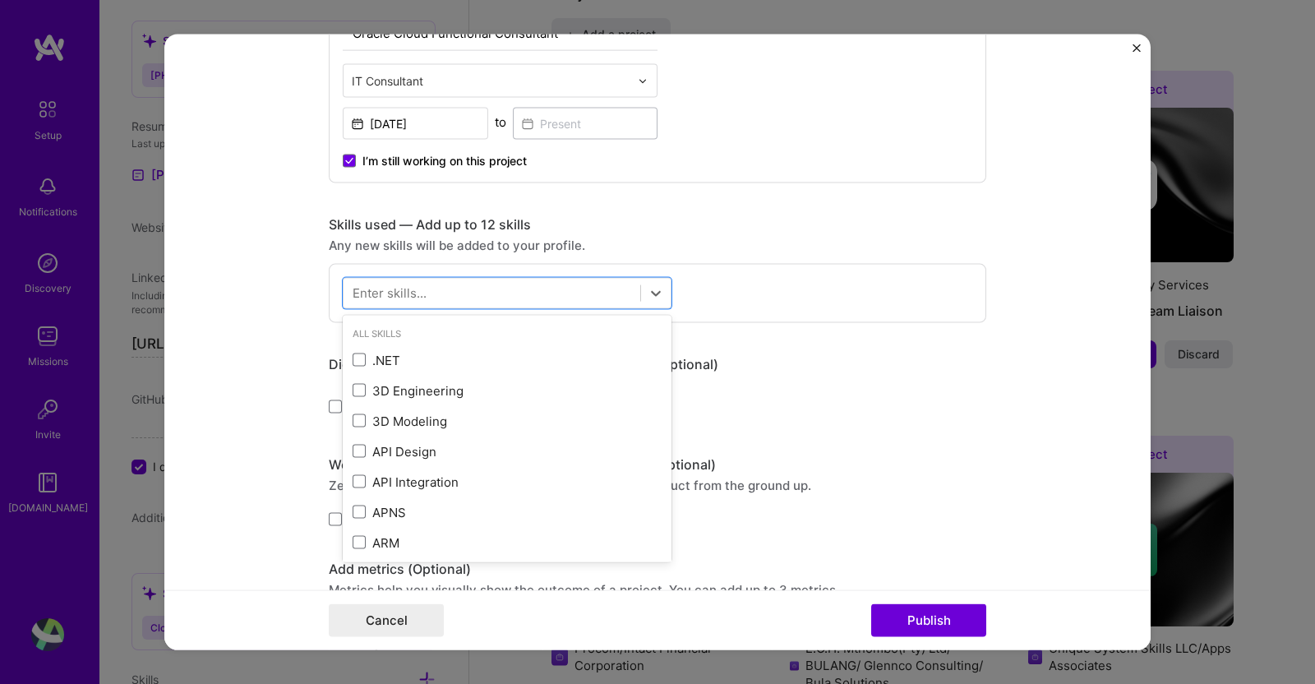
paste input "GL, AP, AR, CM, FA, Exp, Tax, FAH"
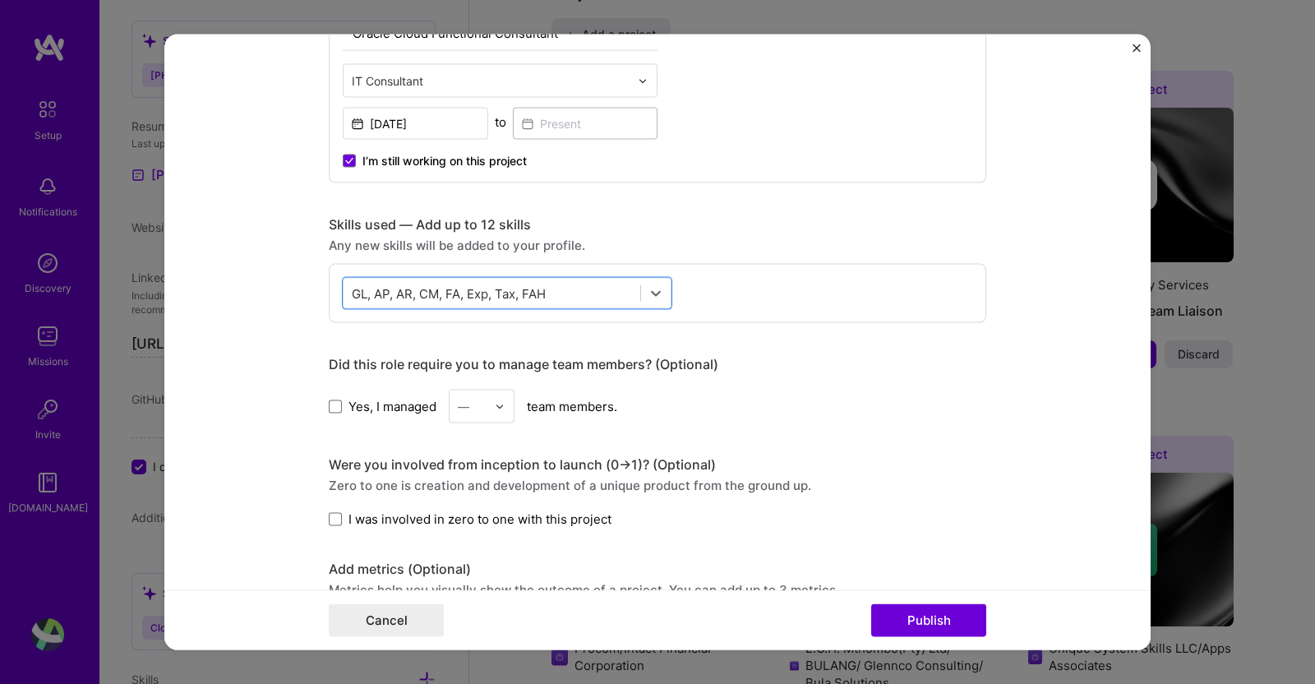
click at [588, 284] on div "GL, AP, AR, CM, FA, Exp, Tax, FAH GL, AP, AR, CM, FA, Exp, Tax, FAH" at bounding box center [491, 292] width 297 height 27
click at [1095, 339] on form "Editing suggested project This project is suggested based on your LinkedIn, res…" at bounding box center [657, 343] width 986 height 616
click at [495, 404] on img at bounding box center [500, 406] width 10 height 10
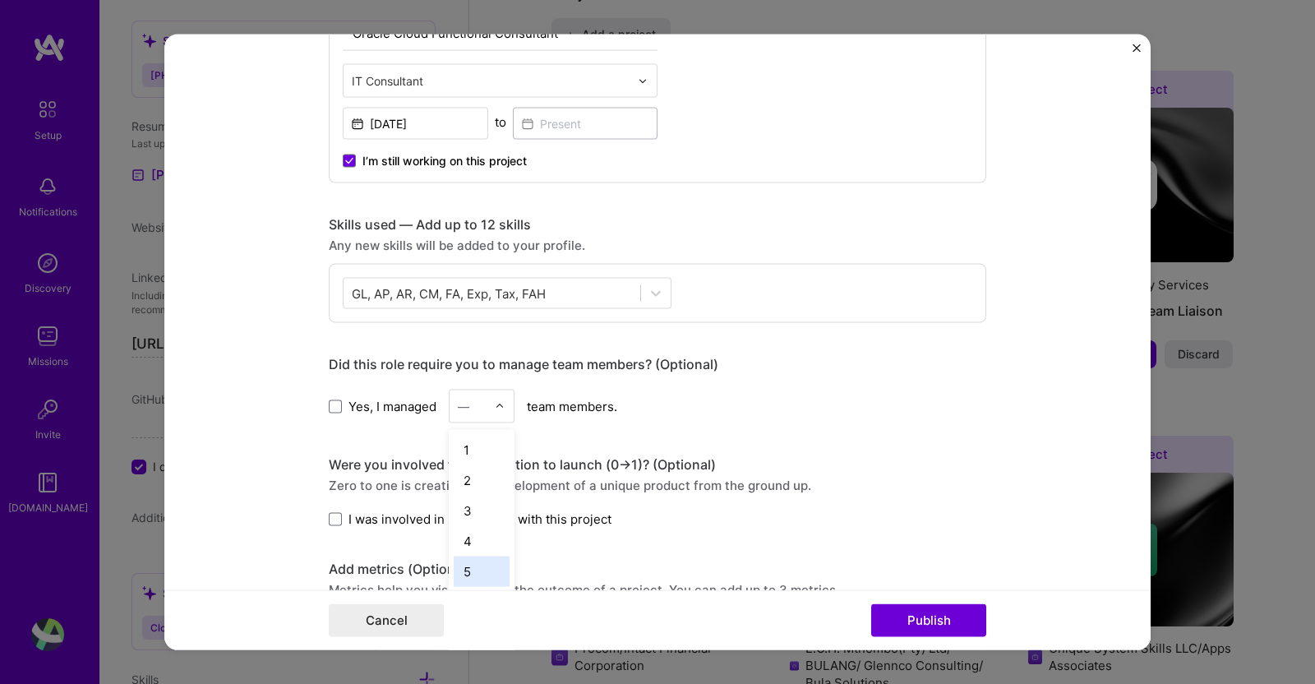
click at [467, 561] on div "5" at bounding box center [482, 571] width 56 height 30
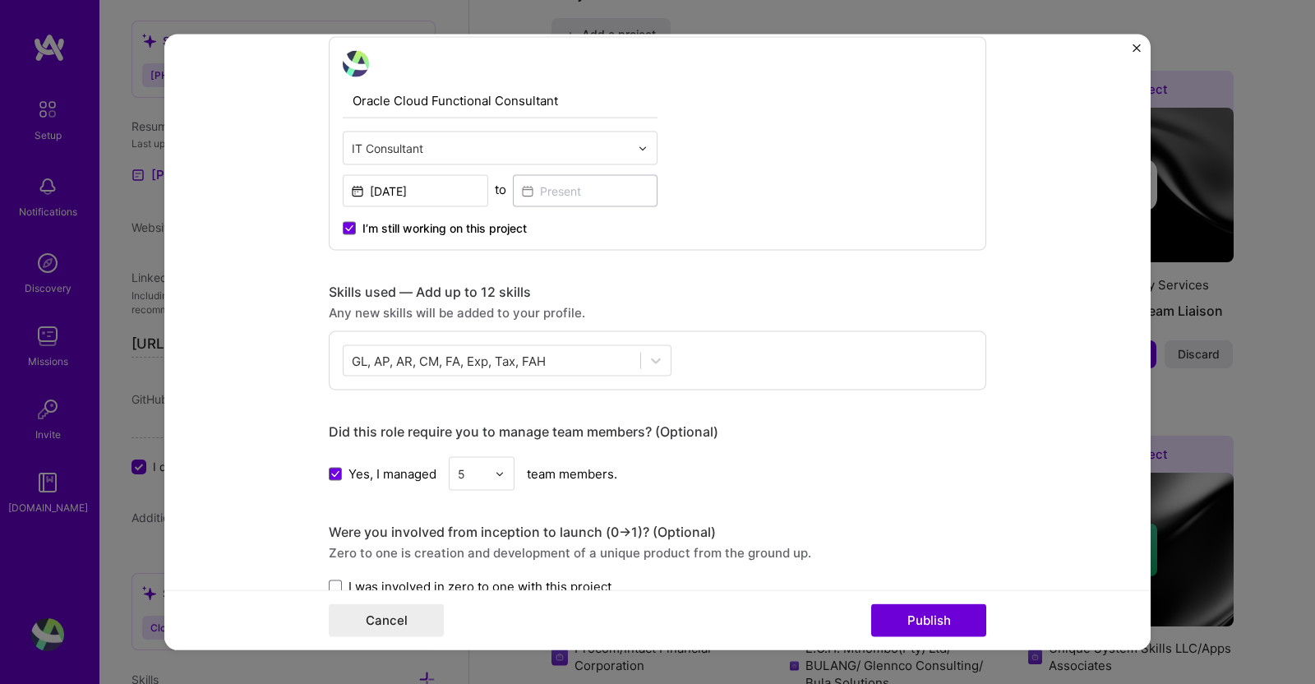
scroll to position [571, 0]
click at [557, 362] on div "GL, AP, AR, CM, FA, Exp, Tax, FAH GL, AP, AR, CM, FA, Exp, Tax, FAH" at bounding box center [491, 361] width 297 height 27
drag, startPoint x: 581, startPoint y: 359, endPoint x: 355, endPoint y: 365, distance: 226.1
click at [355, 365] on div "GL, AP, AR, CM, FA, Exp, Tax, FAH GL, AP, AR, CM, FA, Exp, Tax, FAH" at bounding box center [491, 361] width 297 height 27
click at [509, 359] on input "GL, AP, AR, CM, FA, Exp, Tax, FAH" at bounding box center [451, 361] width 198 height 17
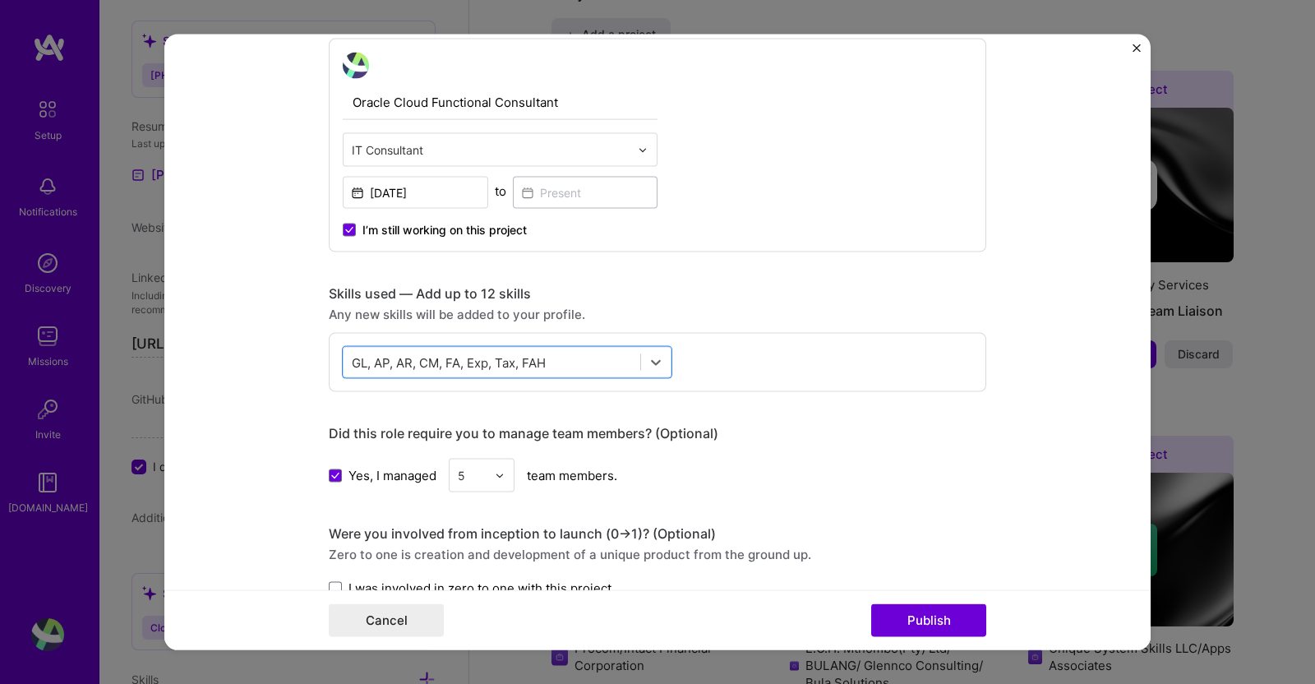
drag, startPoint x: 597, startPoint y: 357, endPoint x: 404, endPoint y: 360, distance: 193.1
click at [404, 360] on div "GL, AP, AR, CM, FA, Exp, Tax, FAH GL, AP, AR, CM, FA, Exp, Tax, FAH" at bounding box center [491, 361] width 297 height 27
click at [415, 357] on input "GL, AP, AR, CM, FA, Exp, Tax, FAH" at bounding box center [451, 361] width 198 height 17
click at [352, 362] on input "GL, AP, AR, CM, FA, Exp, Tax, FAH" at bounding box center [451, 361] width 198 height 17
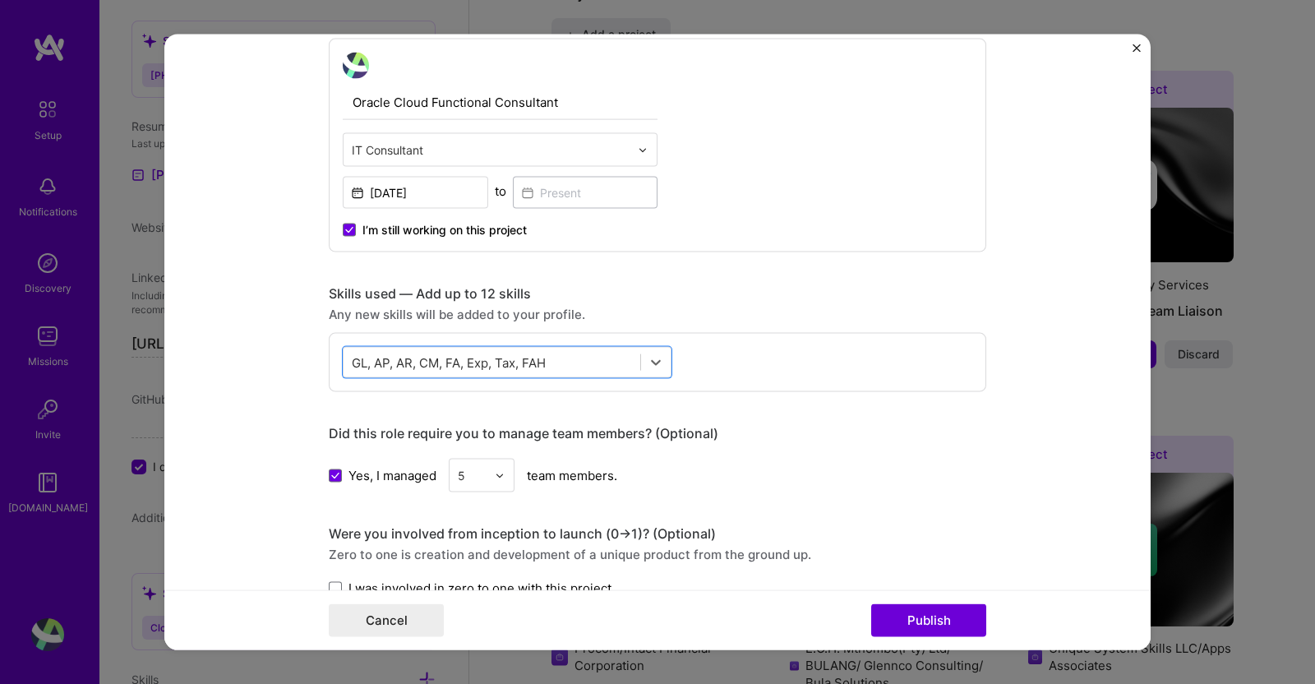
click at [653, 356] on icon at bounding box center [656, 362] width 16 height 16
click at [590, 362] on div "GL, AP, AR, CM, FA, Exp, Tax, FAH GL, AP, AR, CM, FA, Exp, Tax, FAH" at bounding box center [491, 361] width 297 height 27
type input "H"
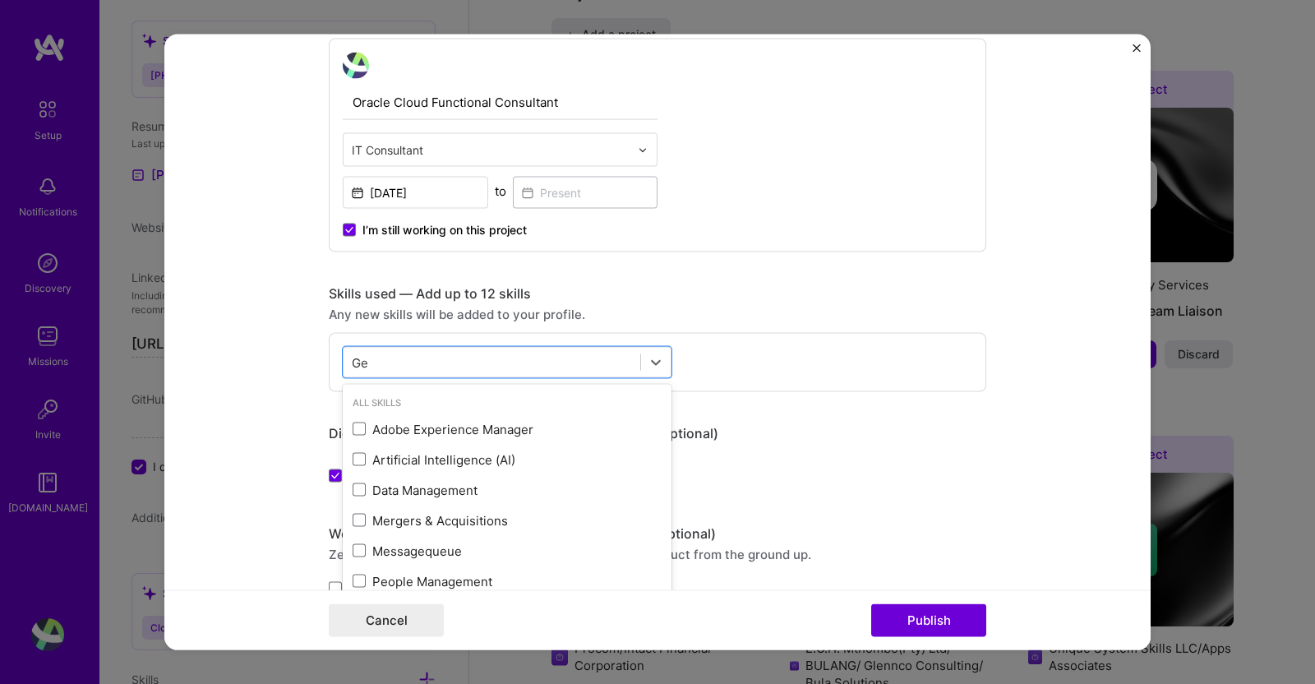
type input "G"
type input "p"
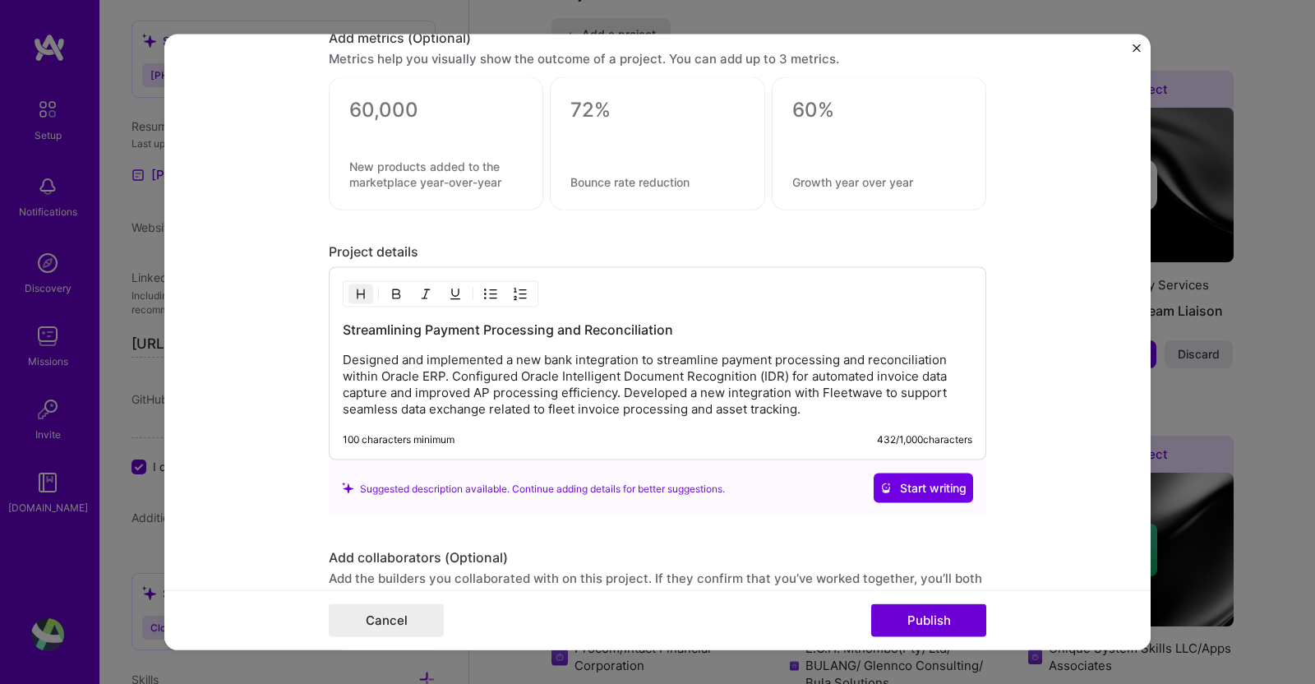
scroll to position [1186, 0]
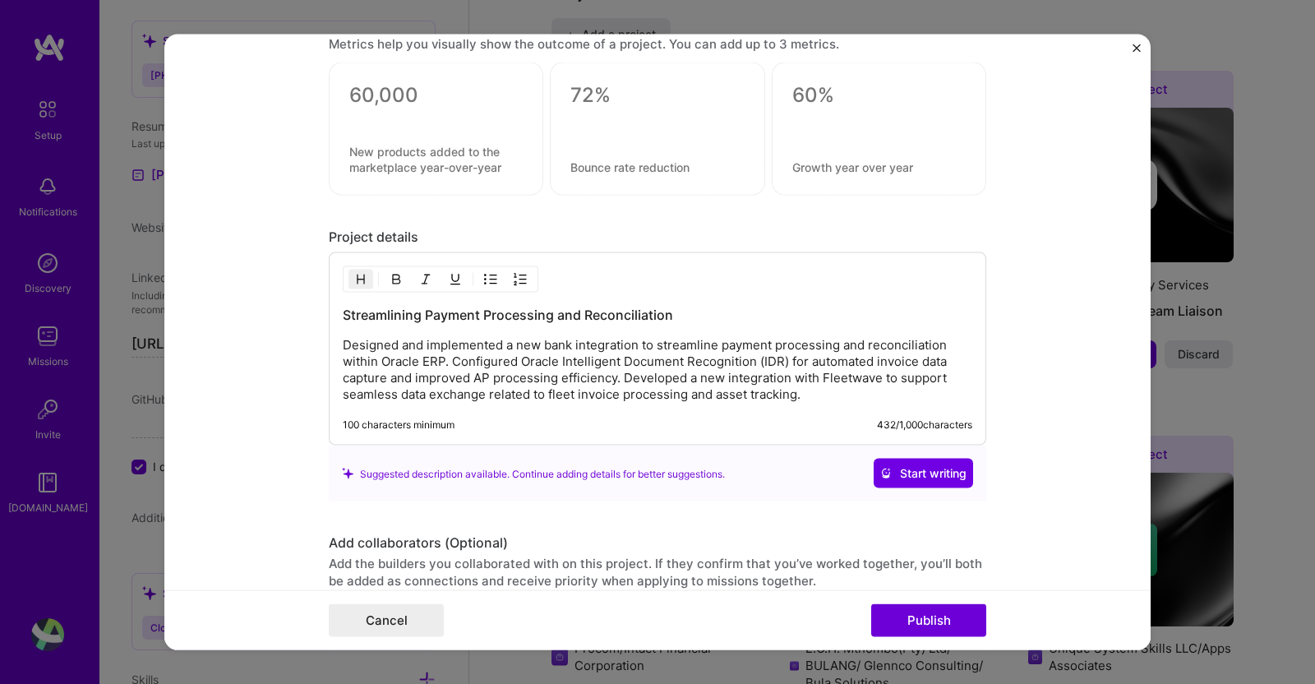
click at [786, 363] on p "Designed and implemented a new bank integration to streamline payment processin…" at bounding box center [657, 370] width 629 height 66
click at [522, 399] on div "Streamlining Payment Processing and Reconciliation Designed and implemented a n…" at bounding box center [657, 348] width 657 height 193
click at [403, 330] on div "Streamlining Payment Processing and Reconciliation Designed and implemented a n…" at bounding box center [657, 354] width 629 height 97
drag, startPoint x: 544, startPoint y: 338, endPoint x: 534, endPoint y: 297, distance: 41.5
click at [534, 297] on div "Streamlining Payment Processing and Reconciliation Designed and implemented a n…" at bounding box center [657, 348] width 657 height 193
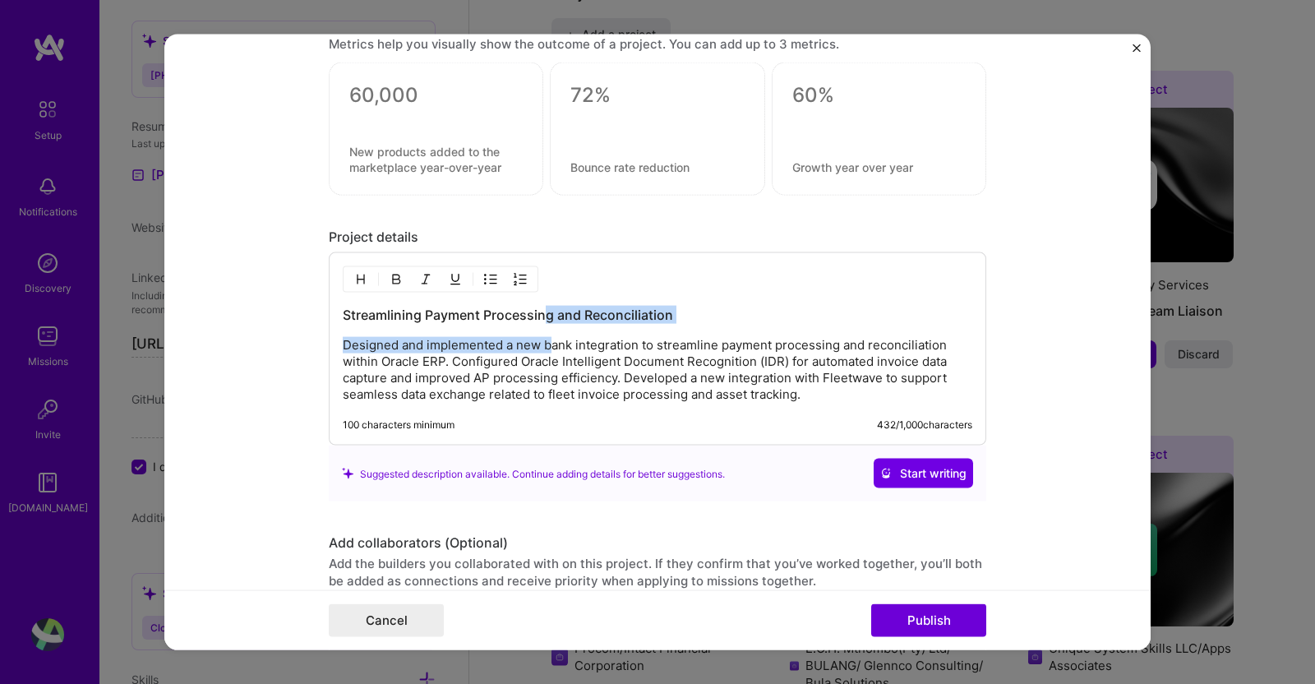
click at [507, 348] on p "Designed and implemented a new bank integration to streamline payment processin…" at bounding box center [657, 370] width 629 height 66
click at [818, 385] on p "Designed and implemented a new bank integration to streamline payment processin…" at bounding box center [657, 370] width 629 height 66
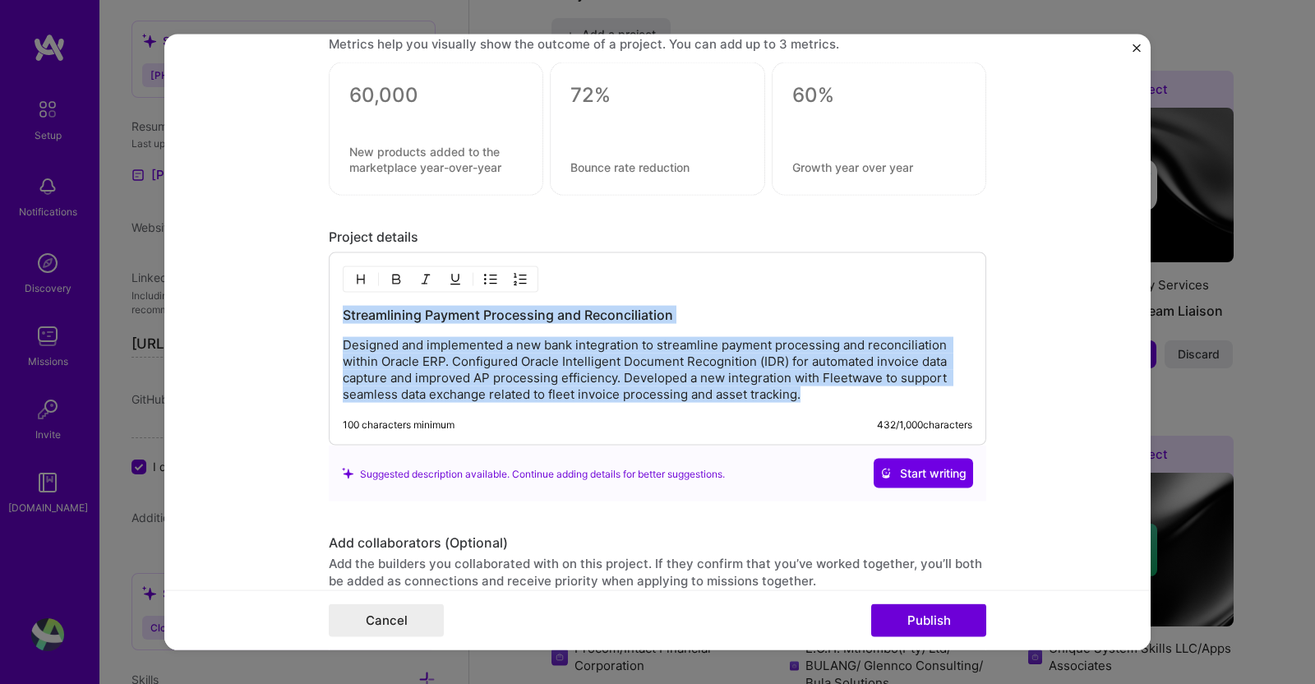
drag, startPoint x: 620, startPoint y: 374, endPoint x: 259, endPoint y: 265, distance: 377.5
click at [259, 275] on form "Editing suggested project This project is suggested based on your LinkedIn, res…" at bounding box center [657, 343] width 986 height 616
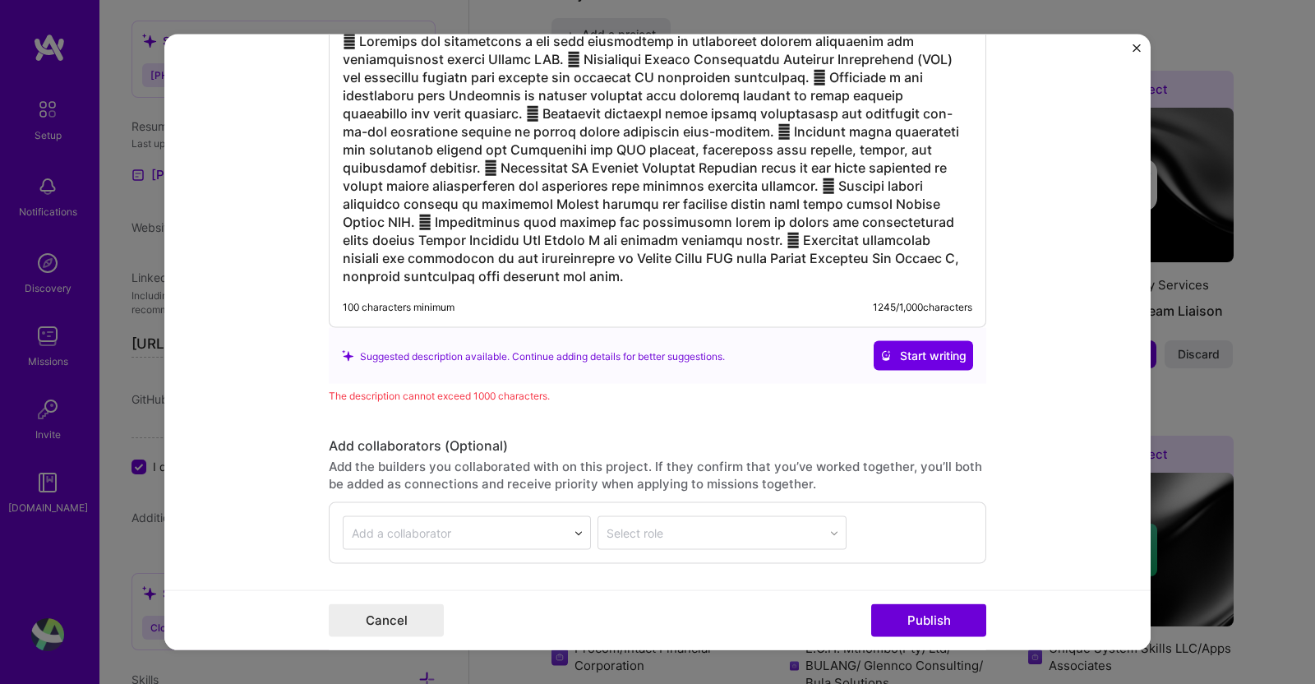
scroll to position [1441, 0]
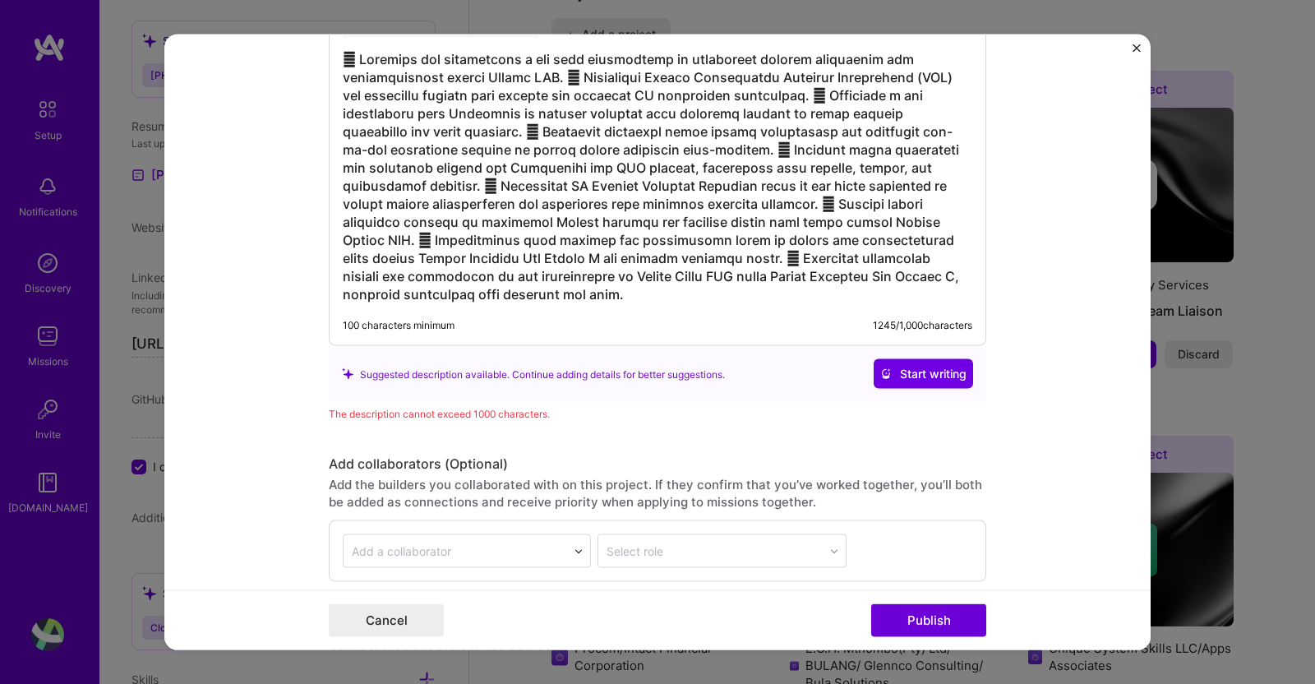
click at [939, 367] on span "Start writing" at bounding box center [923, 374] width 86 height 16
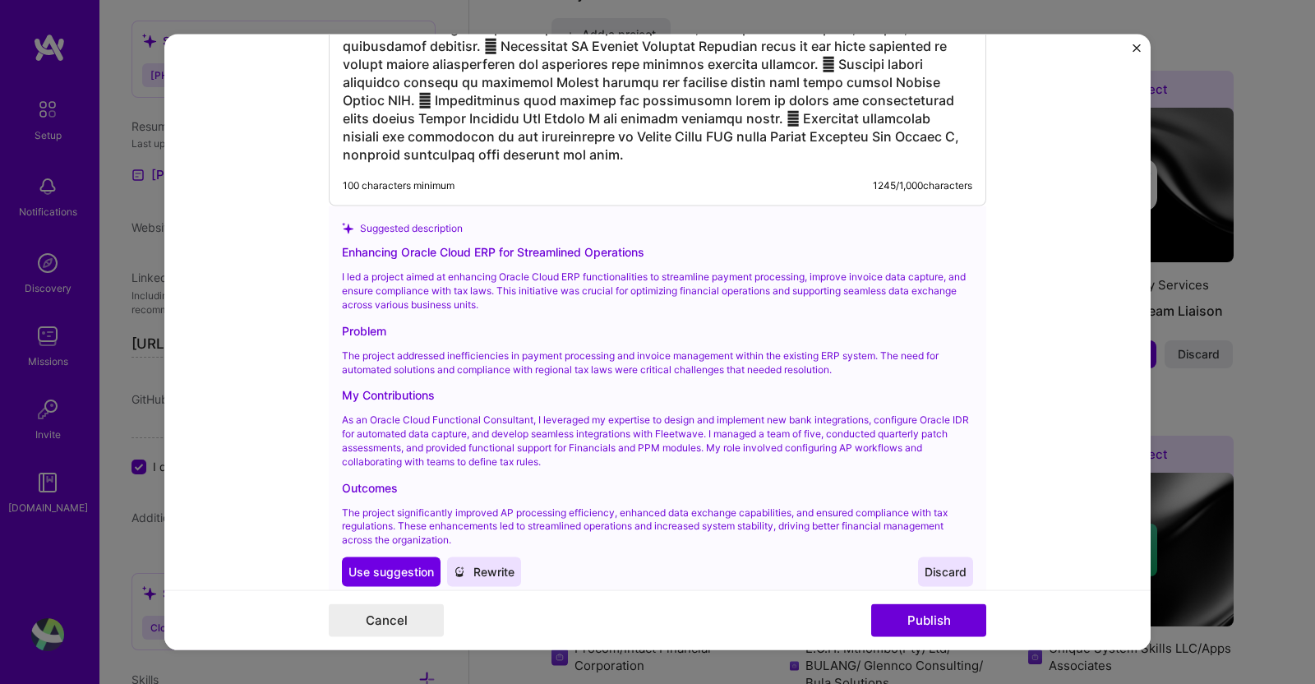
scroll to position [1731, 0]
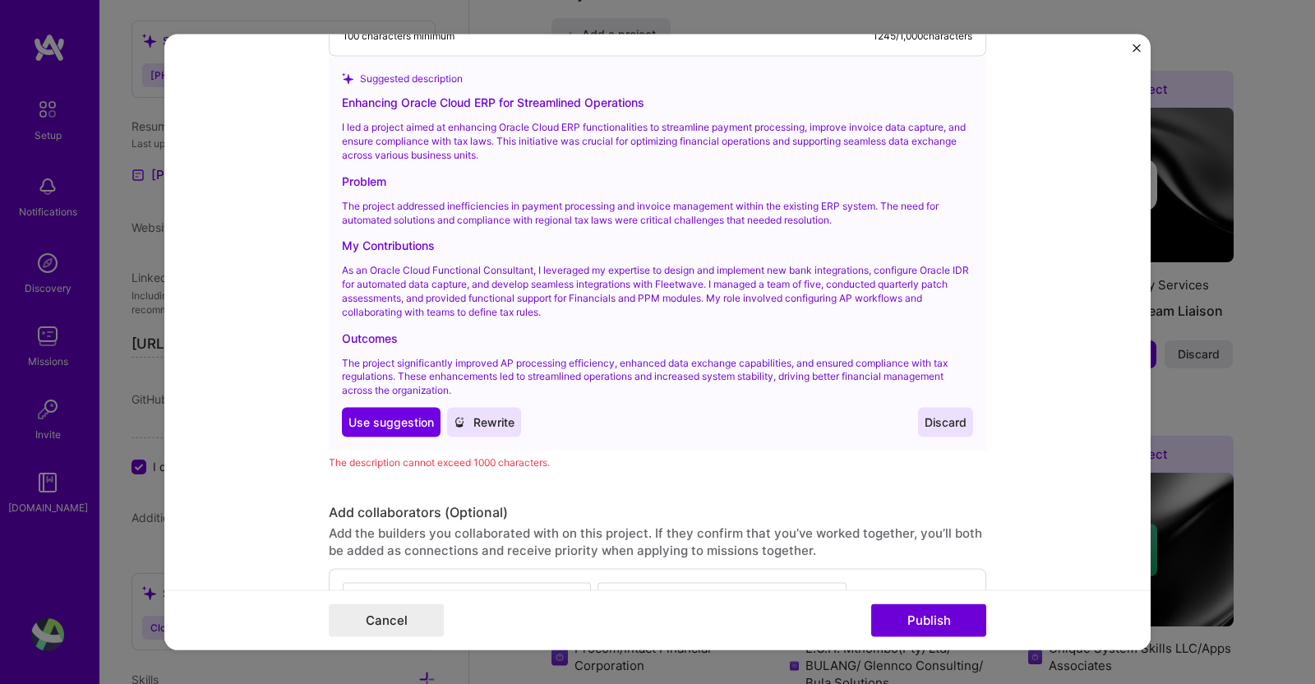
click at [394, 427] on button "Use Use suggestion" at bounding box center [391, 423] width 99 height 30
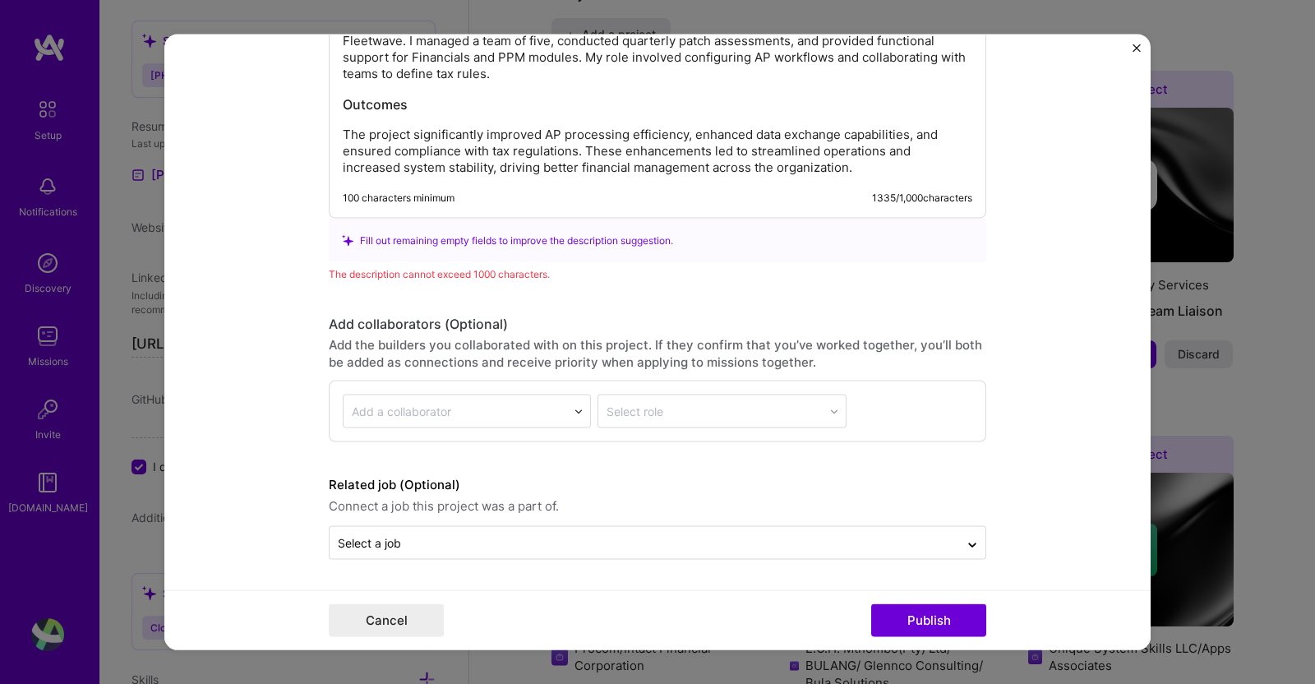
scroll to position [1707, 0]
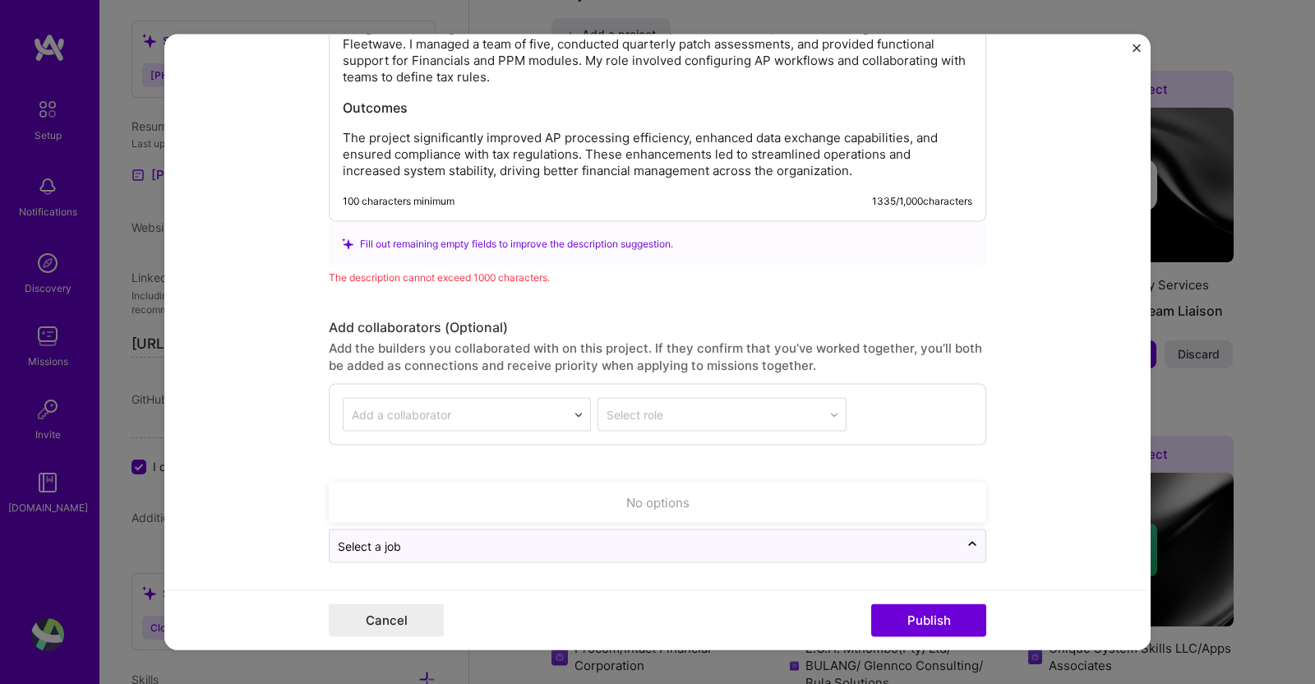
click at [966, 546] on icon at bounding box center [972, 545] width 13 height 16
click at [871, 540] on input "text" at bounding box center [644, 545] width 613 height 17
click at [1128, 509] on form "Editing suggested project This project is suggested based on your LinkedIn, res…" at bounding box center [657, 343] width 986 height 616
click at [967, 544] on icon at bounding box center [972, 548] width 13 height 16
click at [915, 601] on button "Publish" at bounding box center [928, 619] width 115 height 33
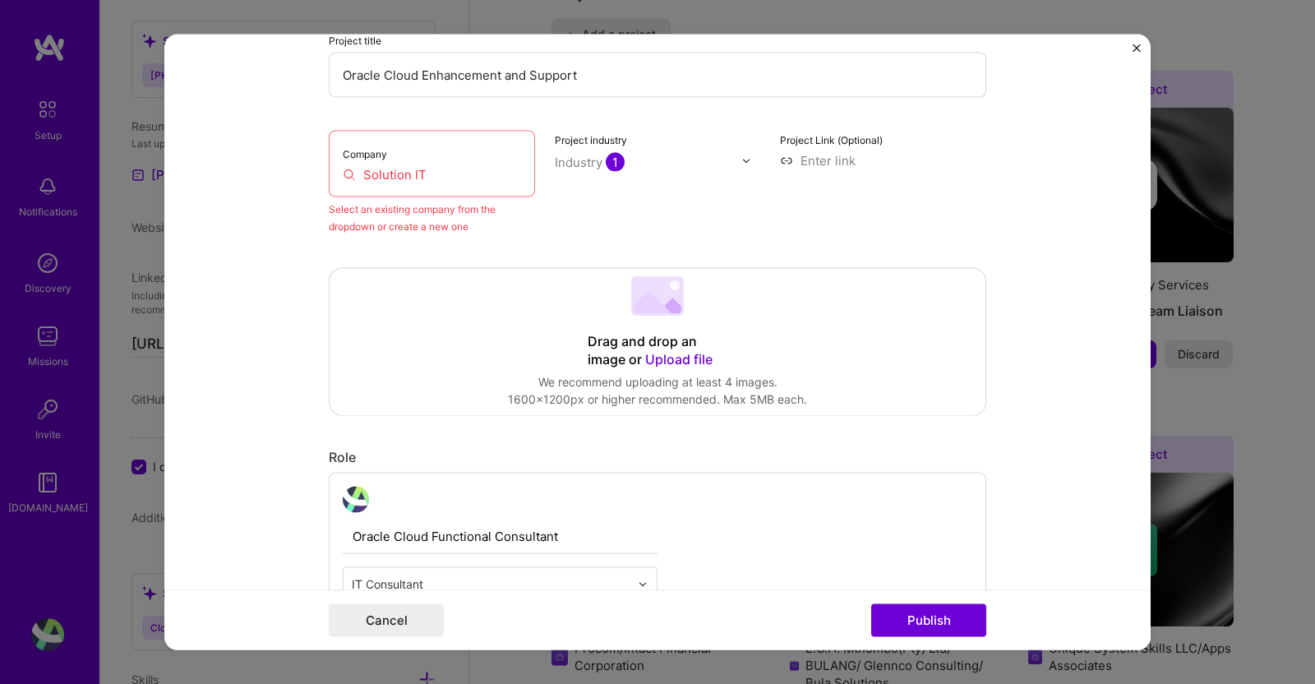
scroll to position [107, 0]
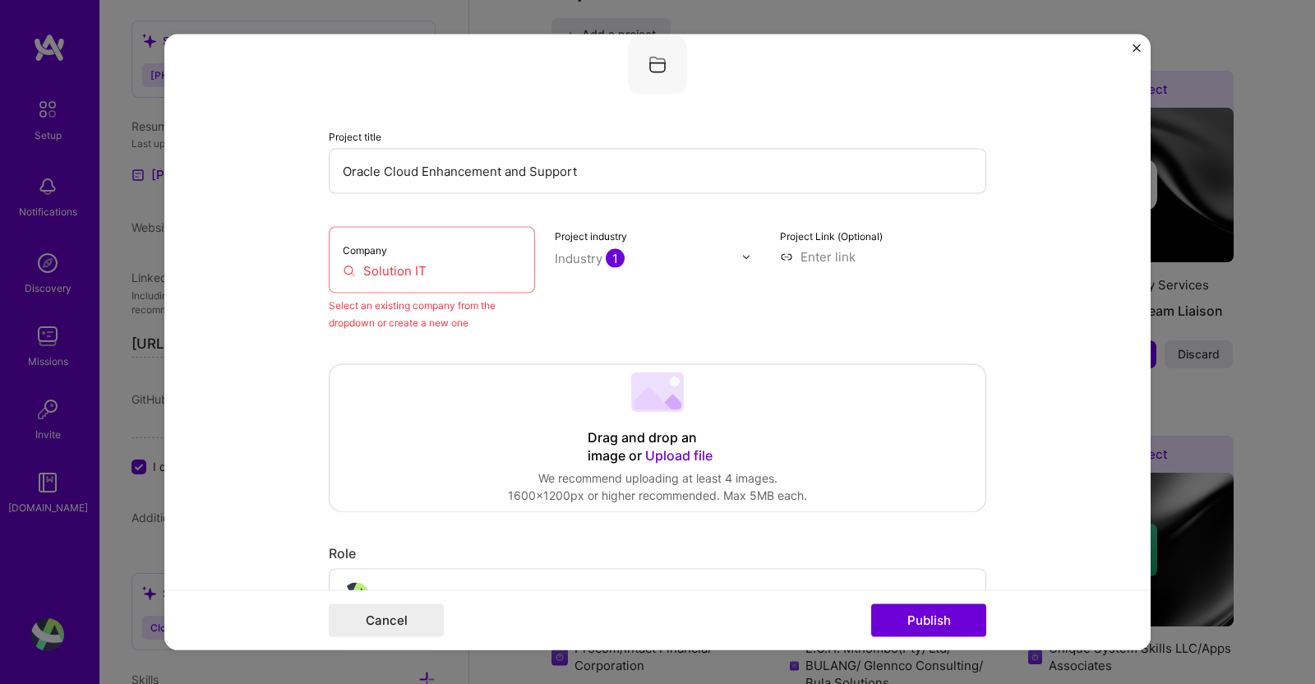
click at [458, 273] on input "Solution IT" at bounding box center [432, 270] width 178 height 17
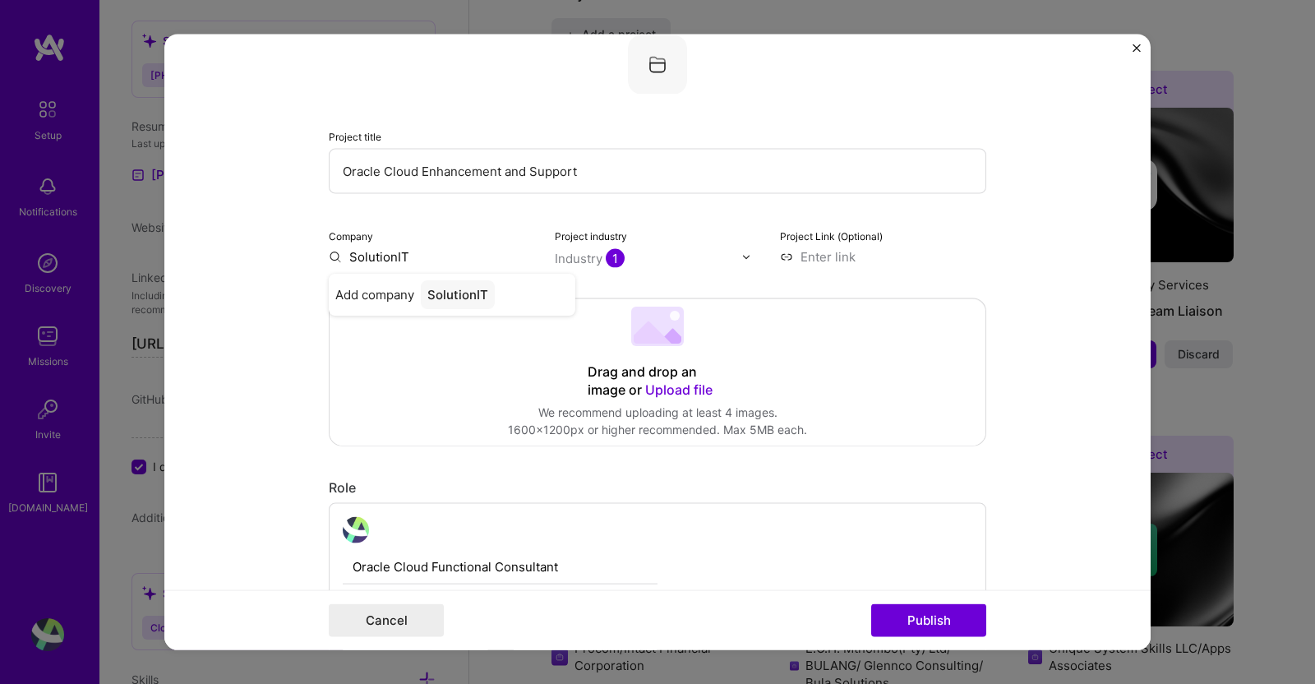
type input "SolutionIT"
click at [454, 297] on div "SolutionIT" at bounding box center [458, 294] width 74 height 29
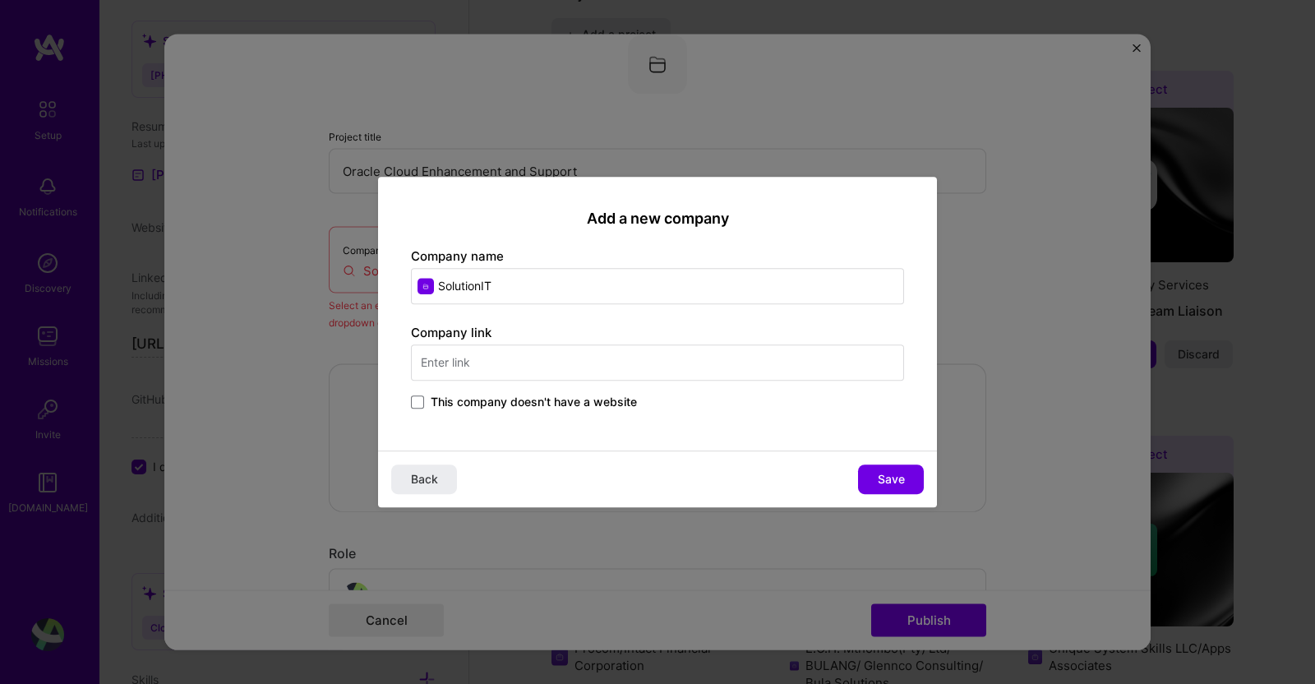
drag, startPoint x: 566, startPoint y: 289, endPoint x: 370, endPoint y: 286, distance: 196.4
click at [370, 286] on div "Add a new company Company name SolutionIT Company link This company doesn't hav…" at bounding box center [657, 342] width 1315 height 684
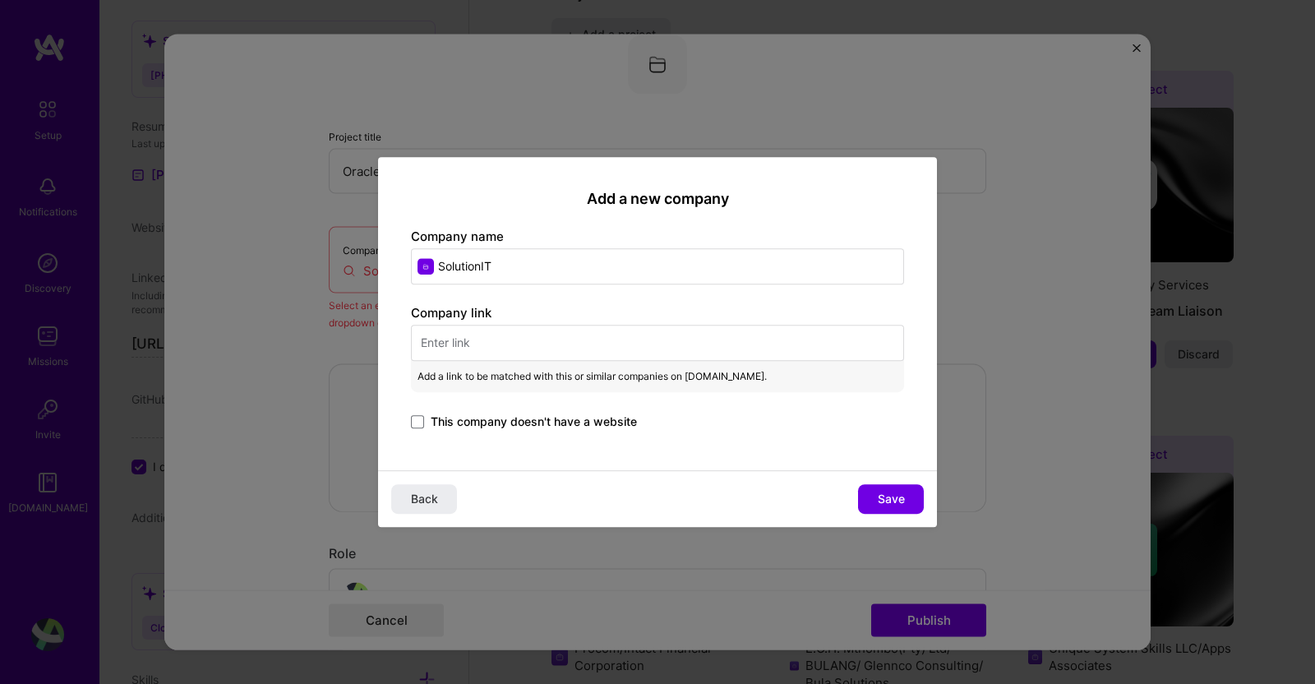
click at [541, 348] on input "text" at bounding box center [657, 343] width 493 height 36
paste input "[URL][DOMAIN_NAME]"
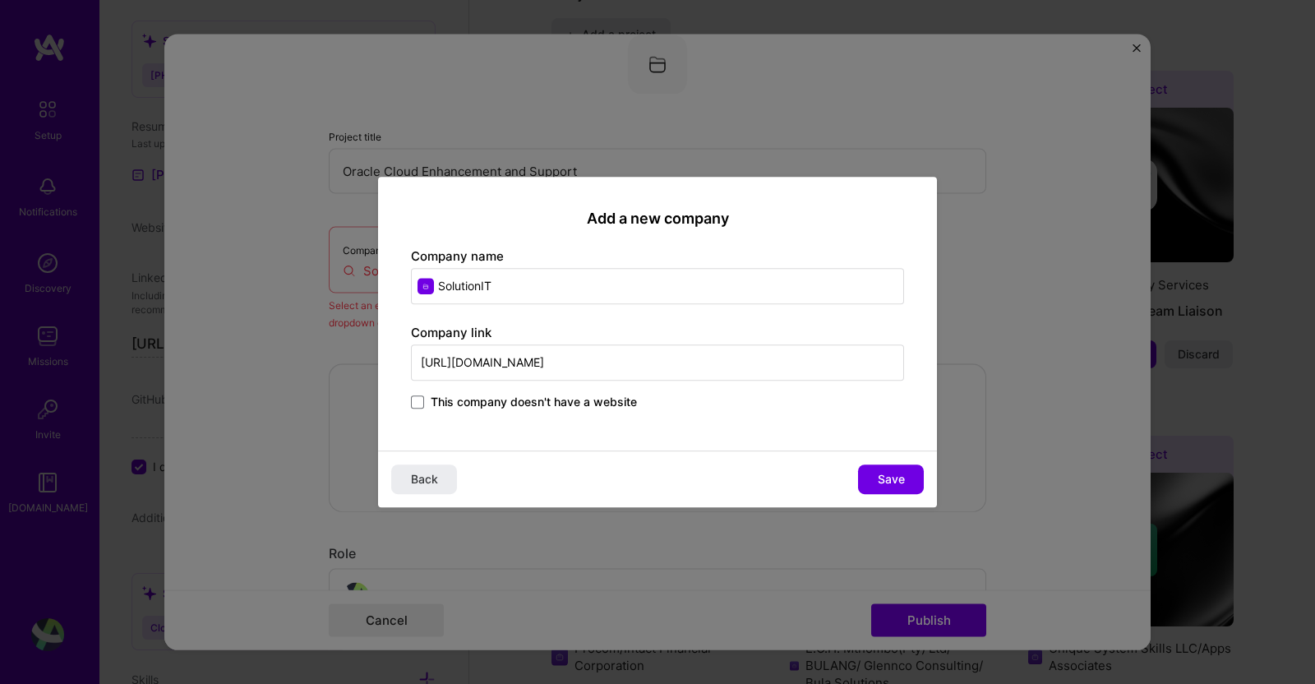
type input "[URL][DOMAIN_NAME]"
click at [898, 477] on span "Save" at bounding box center [891, 479] width 27 height 16
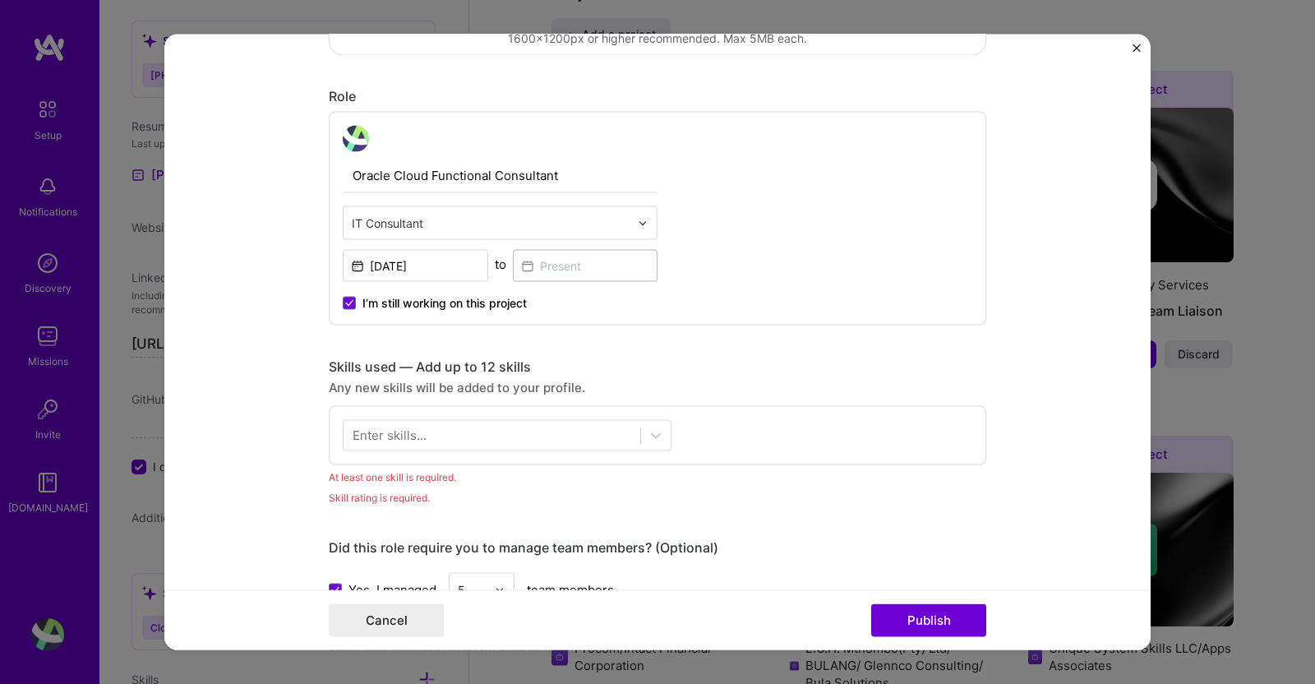
scroll to position [512, 0]
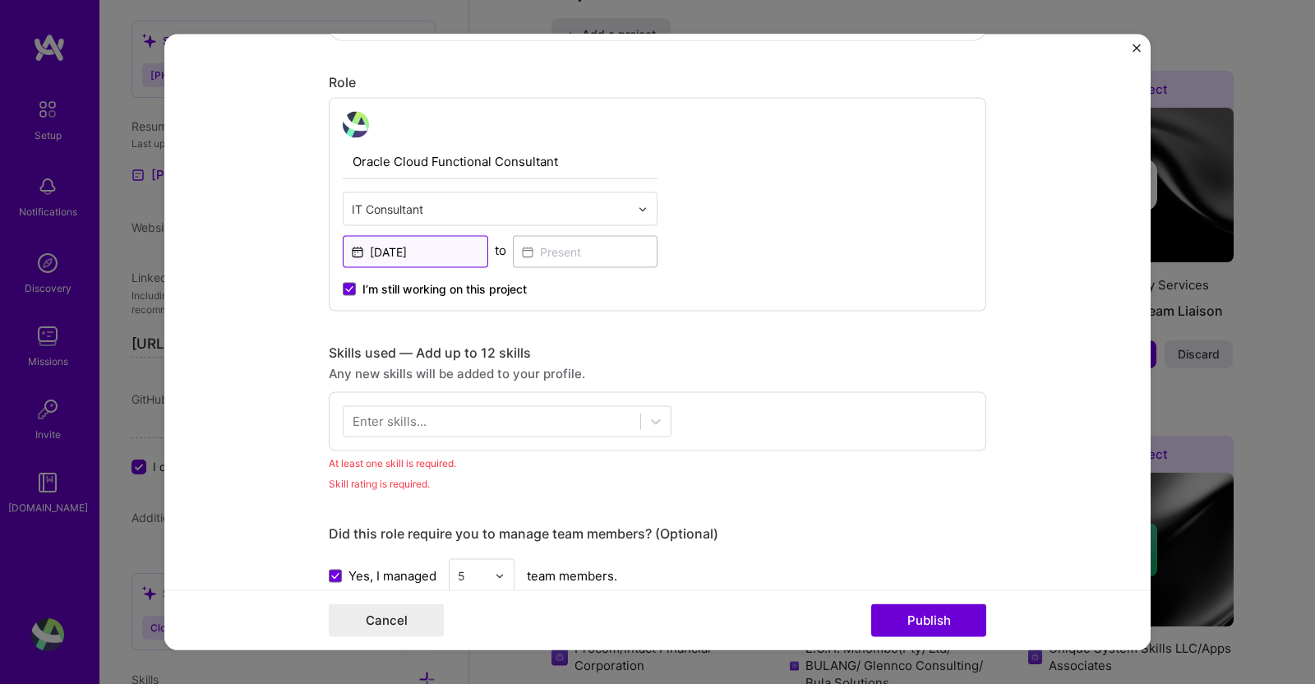
click at [395, 254] on input "[DATE]" at bounding box center [415, 252] width 145 height 32
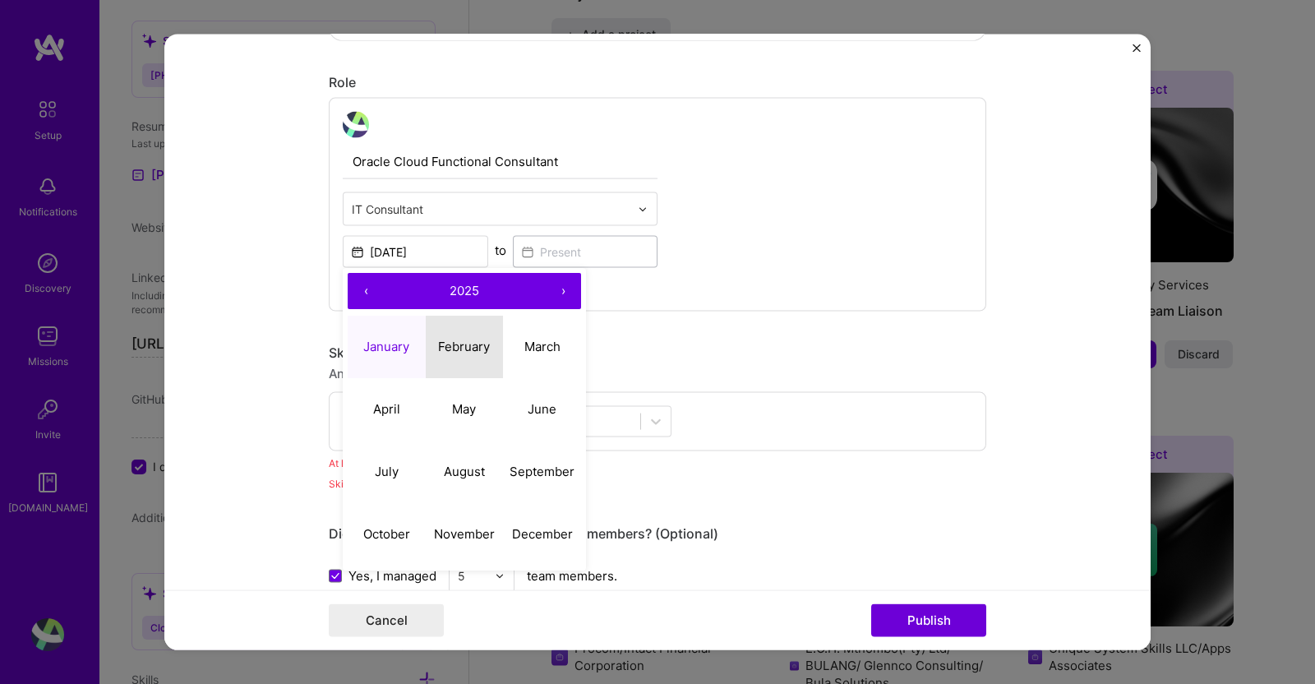
click at [457, 343] on abbr "February" at bounding box center [464, 346] width 52 height 16
type input "[DATE]"
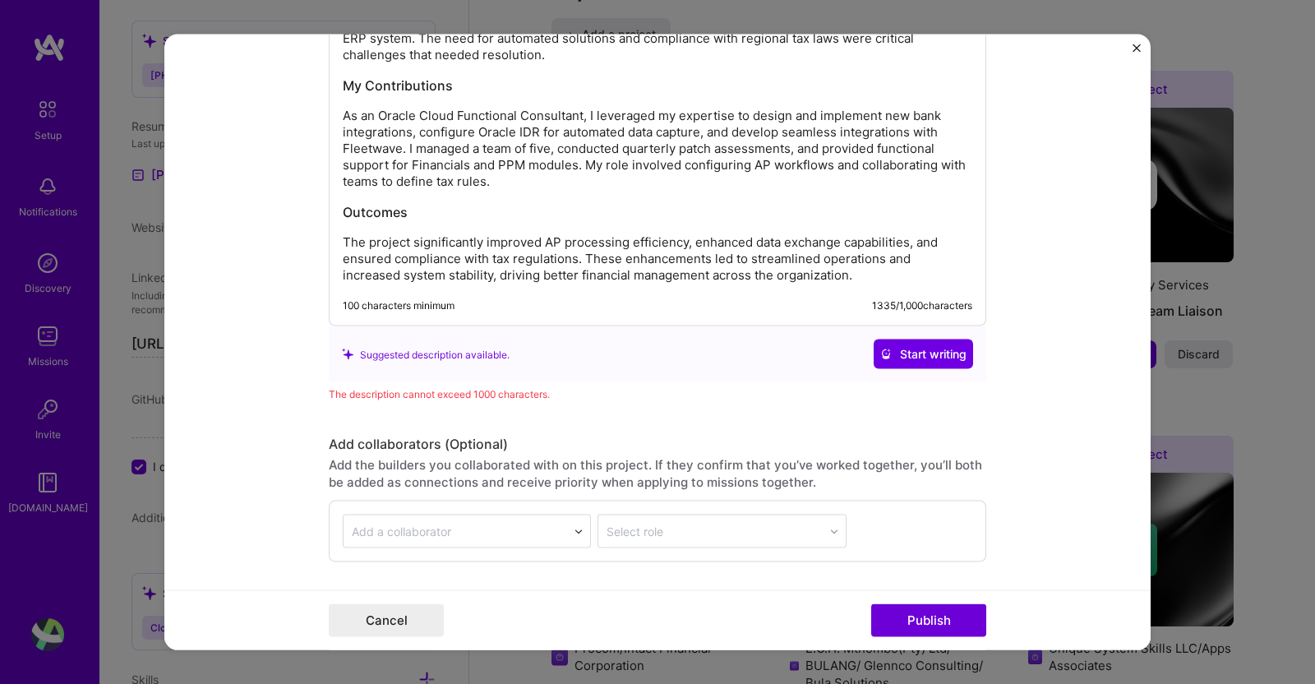
scroll to position [1676, 0]
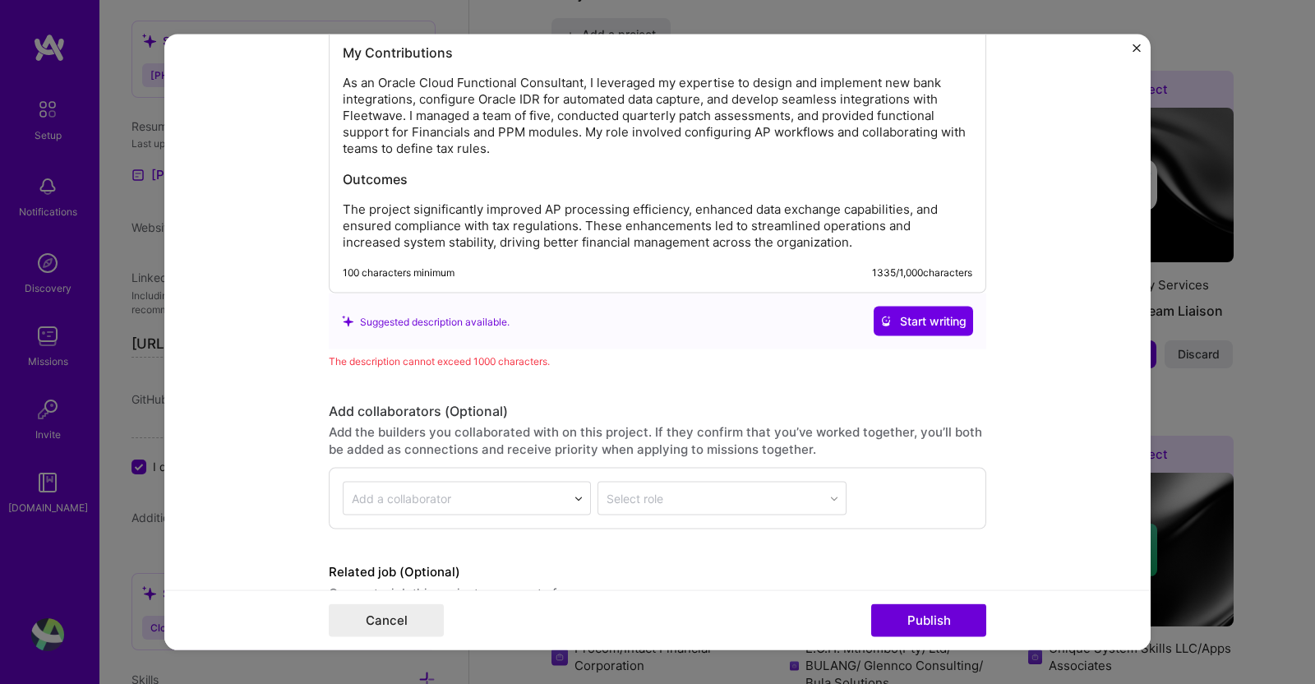
click at [925, 601] on button "Publish" at bounding box center [928, 619] width 115 height 33
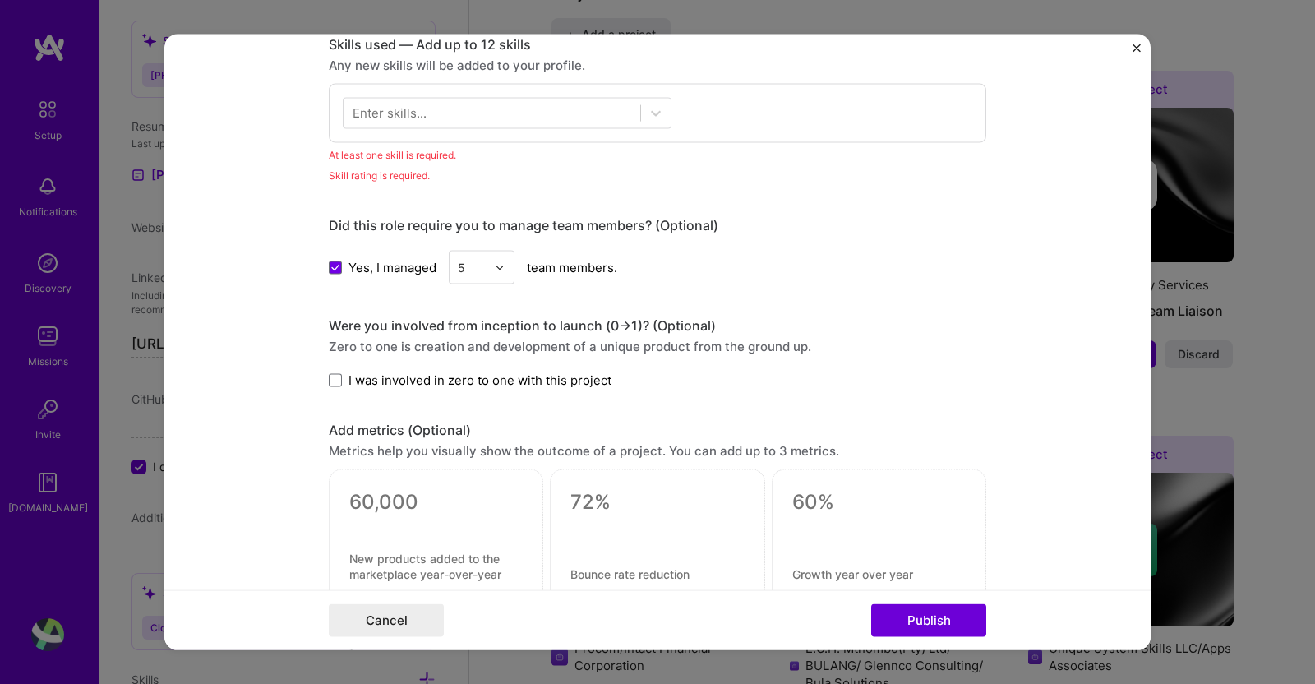
scroll to position [748, 0]
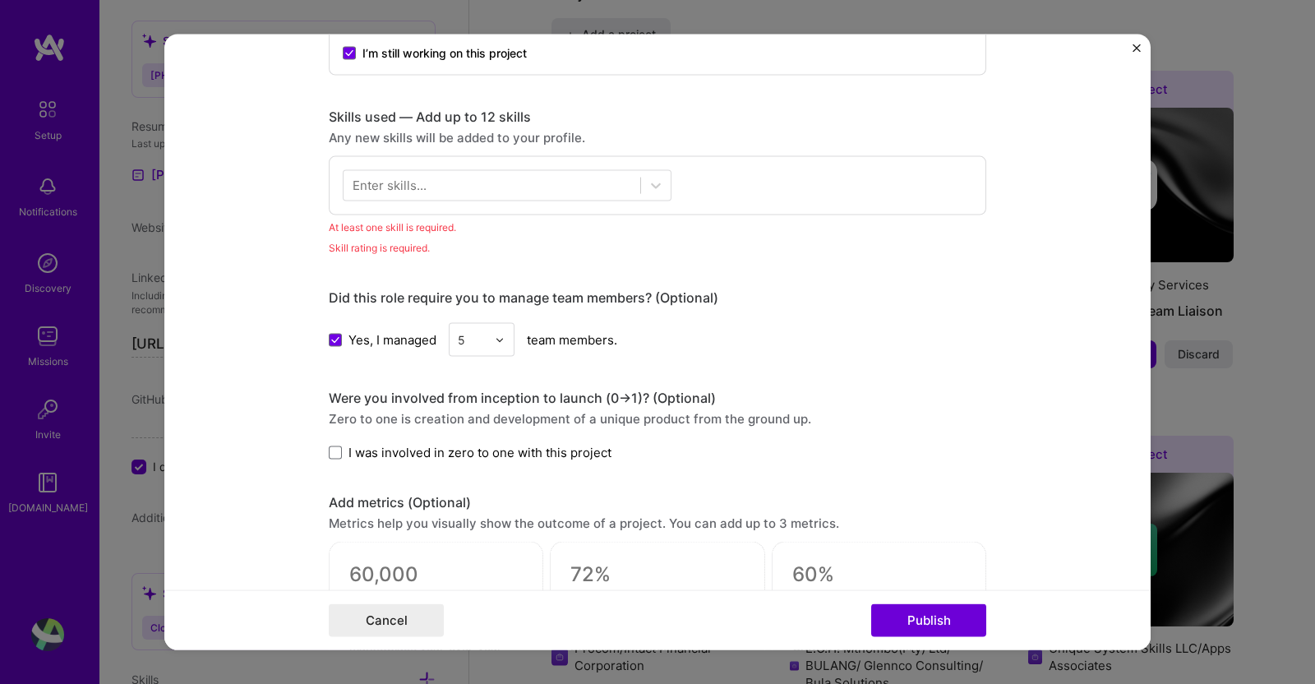
click at [506, 183] on div at bounding box center [491, 185] width 297 height 27
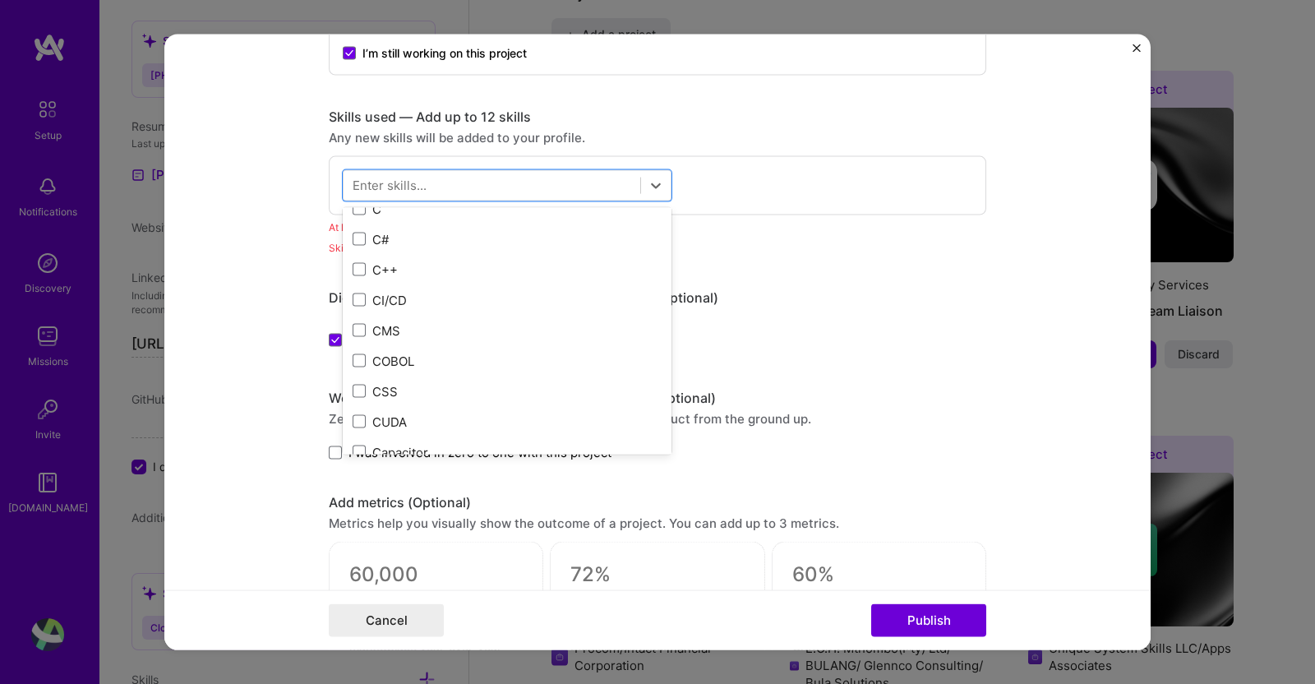
scroll to position [1787, 0]
click at [499, 191] on div at bounding box center [491, 185] width 297 height 27
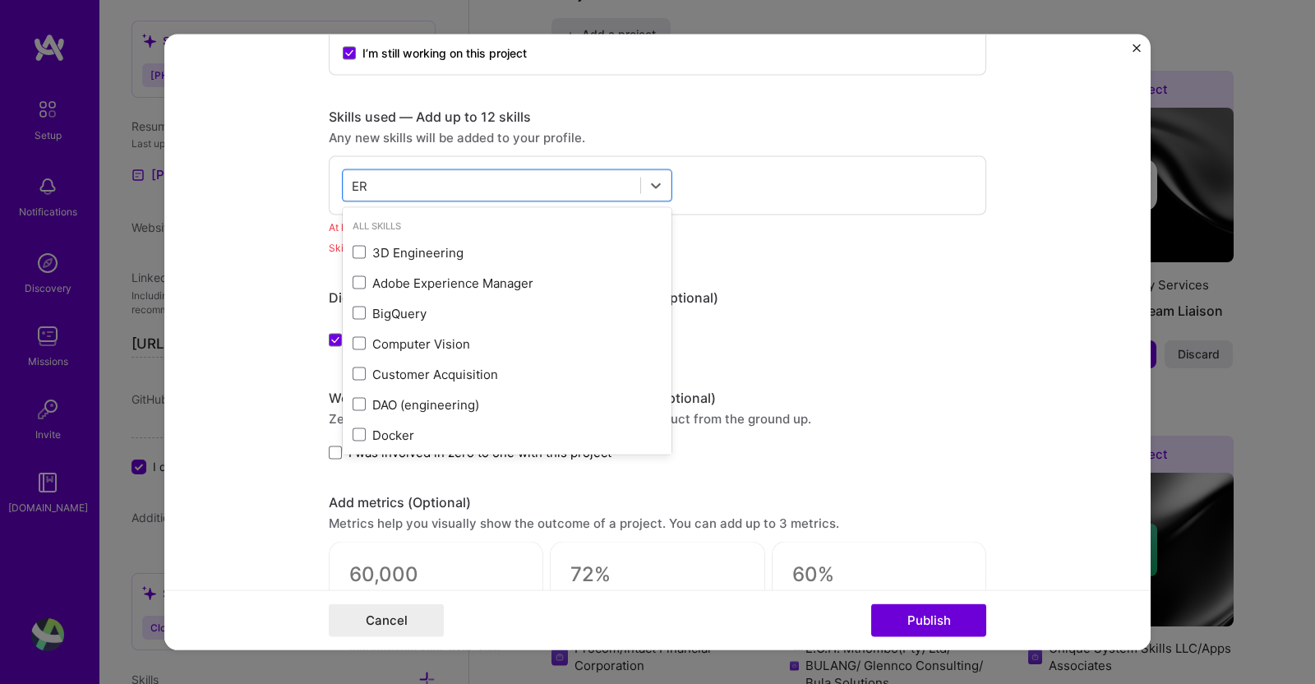
type input "E"
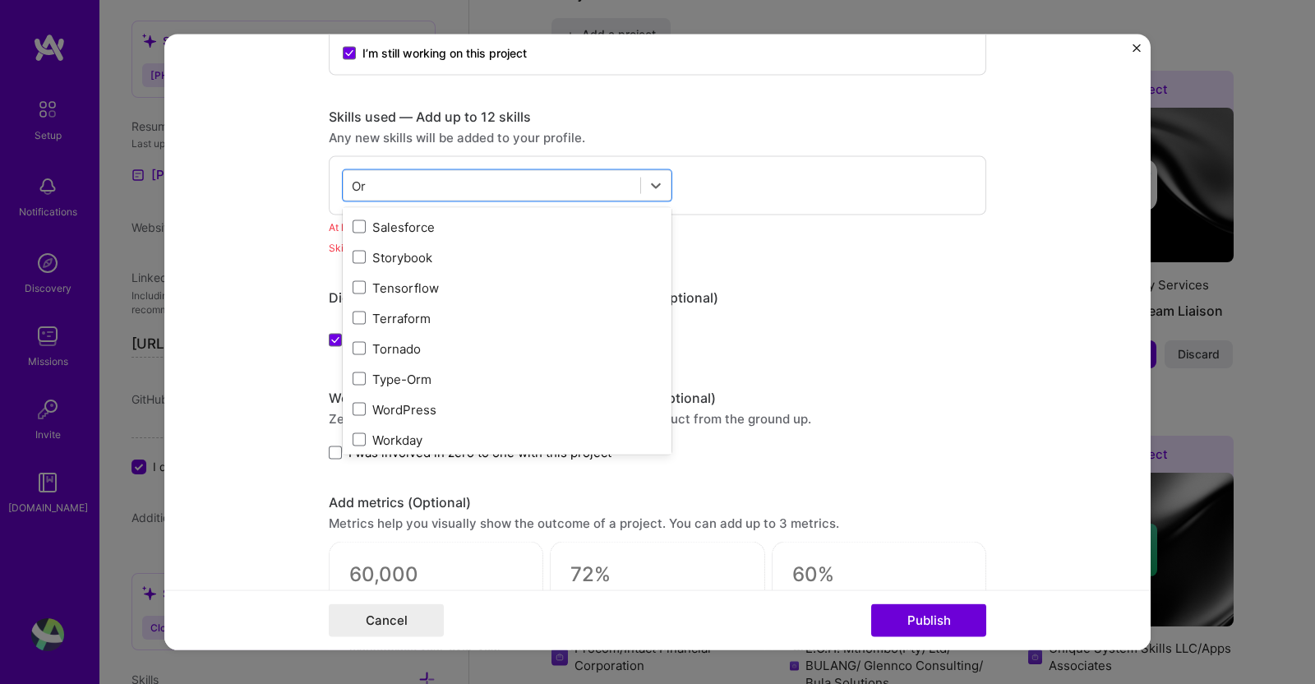
scroll to position [612, 0]
type input "O"
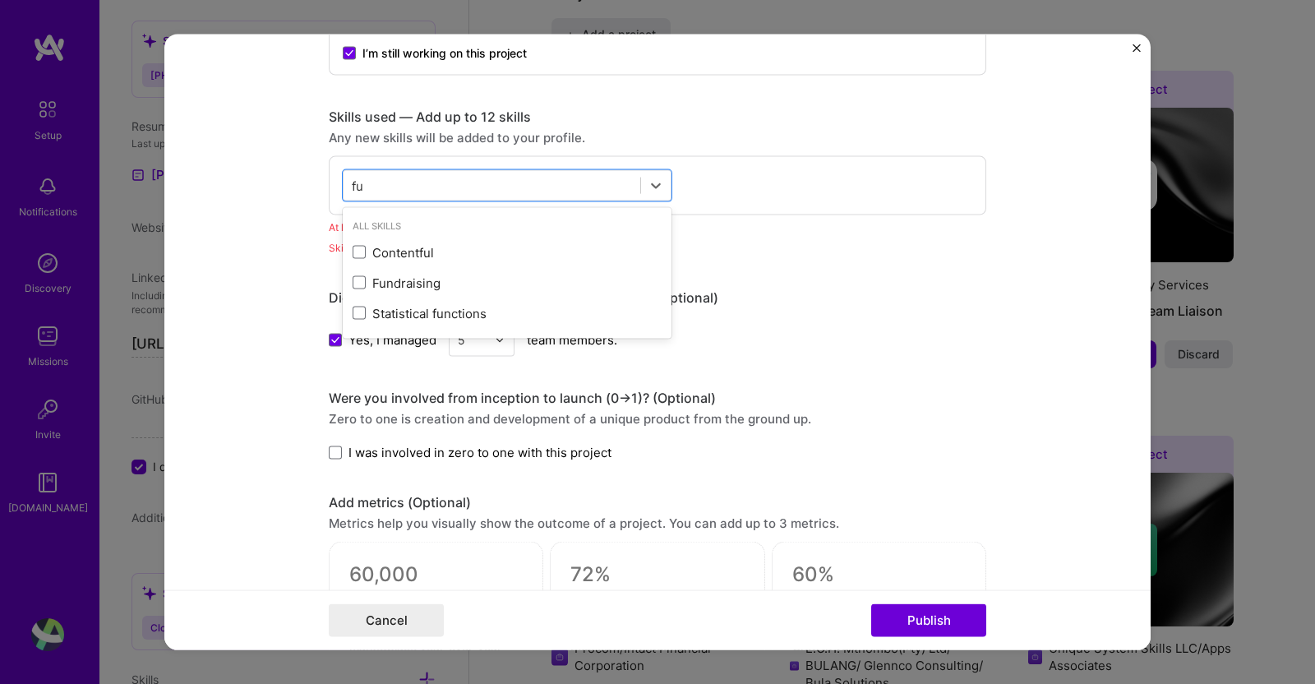
scroll to position [0, 0]
type input "f"
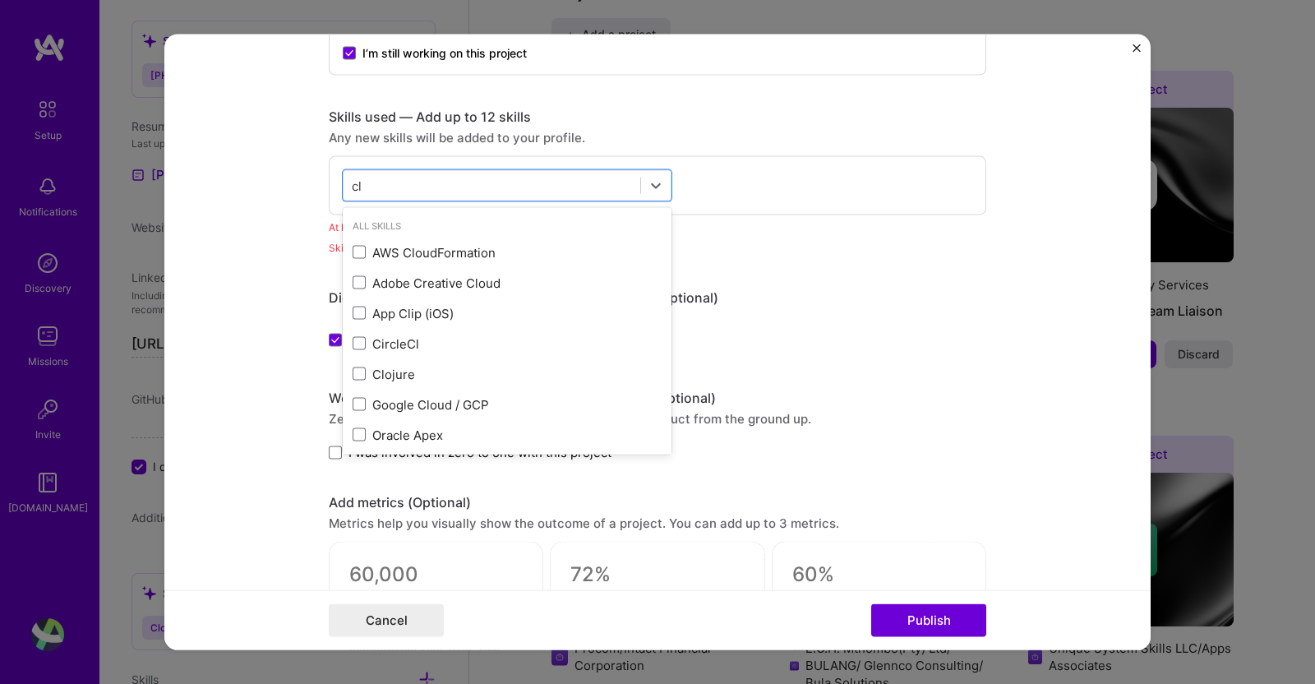
type input "c"
type input "O"
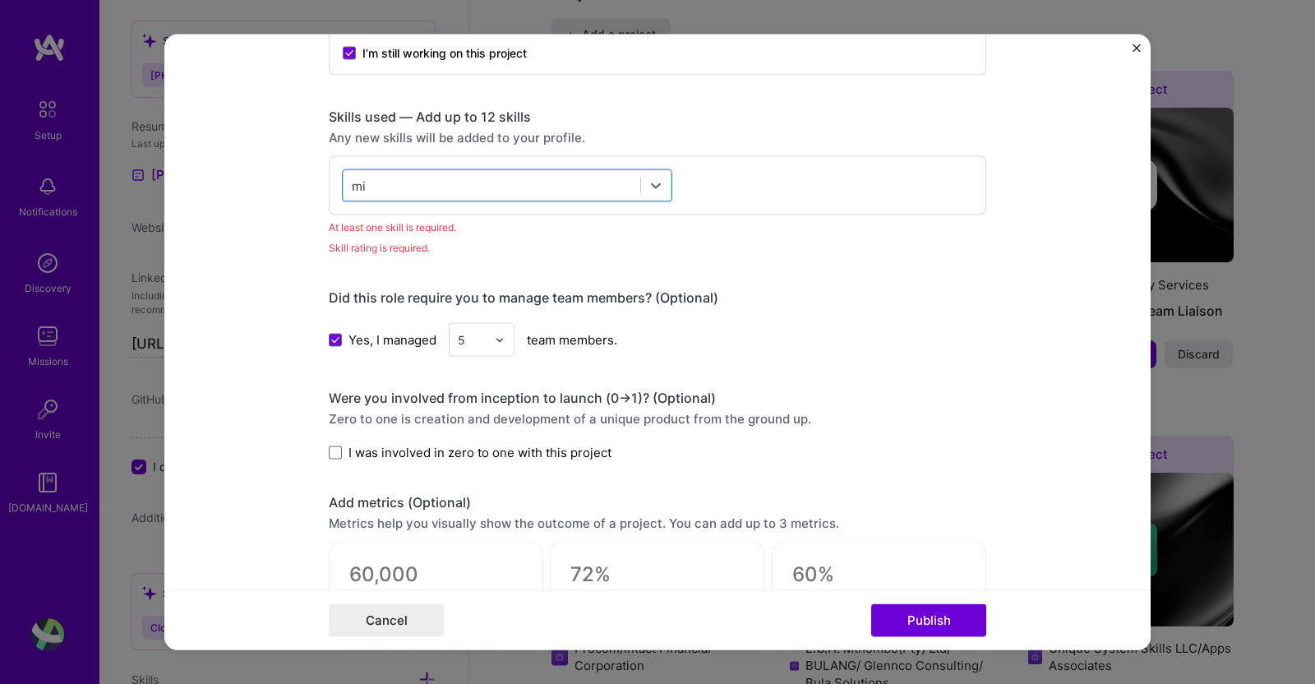
click at [529, 177] on div "mi mi" at bounding box center [491, 185] width 297 height 27
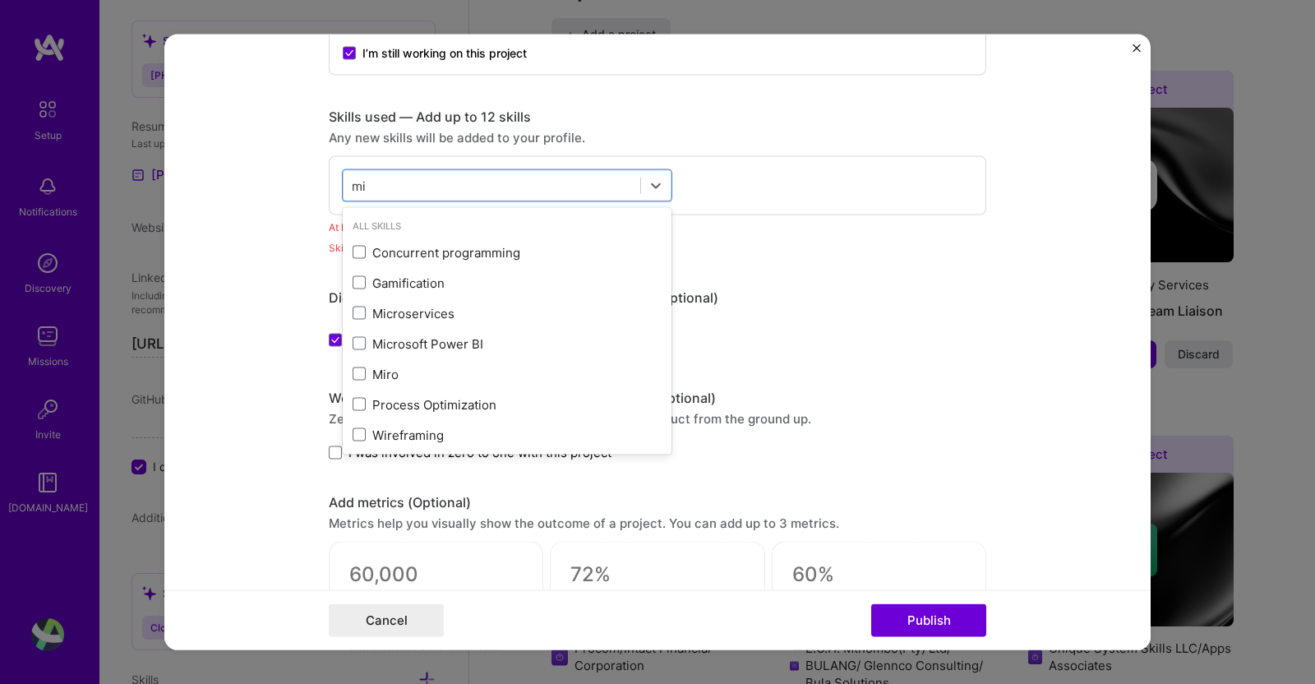
click at [533, 187] on div "mi mi" at bounding box center [491, 185] width 297 height 27
type input "m"
type input "a"
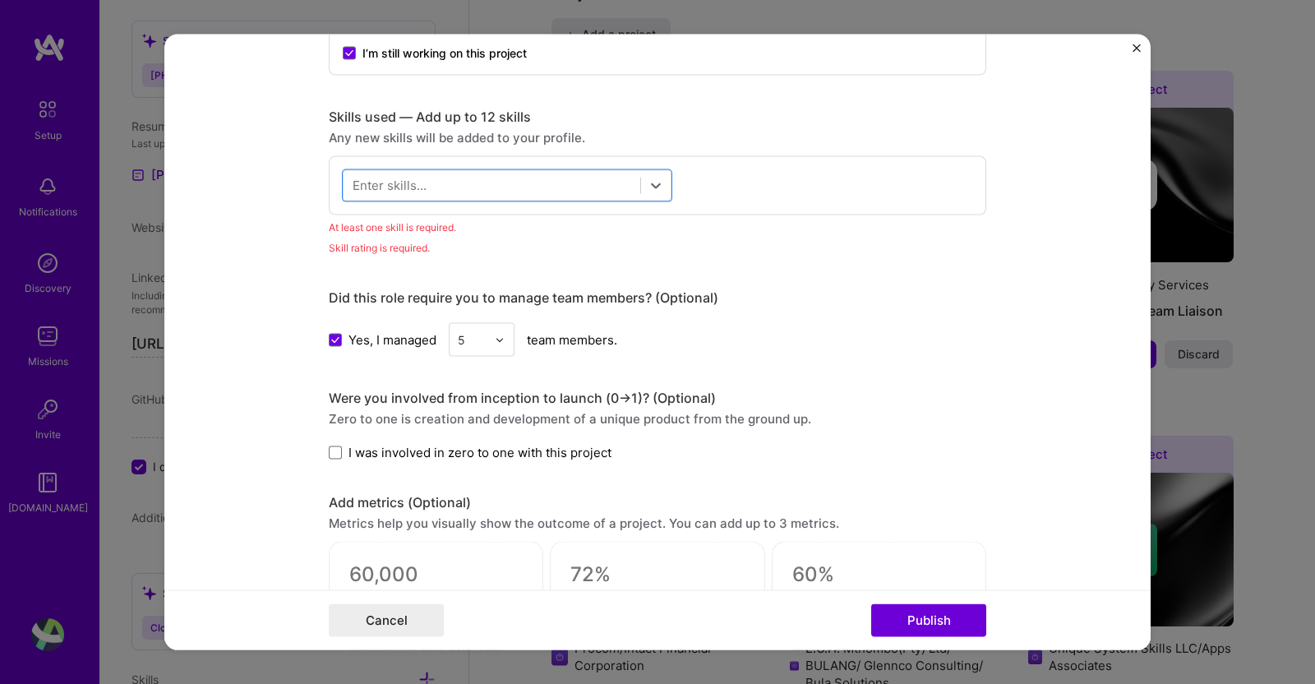
click at [555, 182] on div at bounding box center [491, 185] width 297 height 27
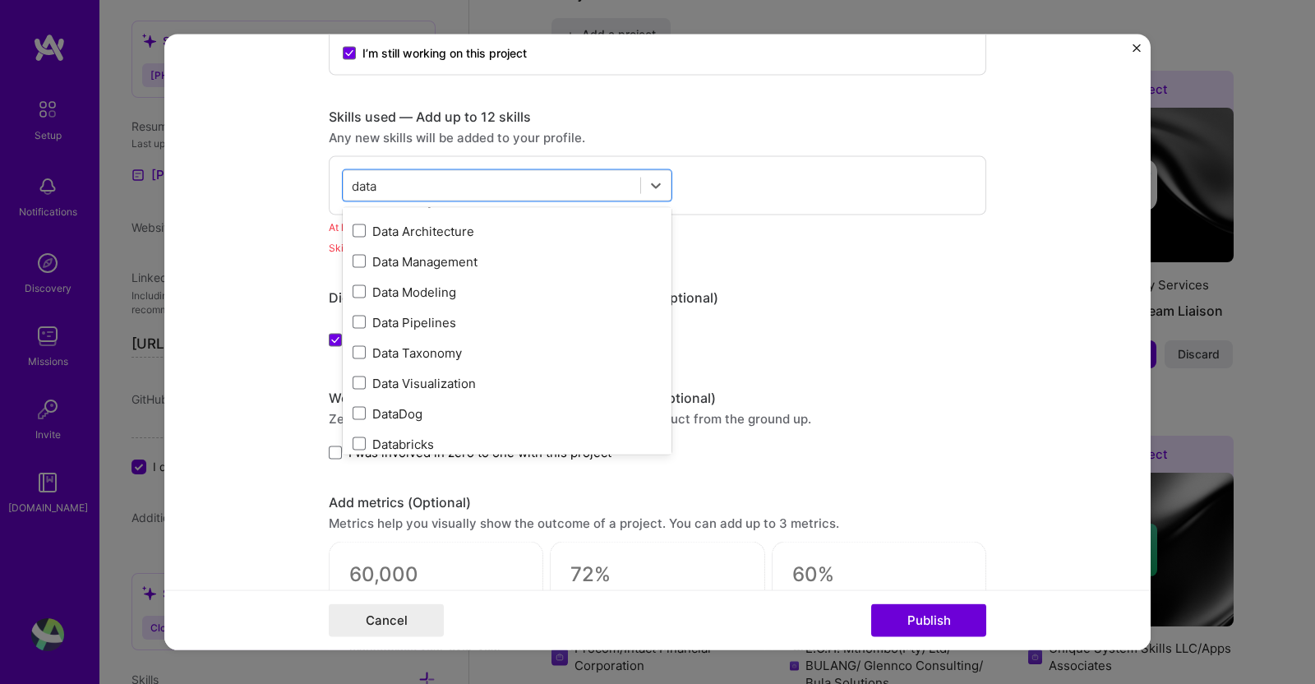
scroll to position [66, 0]
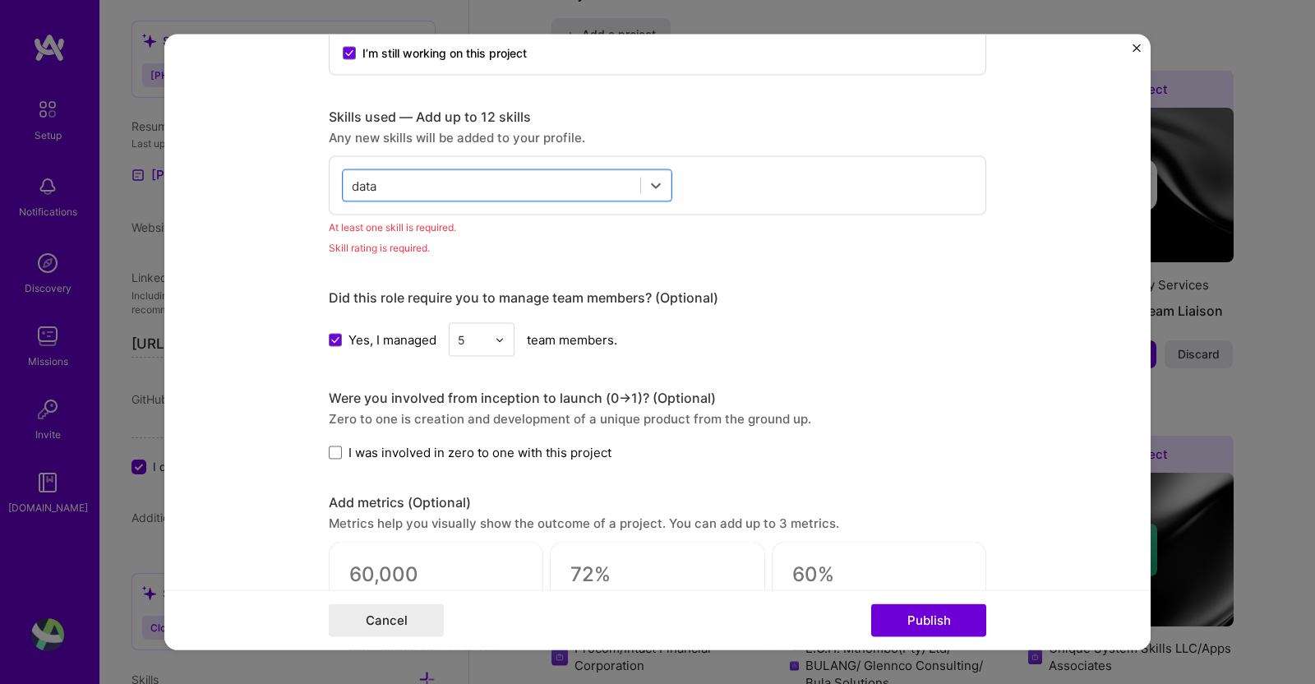
click at [514, 185] on div "data data" at bounding box center [491, 185] width 297 height 27
click at [518, 195] on div "data data" at bounding box center [491, 185] width 297 height 27
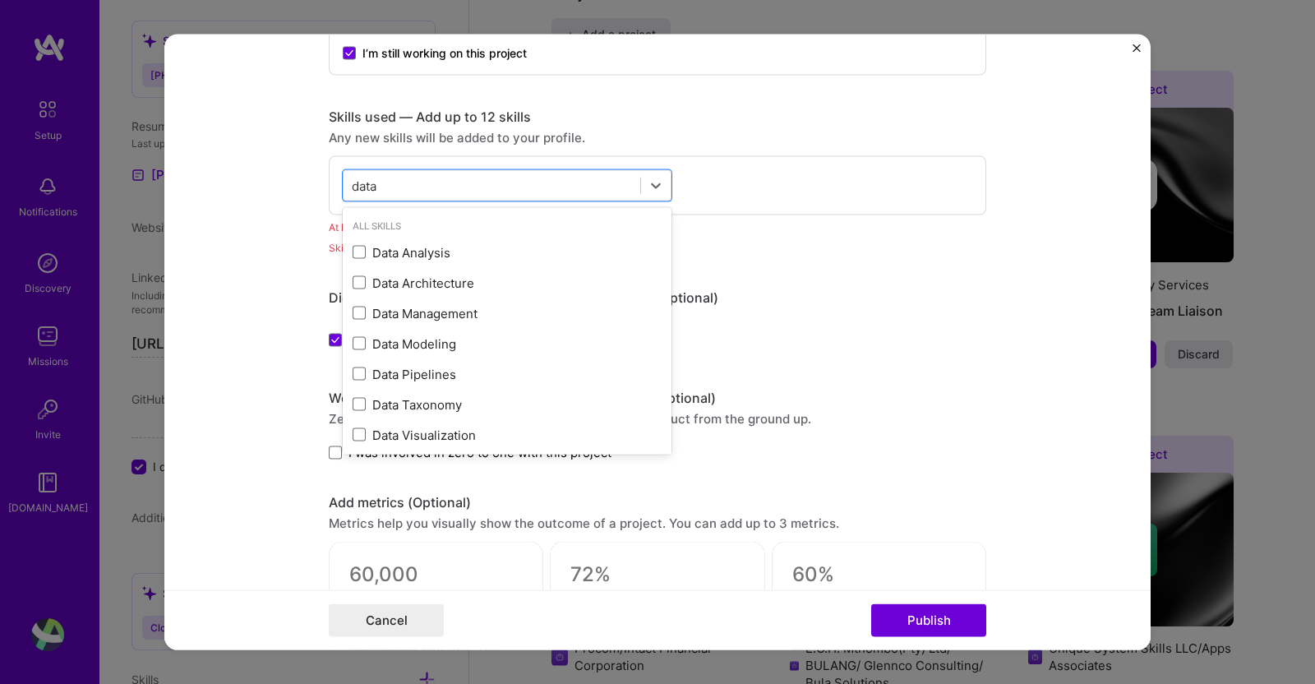
click at [419, 318] on div "Data Management" at bounding box center [507, 312] width 309 height 17
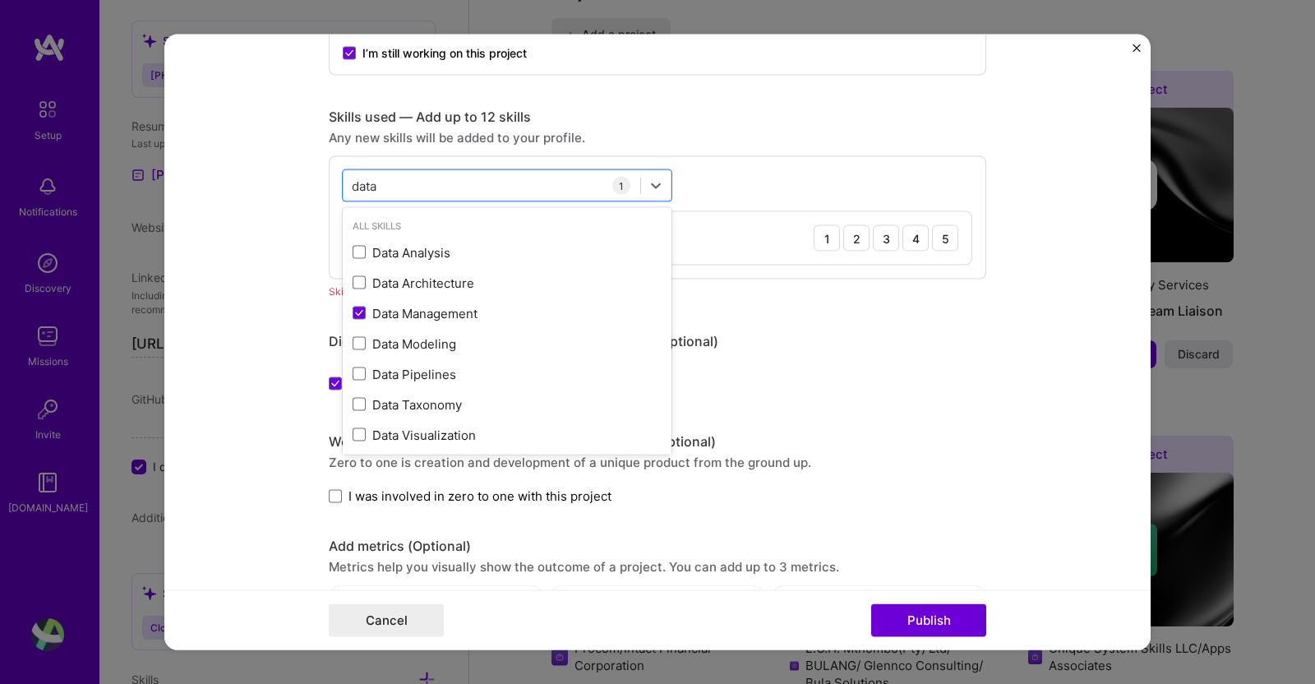
type input "data"
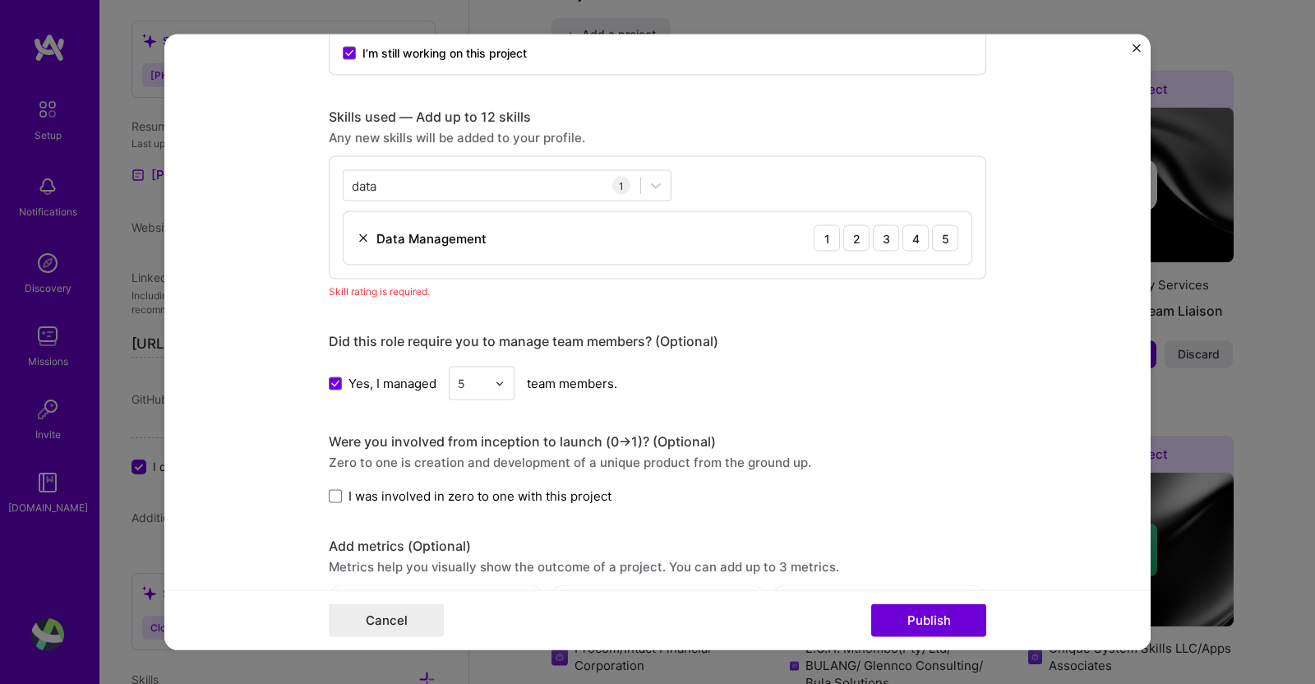
click at [1012, 442] on form "Editing suggested project This project is suggested based on your LinkedIn, res…" at bounding box center [657, 343] width 986 height 616
click at [931, 601] on button "Publish" at bounding box center [928, 619] width 115 height 33
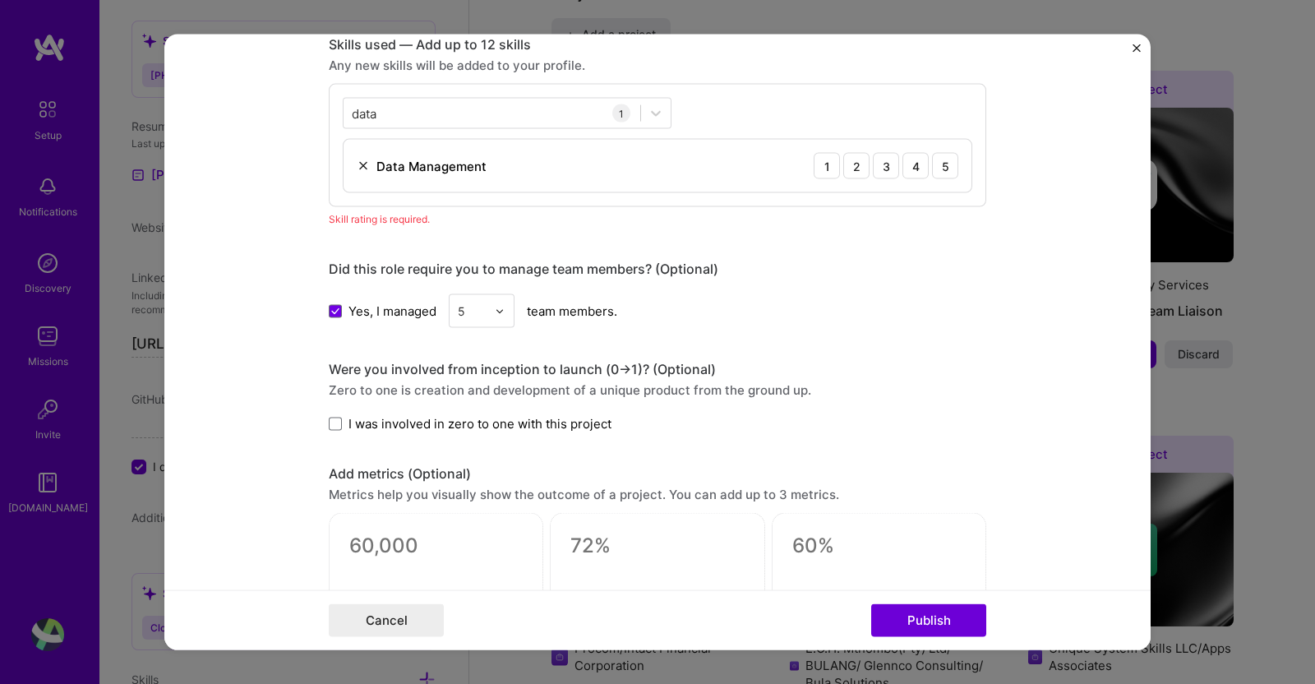
click at [941, 601] on button "Publish" at bounding box center [928, 619] width 115 height 33
click at [940, 163] on div "5" at bounding box center [945, 166] width 26 height 26
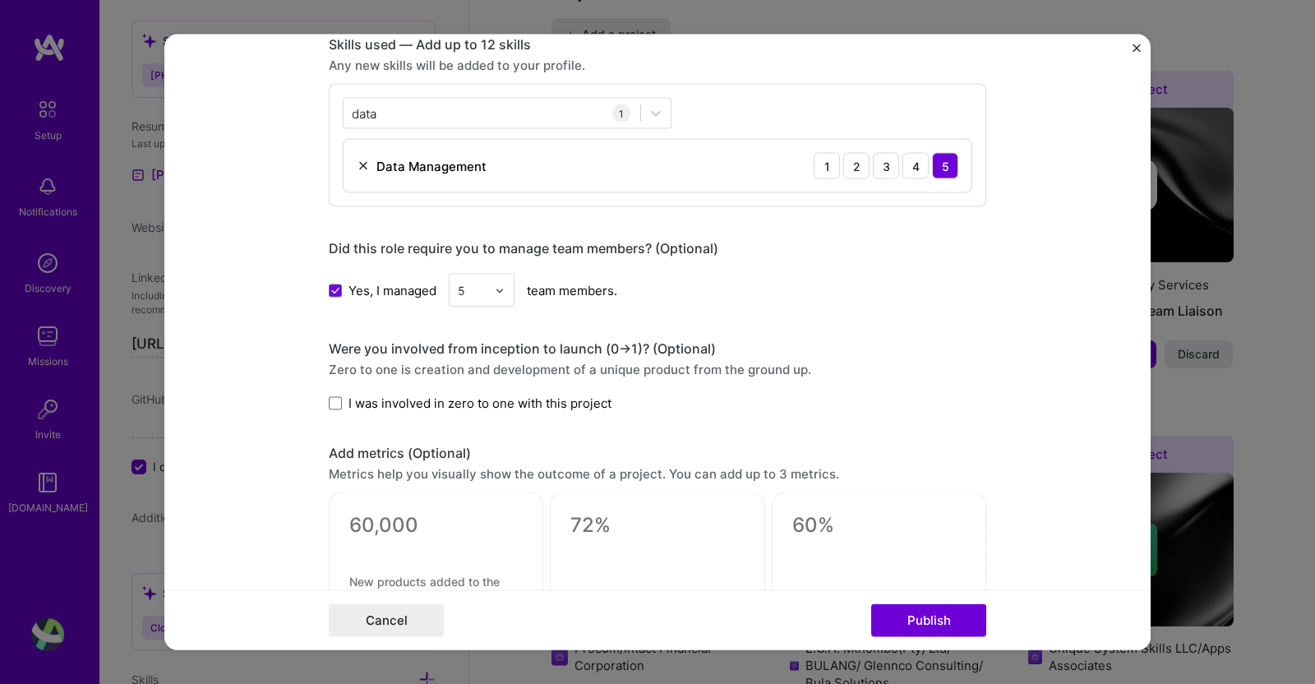
click at [933, 601] on button "Publish" at bounding box center [928, 619] width 115 height 33
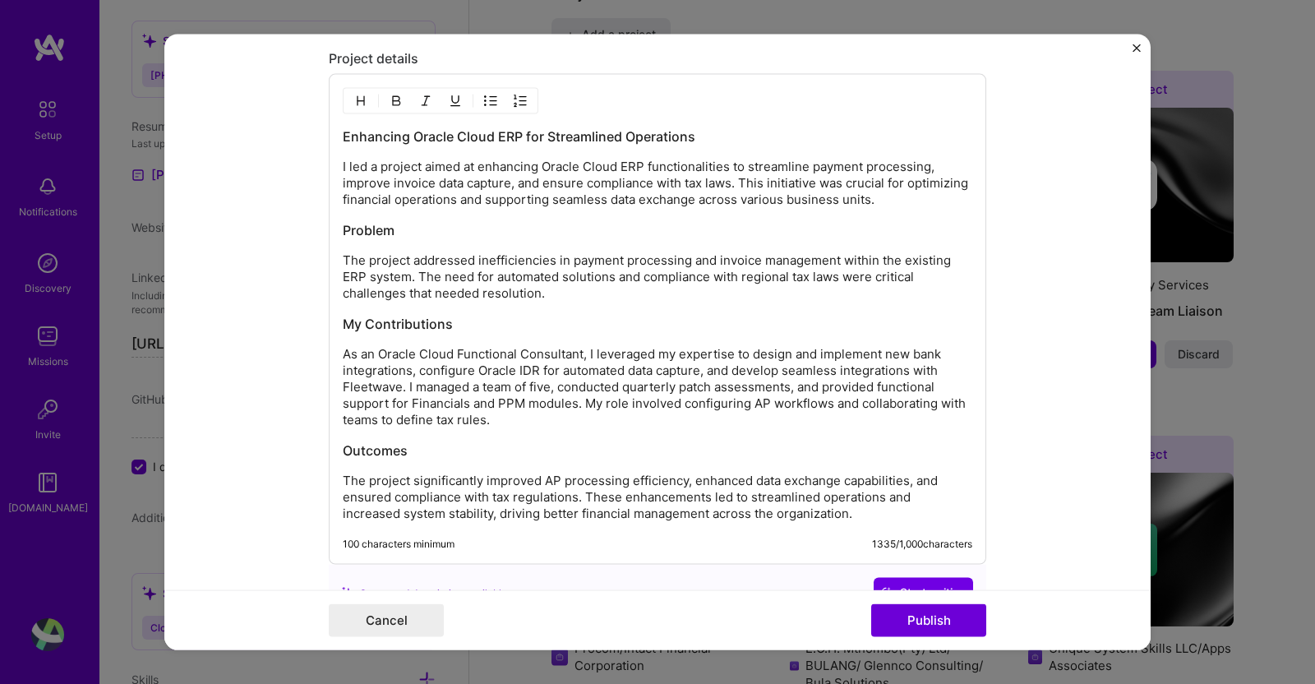
scroll to position [1441, 0]
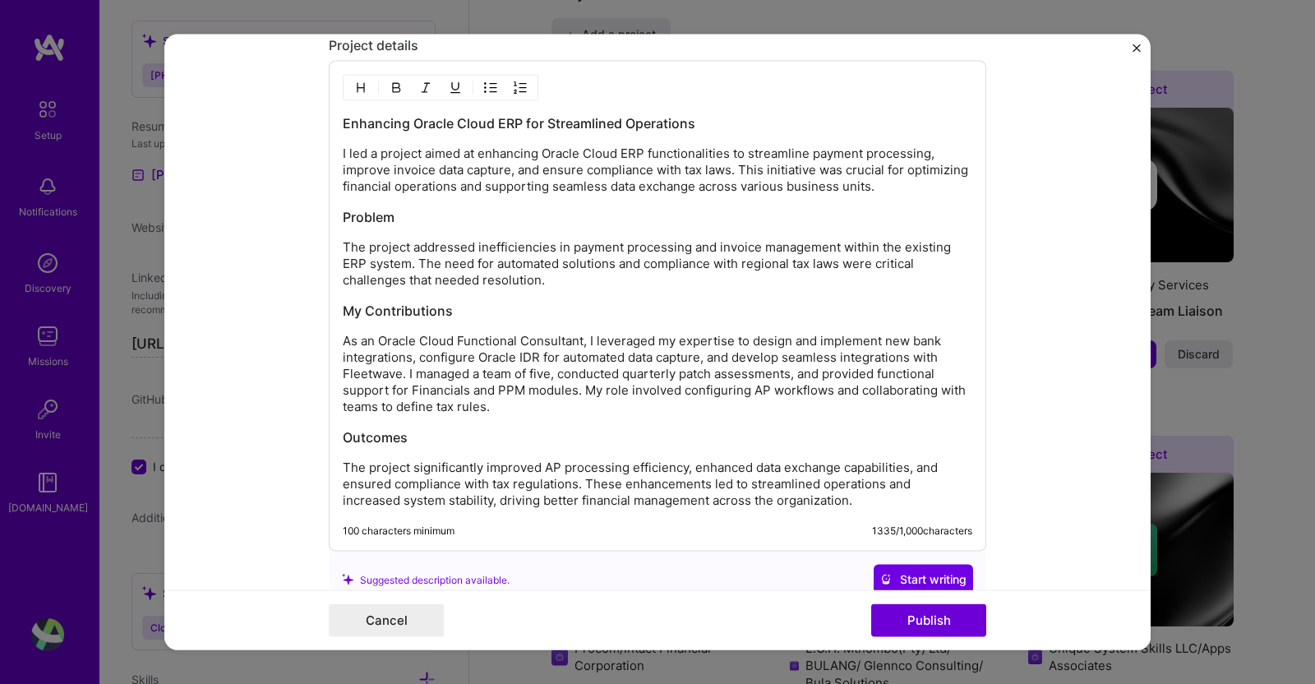
click at [931, 601] on button "Publish" at bounding box center [928, 619] width 115 height 33
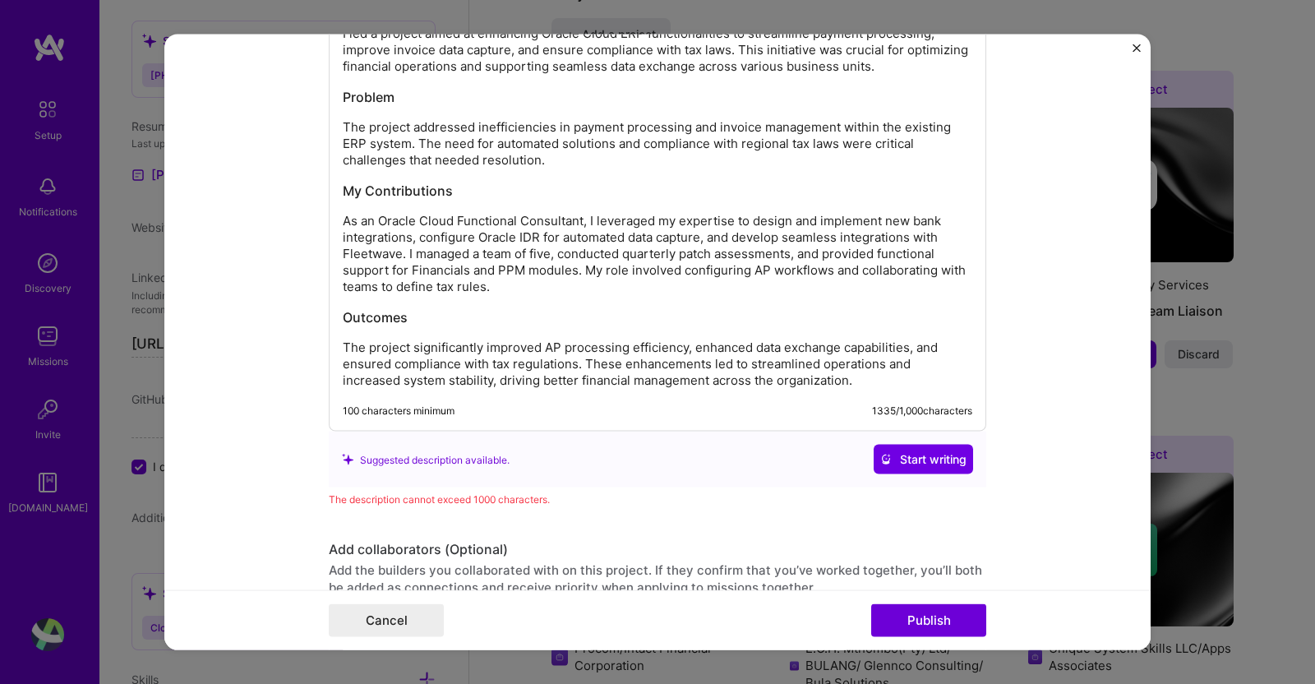
scroll to position [1783, 0]
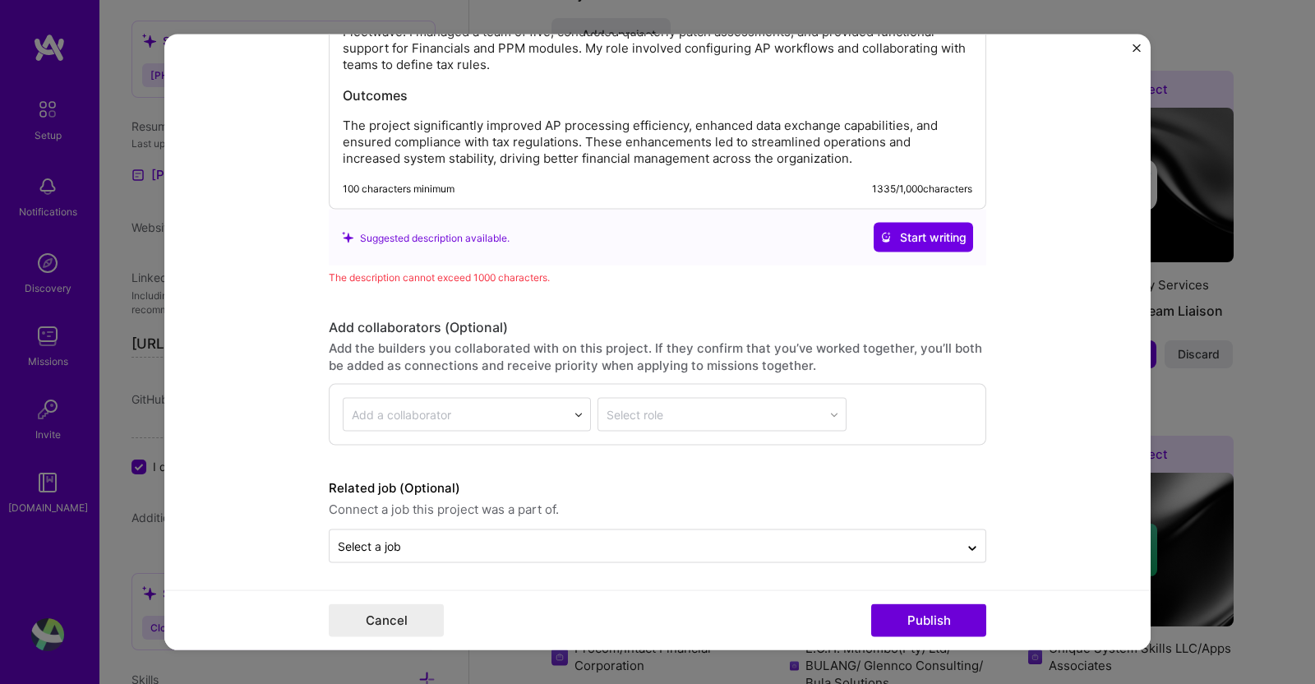
click at [530, 413] on input "text" at bounding box center [455, 414] width 207 height 17
click at [574, 412] on img at bounding box center [579, 415] width 10 height 10
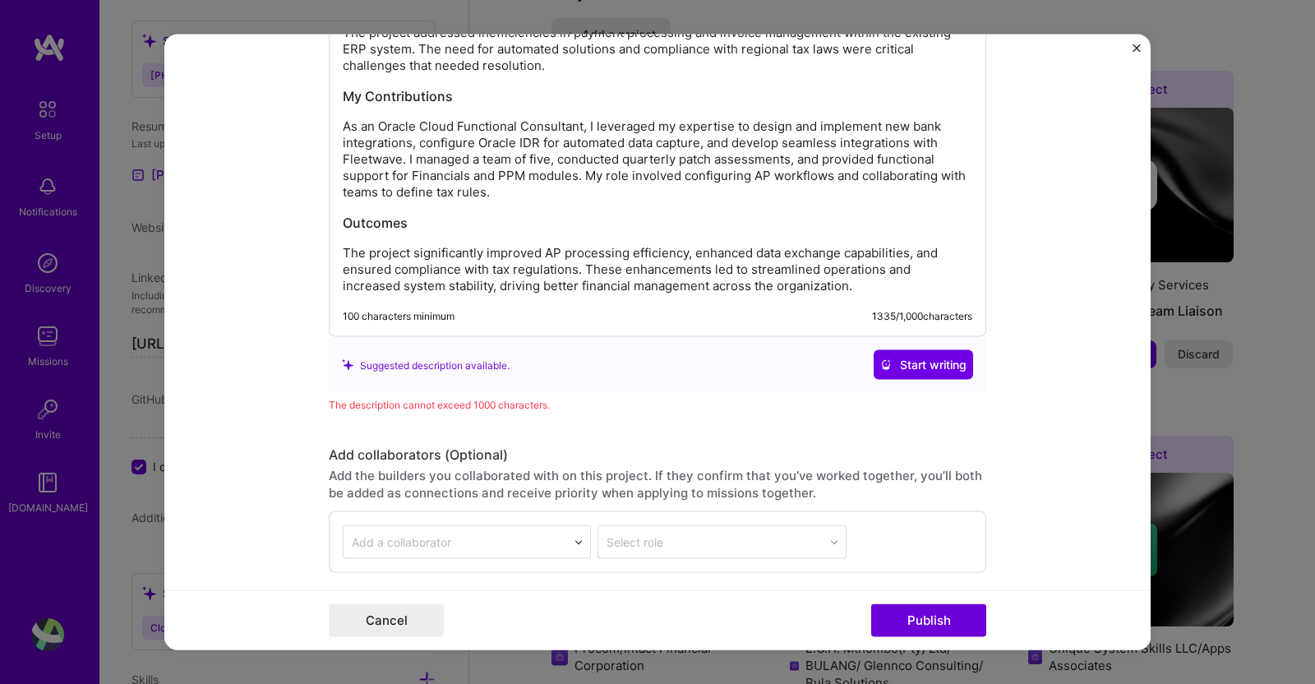
scroll to position [1648, 0]
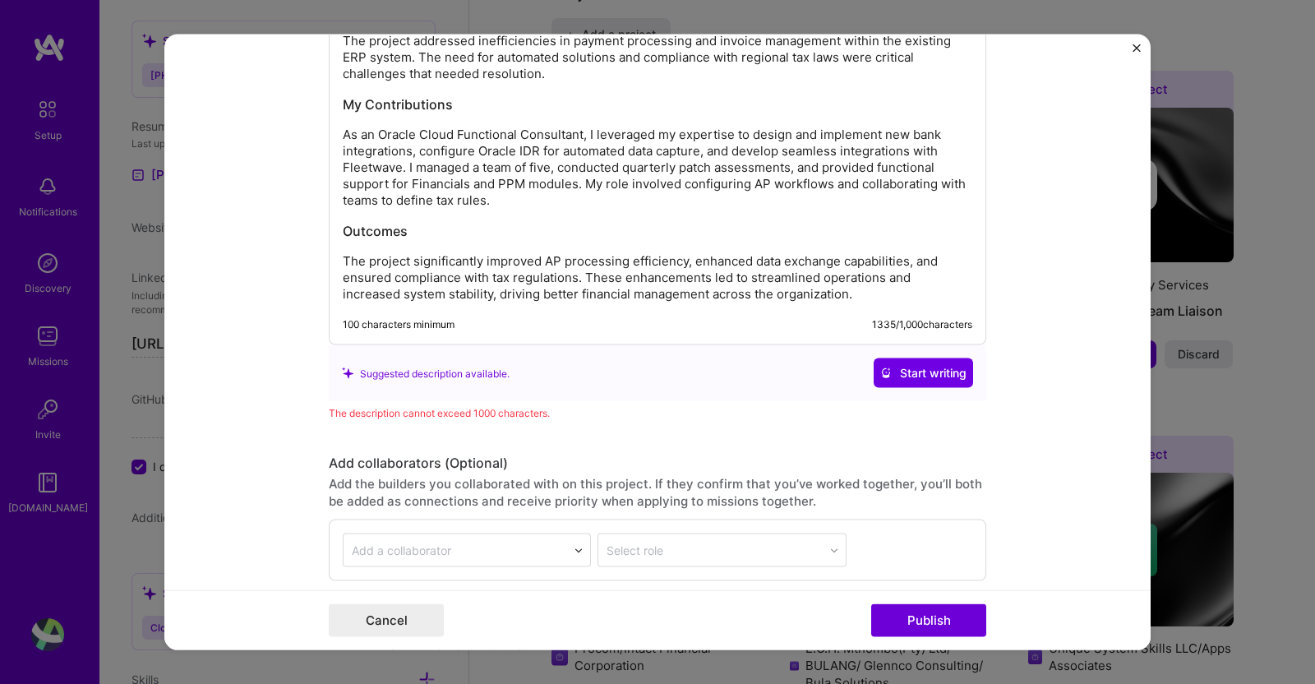
click at [440, 234] on h3 "Outcomes" at bounding box center [657, 231] width 629 height 18
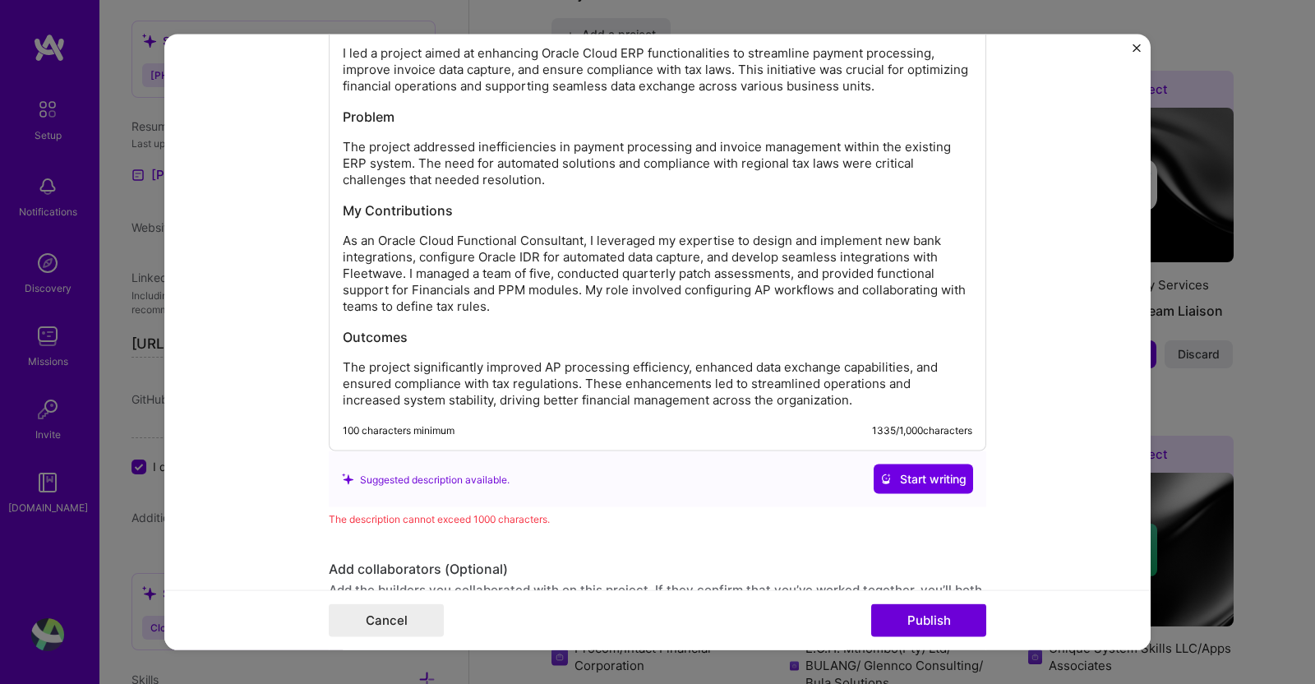
scroll to position [1533, 0]
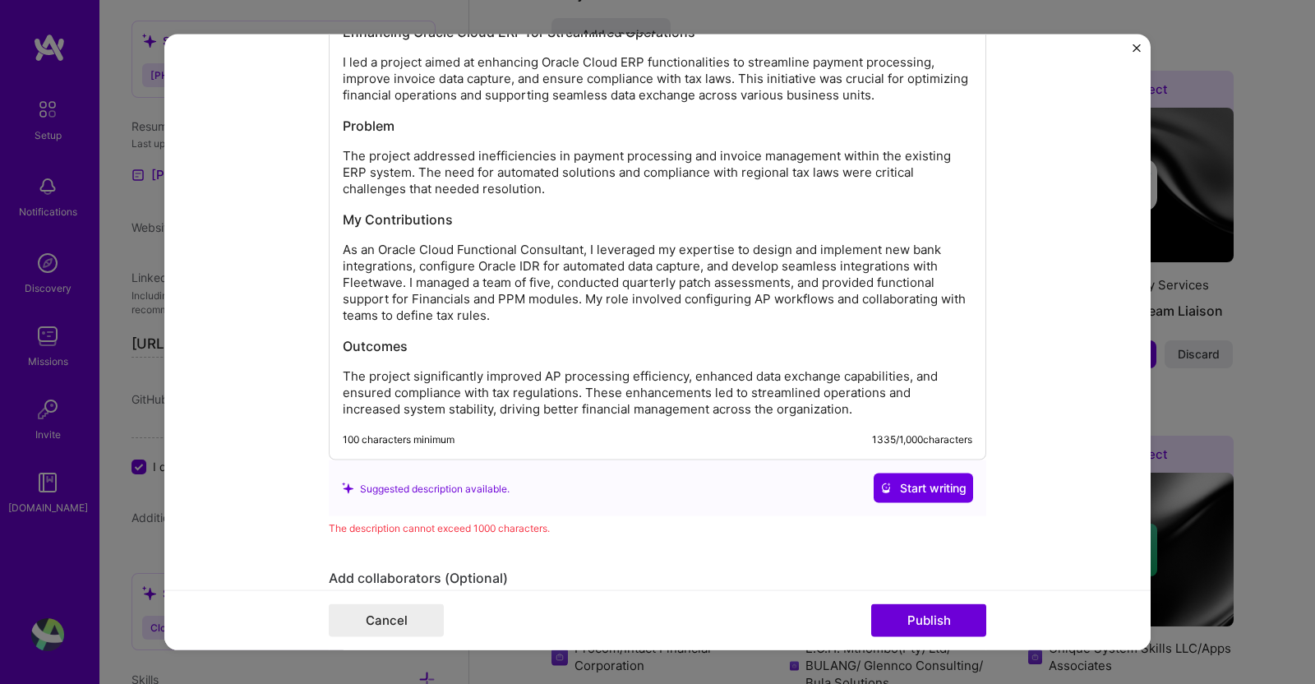
click at [639, 406] on p "The project significantly improved AP processing efficiency, enhanced data exch…" at bounding box center [657, 392] width 629 height 49
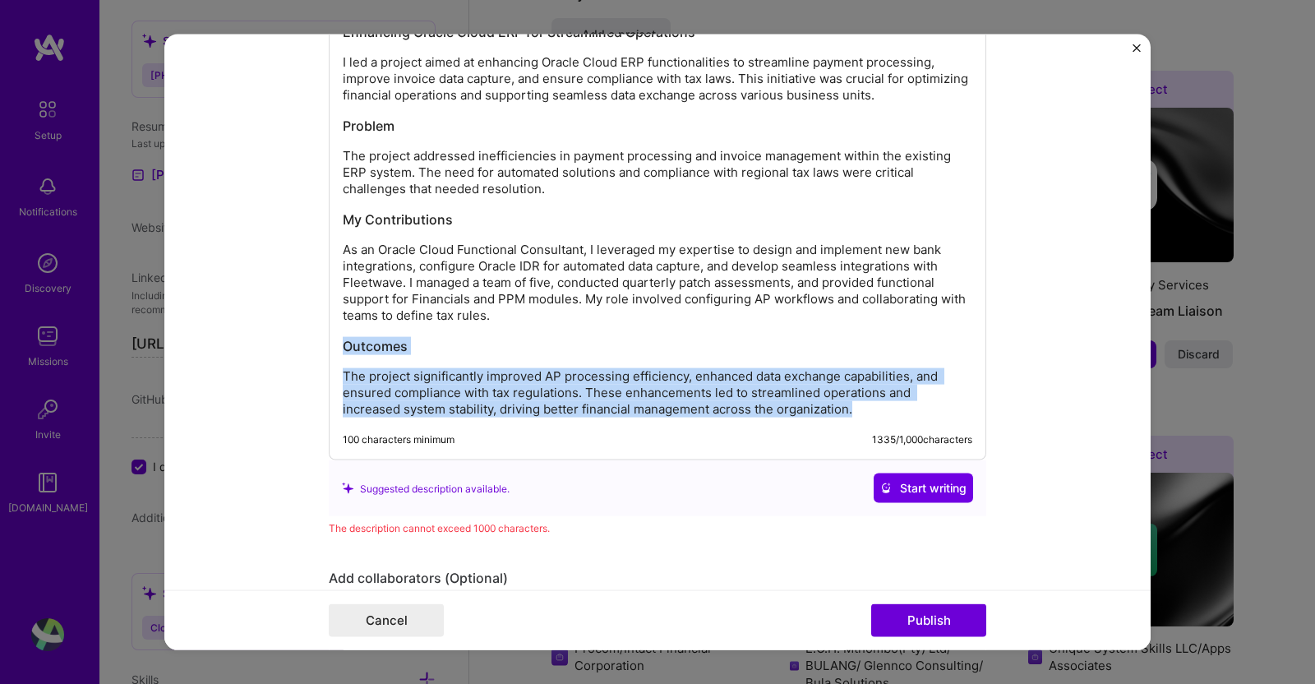
drag, startPoint x: 337, startPoint y: 343, endPoint x: 906, endPoint y: 408, distance: 572.4
click at [906, 408] on div "Enhancing Oracle Cloud ERP for Streamlined Operations I led a project aimed at …" at bounding box center [657, 220] width 629 height 394
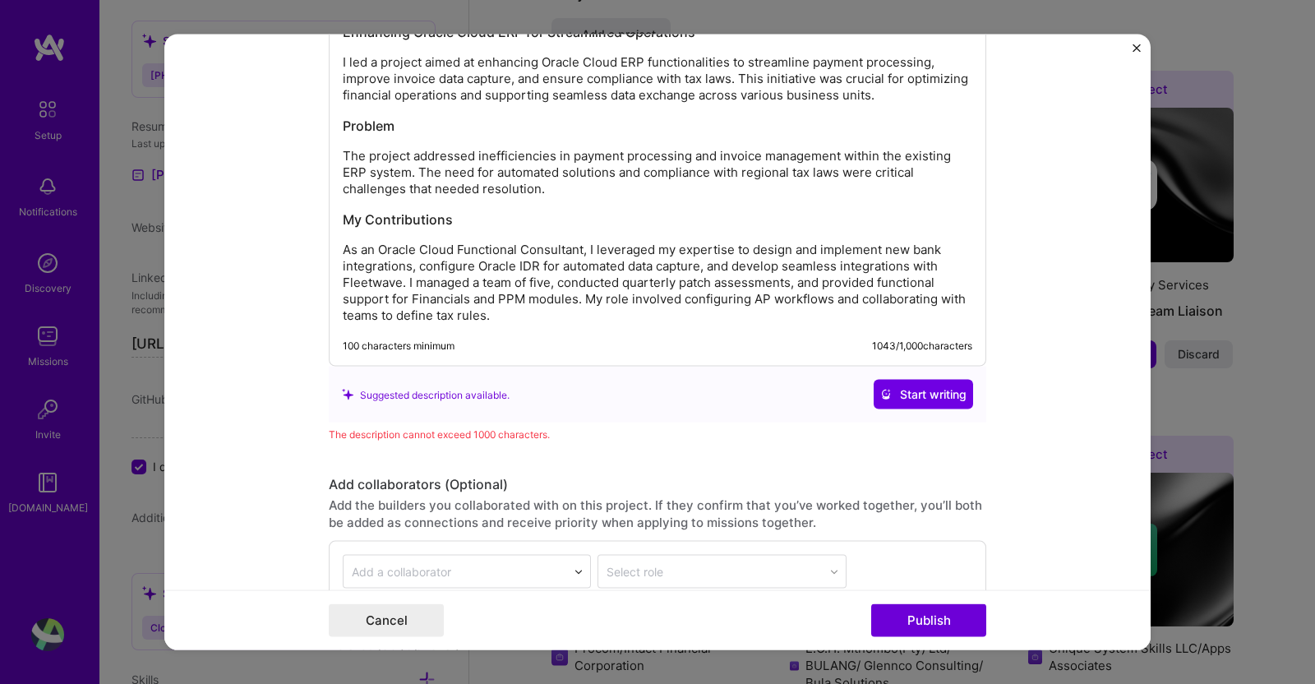
click at [568, 187] on p "The project addressed inefficiencies in payment processing and invoice manageme…" at bounding box center [657, 172] width 629 height 49
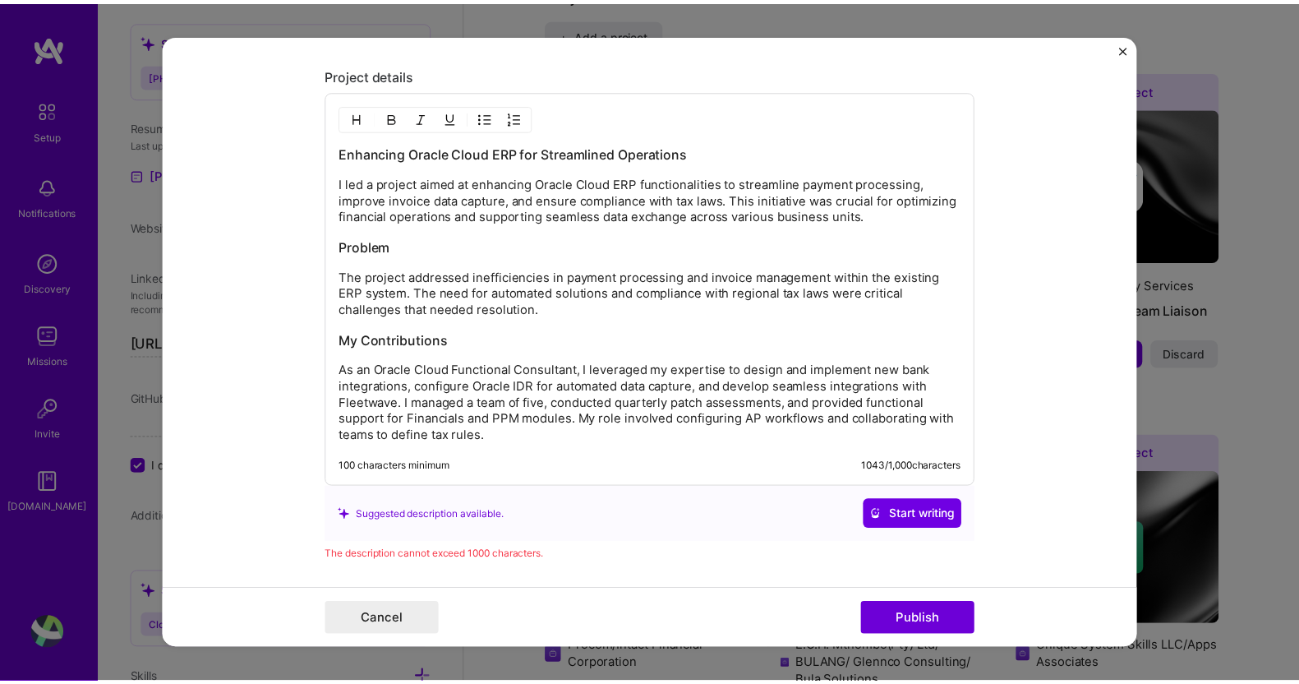
scroll to position [1384, 0]
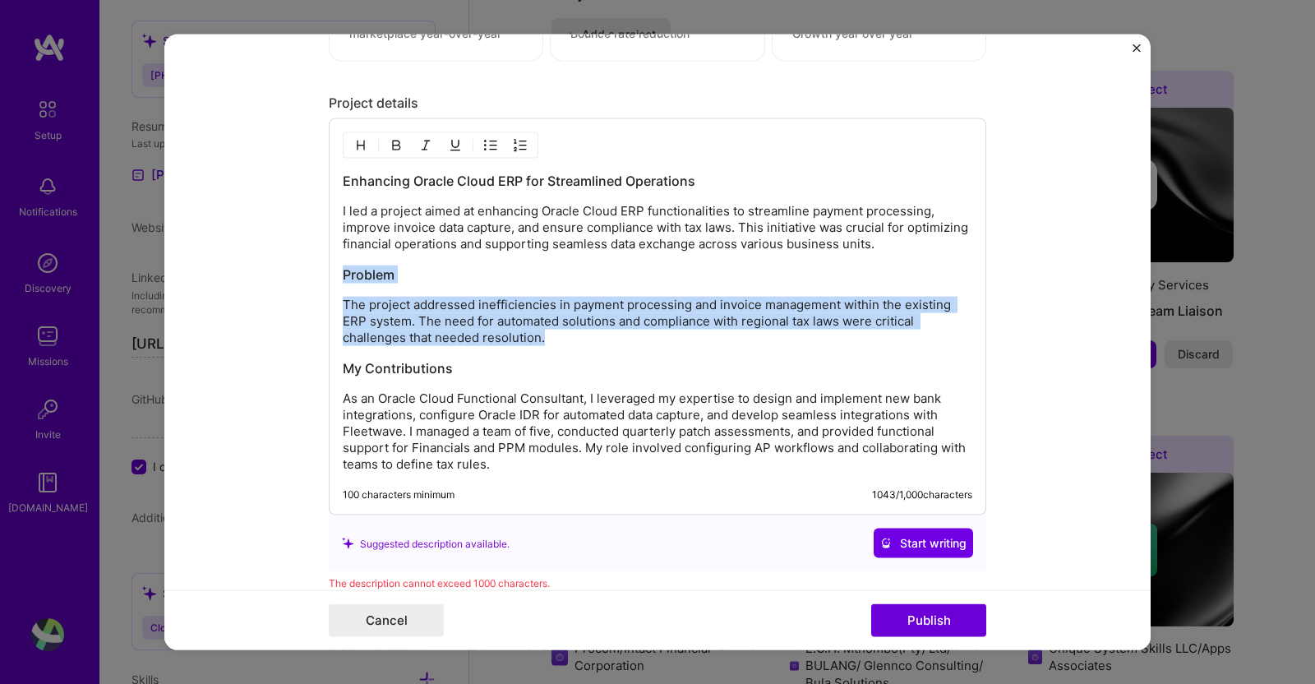
drag, startPoint x: 564, startPoint y: 333, endPoint x: 326, endPoint y: 271, distance: 245.4
click at [329, 271] on div "Enhancing Oracle Cloud ERP for Streamlined Operations I led a project aimed at …" at bounding box center [657, 316] width 657 height 397
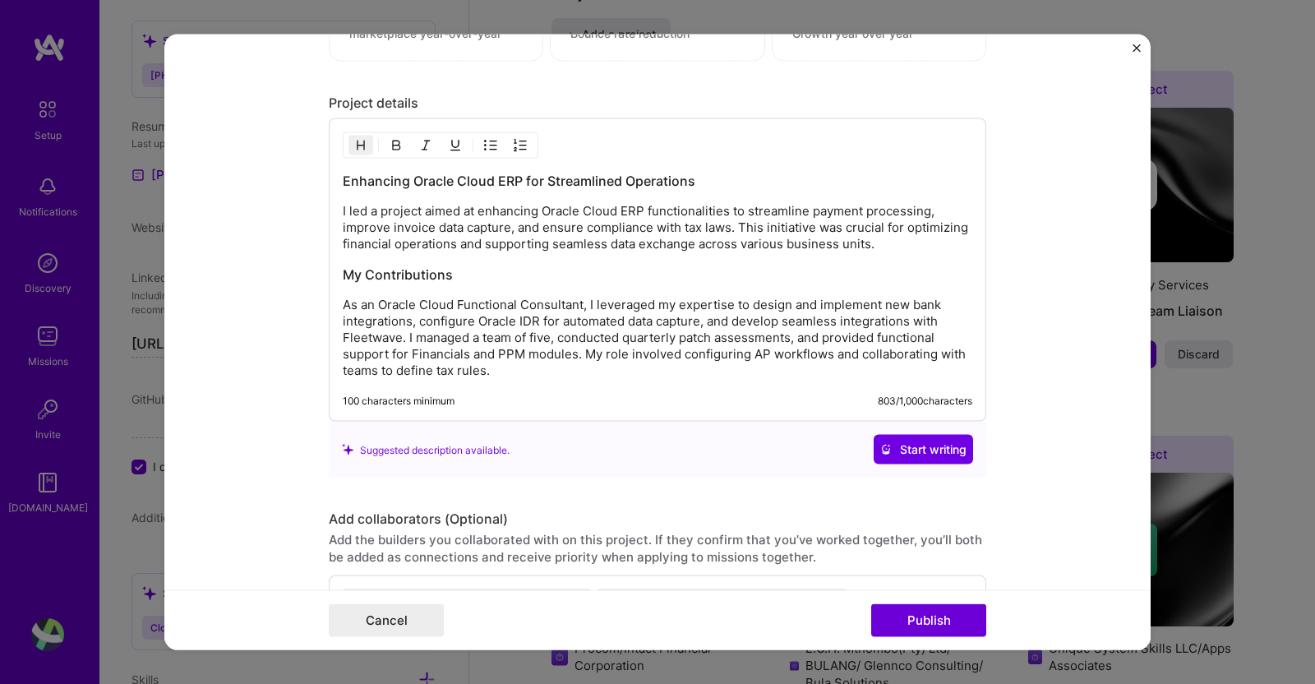
click at [929, 601] on button "Publish" at bounding box center [928, 619] width 115 height 33
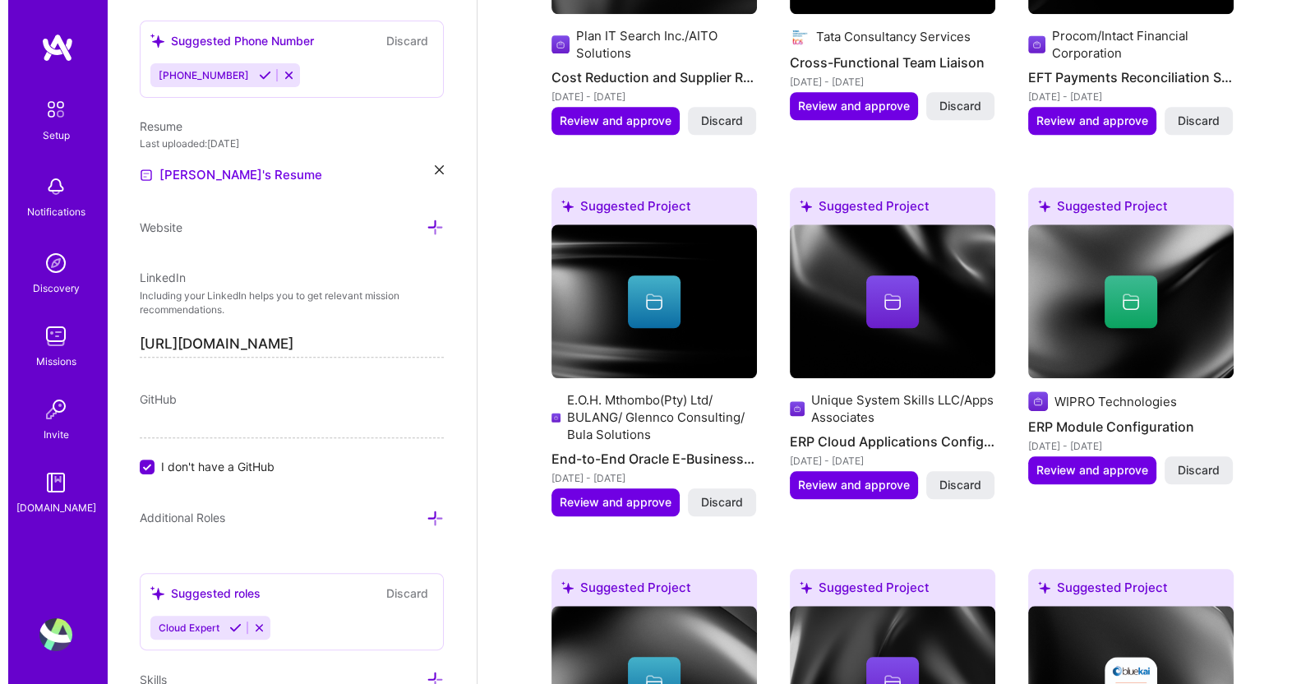
scroll to position [1786, 0]
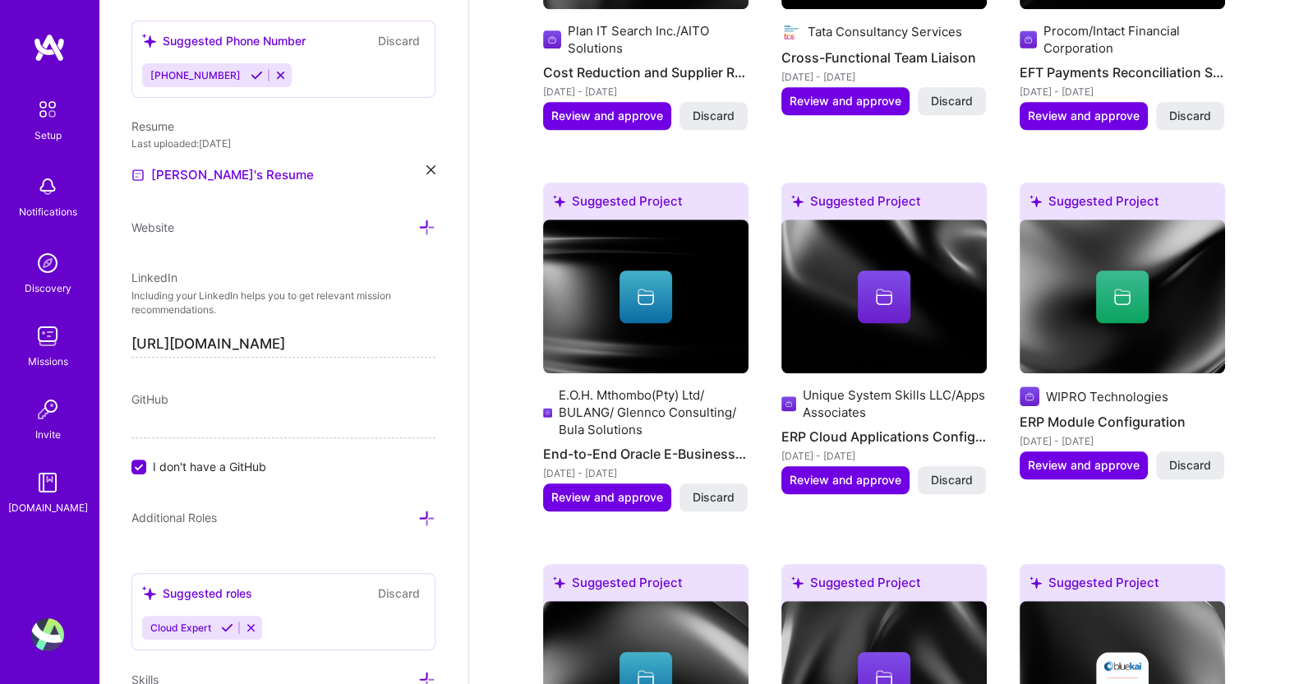
click at [840, 472] on span "Review and approve" at bounding box center [846, 480] width 112 height 16
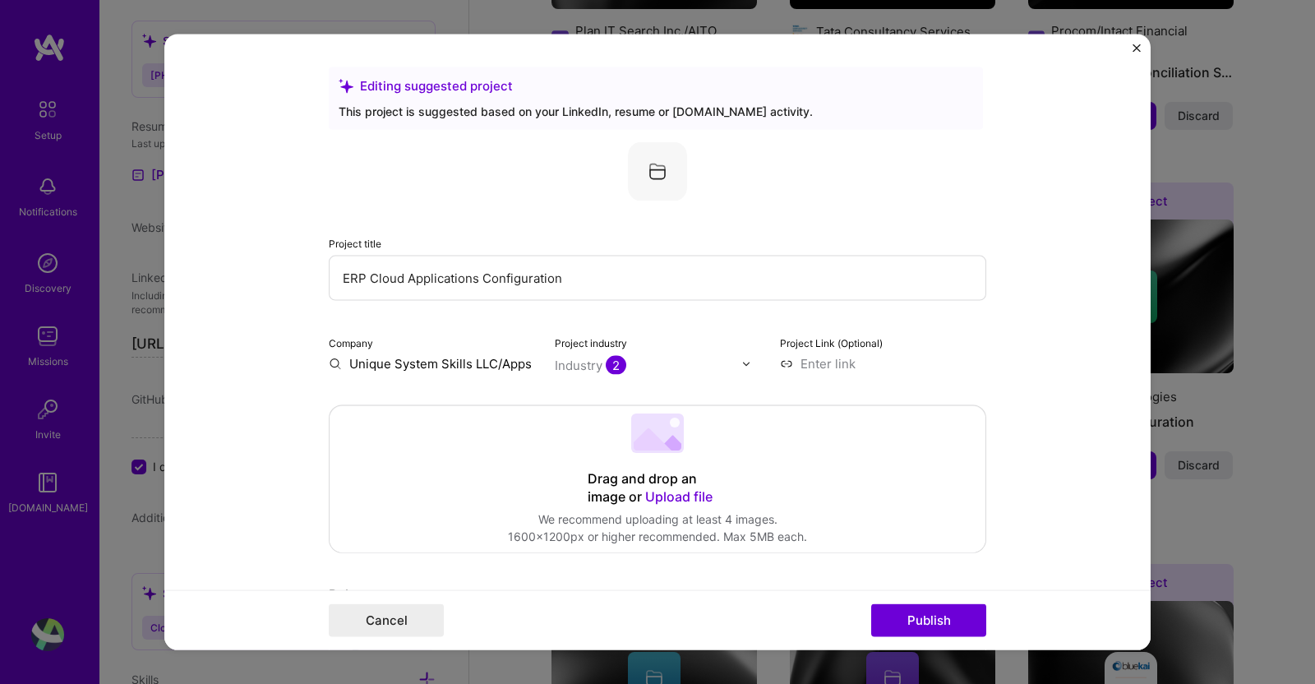
drag, startPoint x: 591, startPoint y: 279, endPoint x: 193, endPoint y: 279, distance: 397.7
click at [193, 279] on form "Editing suggested project This project is suggested based on your LinkedIn, res…" at bounding box center [657, 343] width 986 height 616
paste input "Oracle Cloud R13 Implementation"
type input "Oracle Cloud R13 Implementation"
click at [582, 367] on div "Industry 2" at bounding box center [590, 365] width 71 height 17
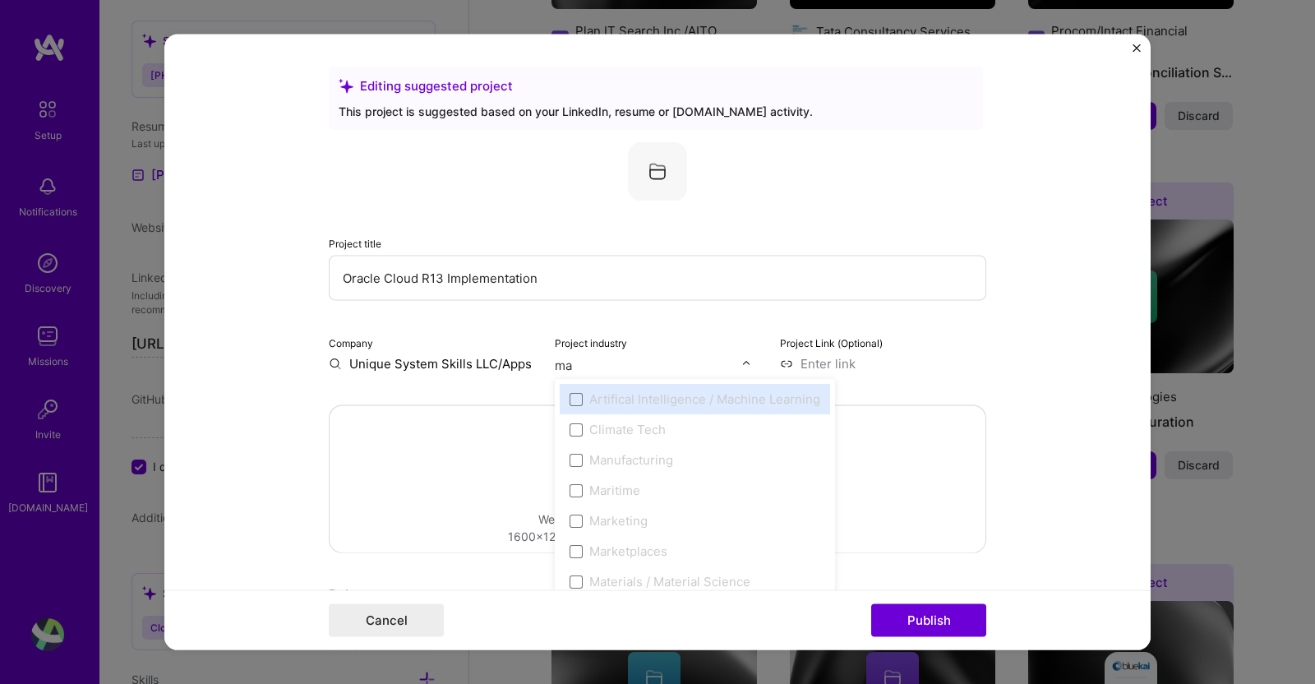
click at [680, 463] on label "Manufacturing" at bounding box center [694, 459] width 251 height 17
click at [571, 462] on span at bounding box center [575, 459] width 13 height 13
click at [602, 458] on div "Manufacturing" at bounding box center [631, 459] width 84 height 17
click at [569, 459] on span at bounding box center [575, 459] width 13 height 13
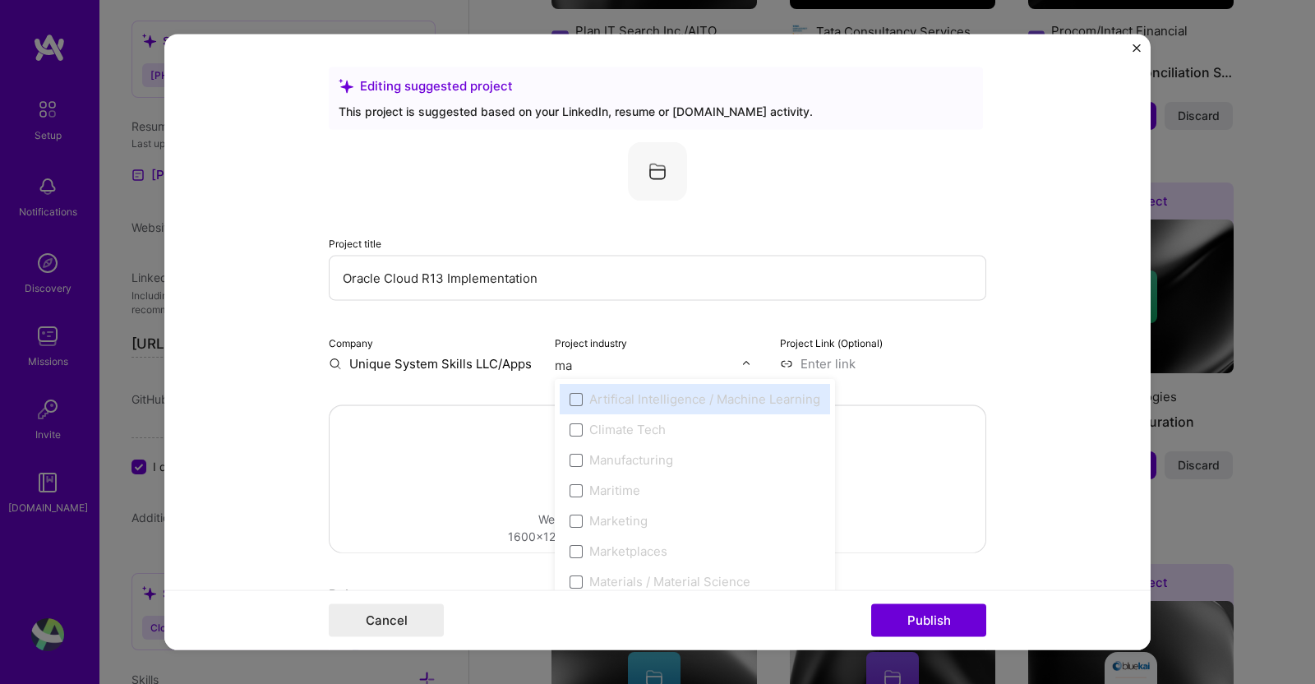
click at [569, 459] on span at bounding box center [575, 459] width 13 height 13
type input "ma"
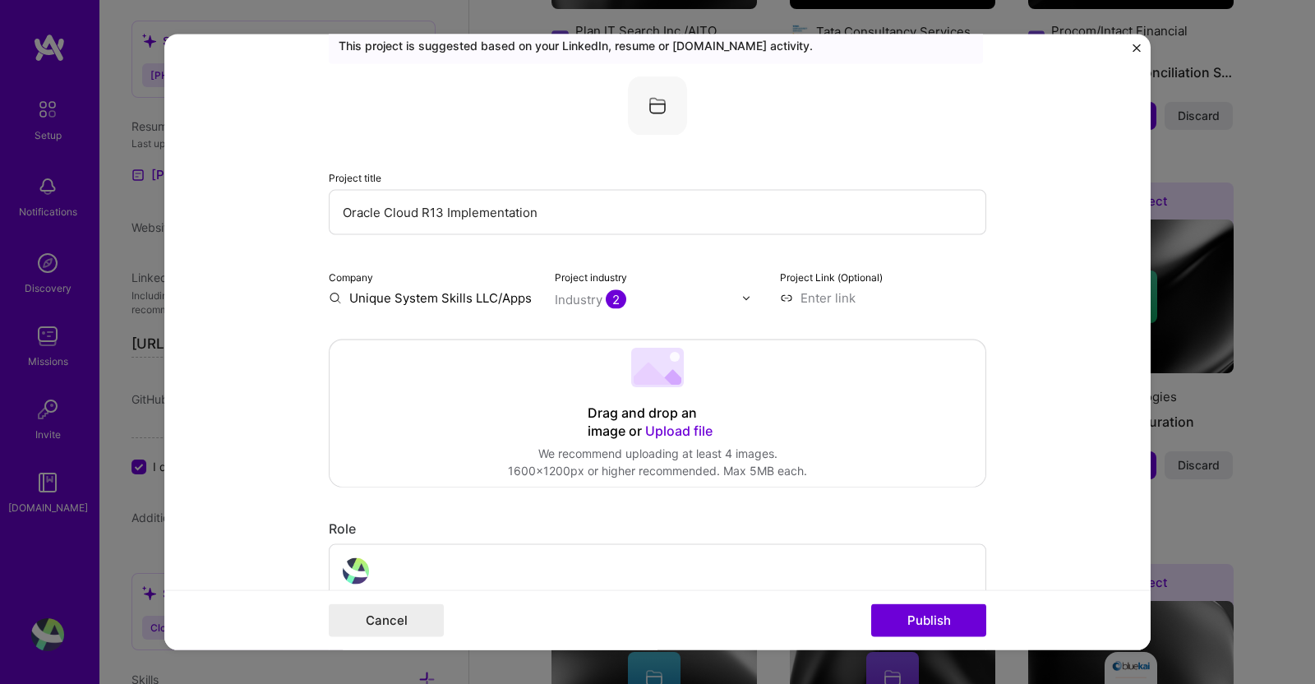
scroll to position [72, 0]
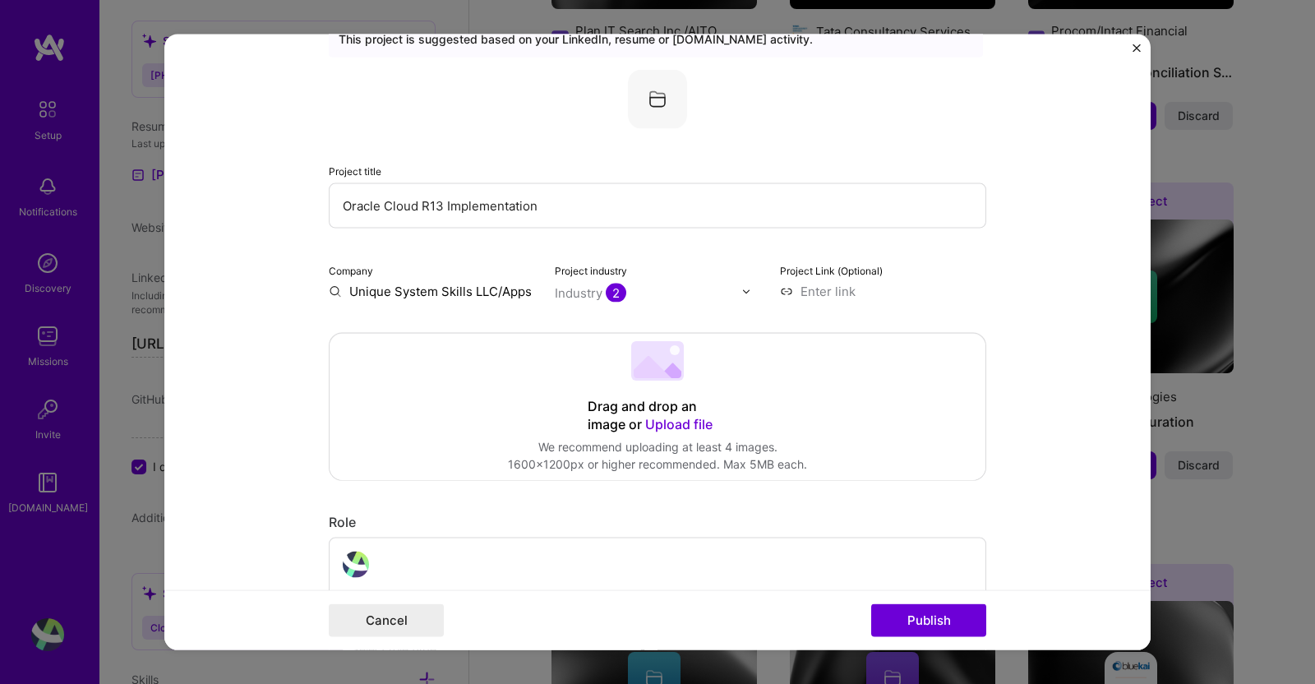
click at [667, 297] on input "text" at bounding box center [648, 292] width 187 height 17
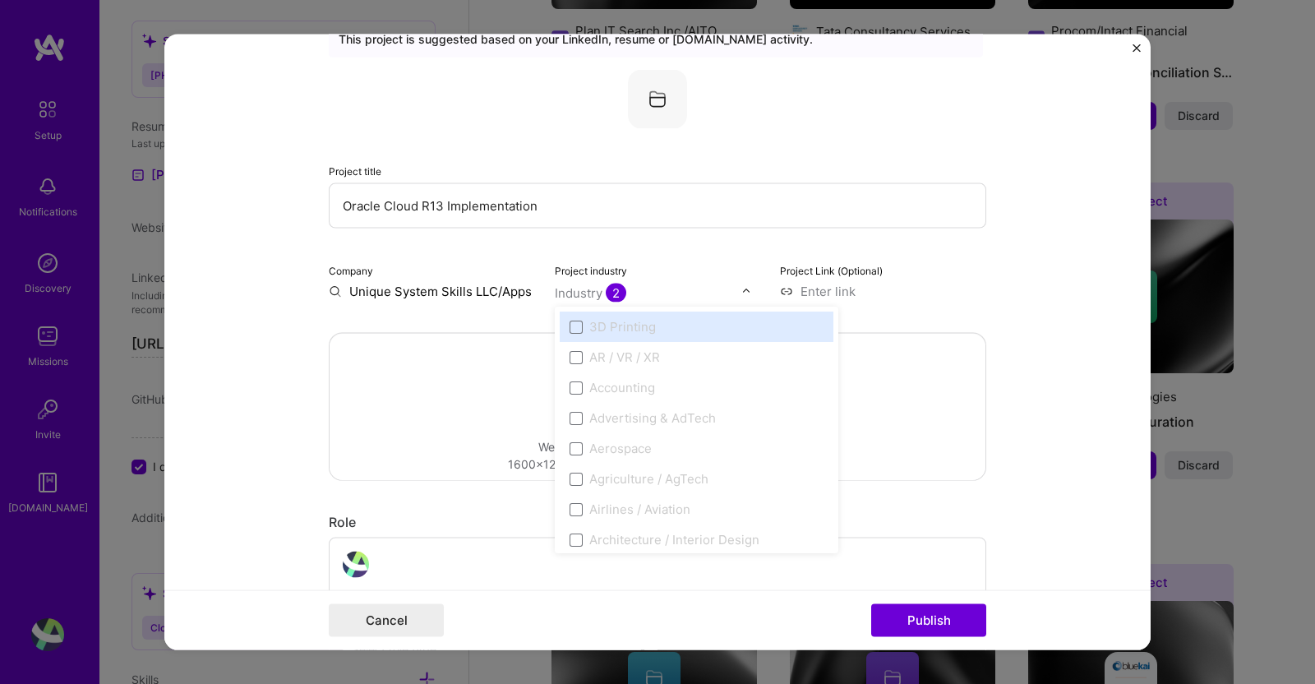
click at [667, 297] on input "text" at bounding box center [648, 292] width 187 height 17
click at [742, 290] on img at bounding box center [746, 291] width 10 height 10
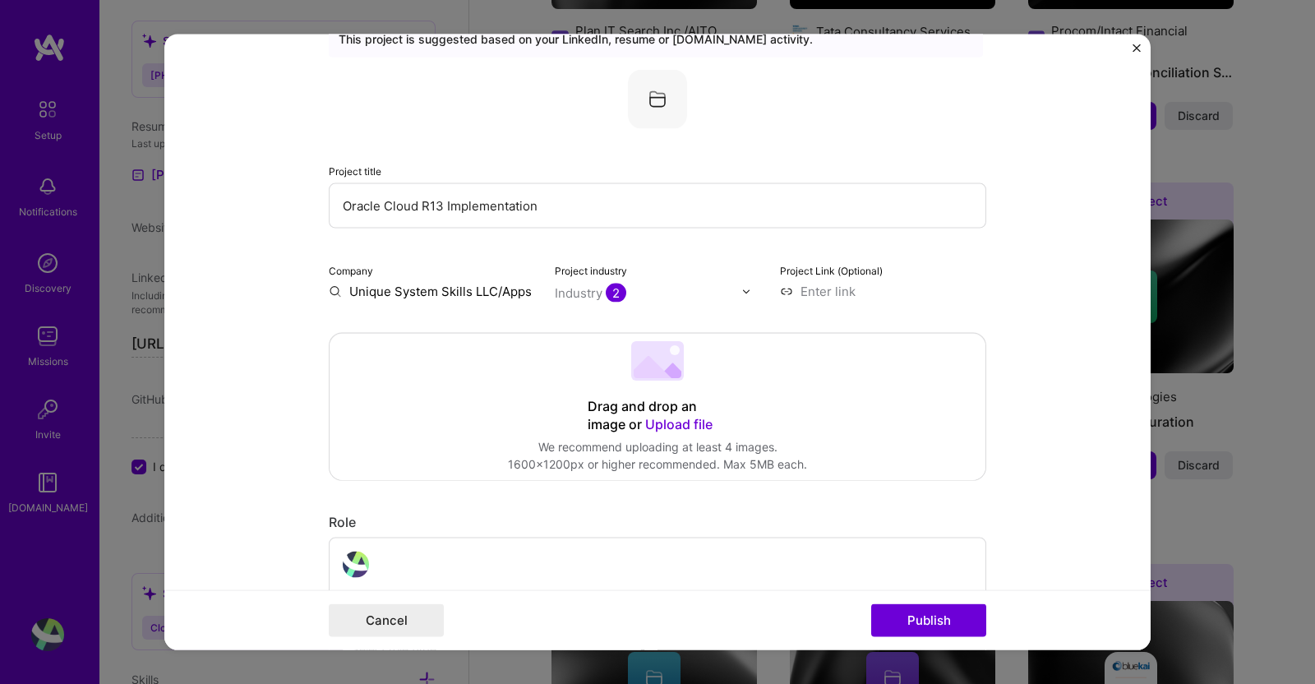
click at [666, 293] on input "text" at bounding box center [648, 292] width 187 height 17
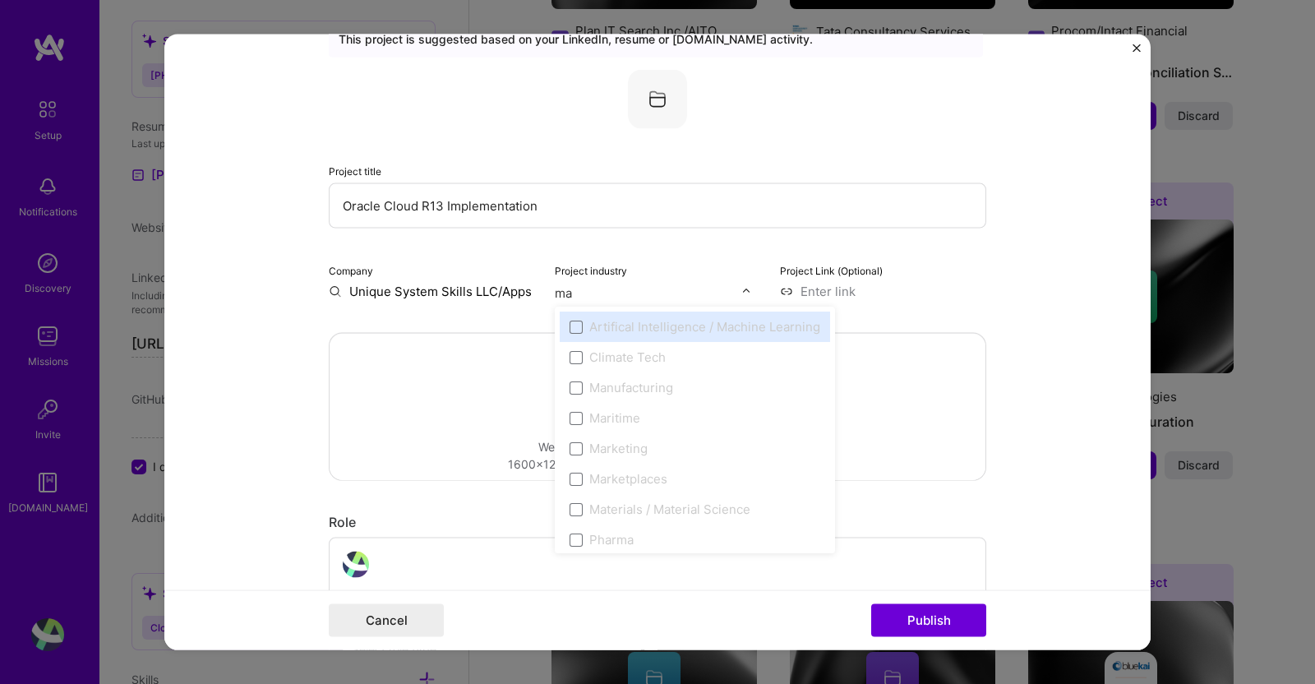
type input "ma"
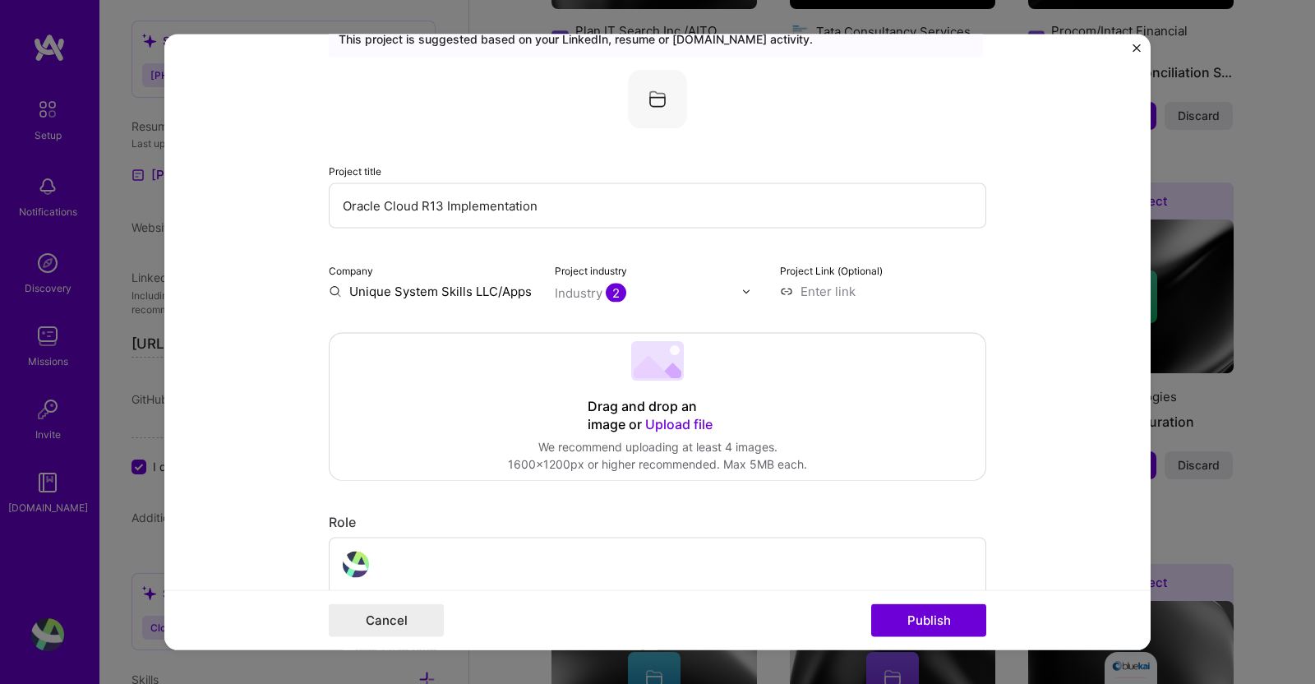
click at [606, 289] on span "2" at bounding box center [616, 293] width 21 height 19
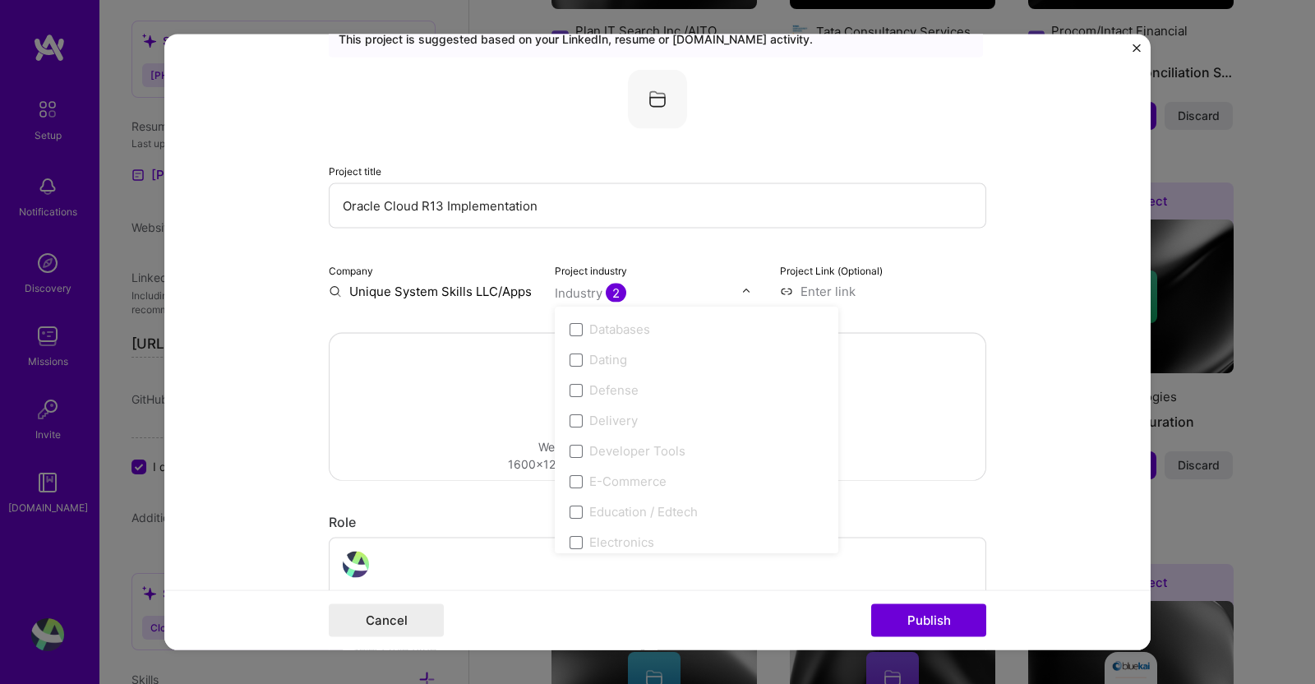
scroll to position [989, 0]
click at [576, 426] on label "Consulting" at bounding box center [696, 431] width 254 height 17
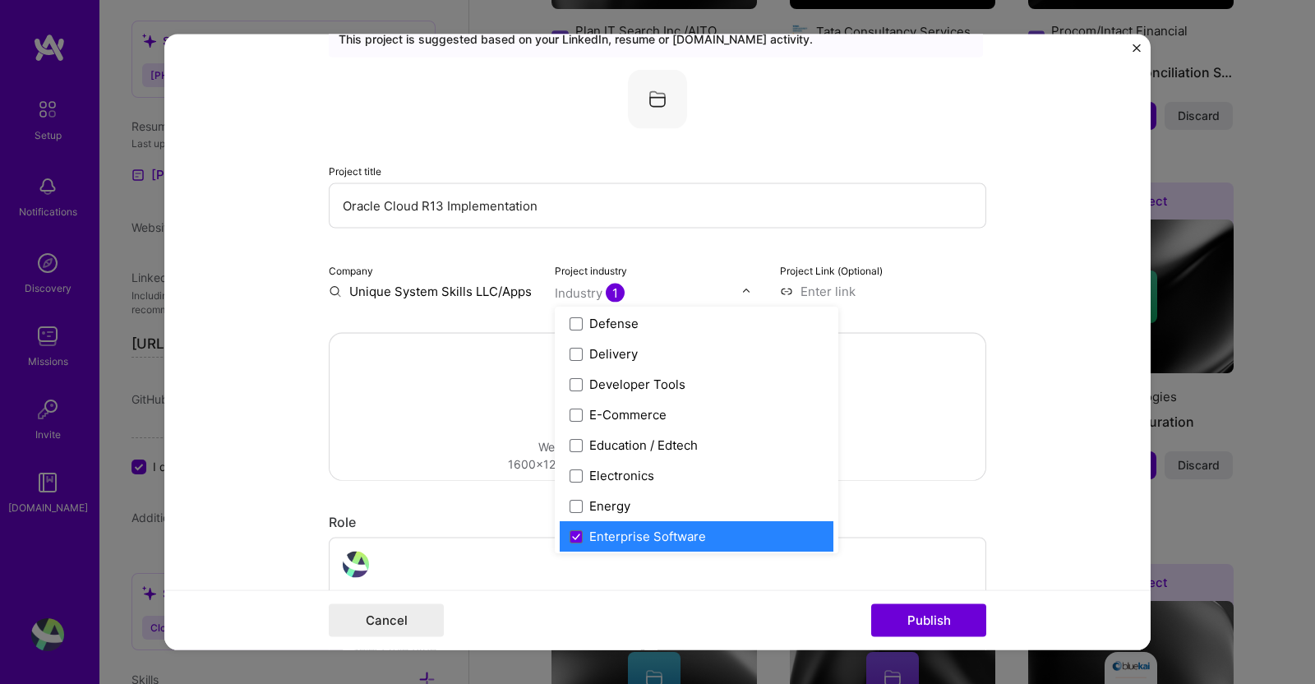
scroll to position [1456, 0]
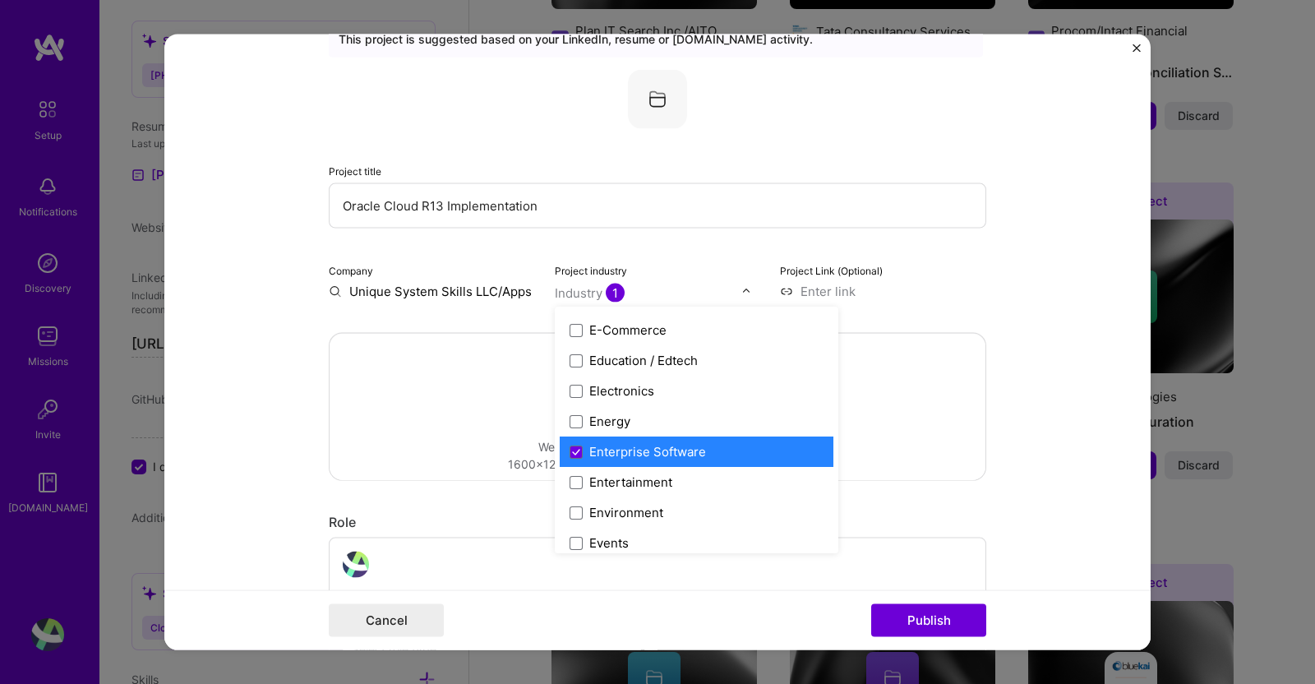
click at [602, 450] on div "Enterprise Software" at bounding box center [647, 451] width 117 height 17
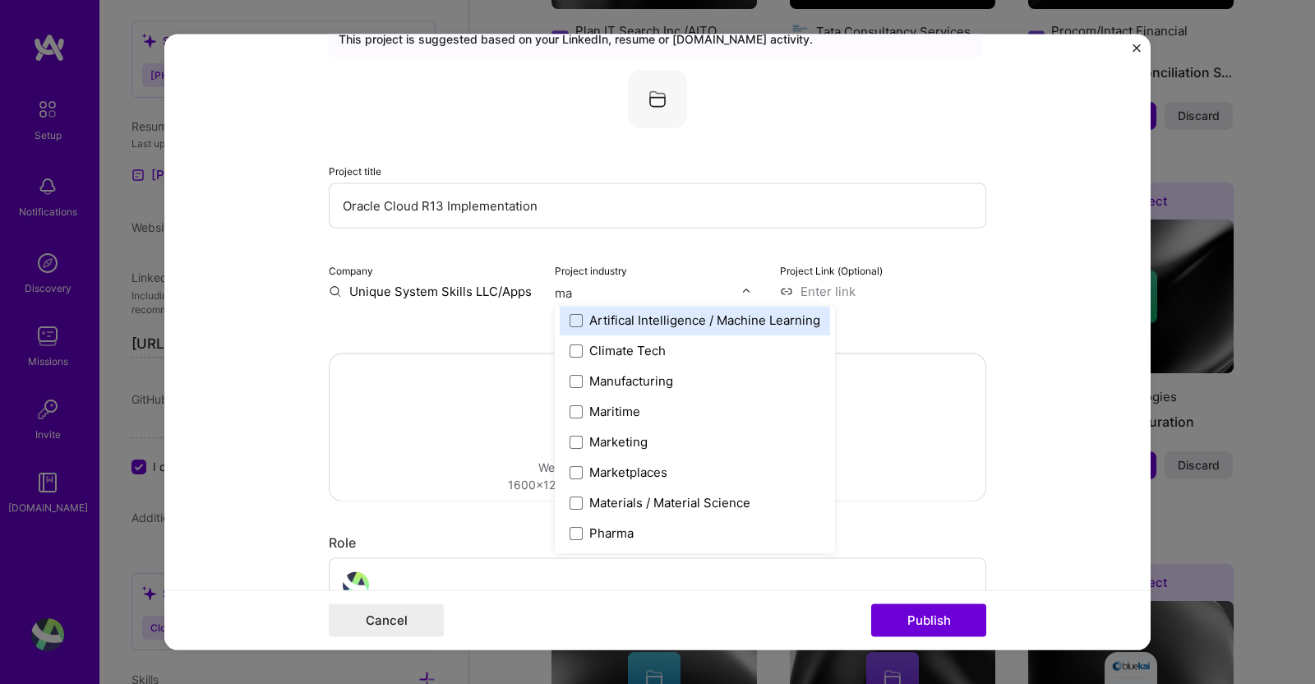
scroll to position [0, 0]
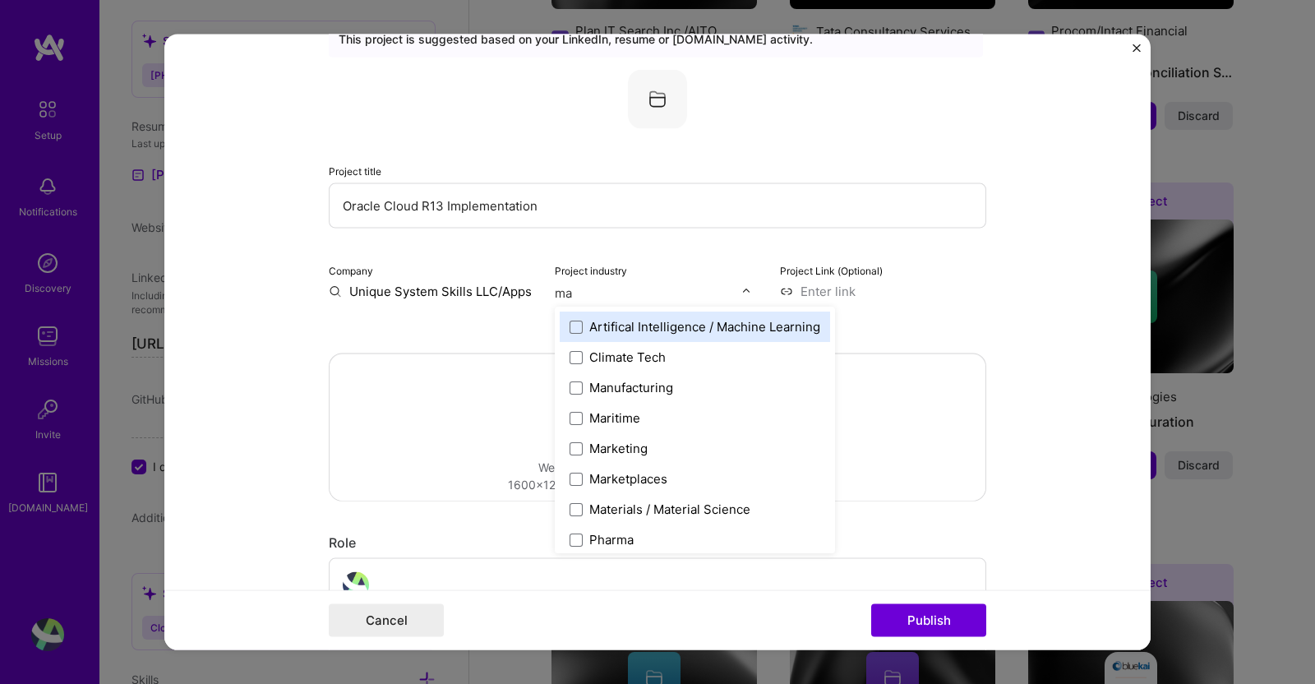
type input "man"
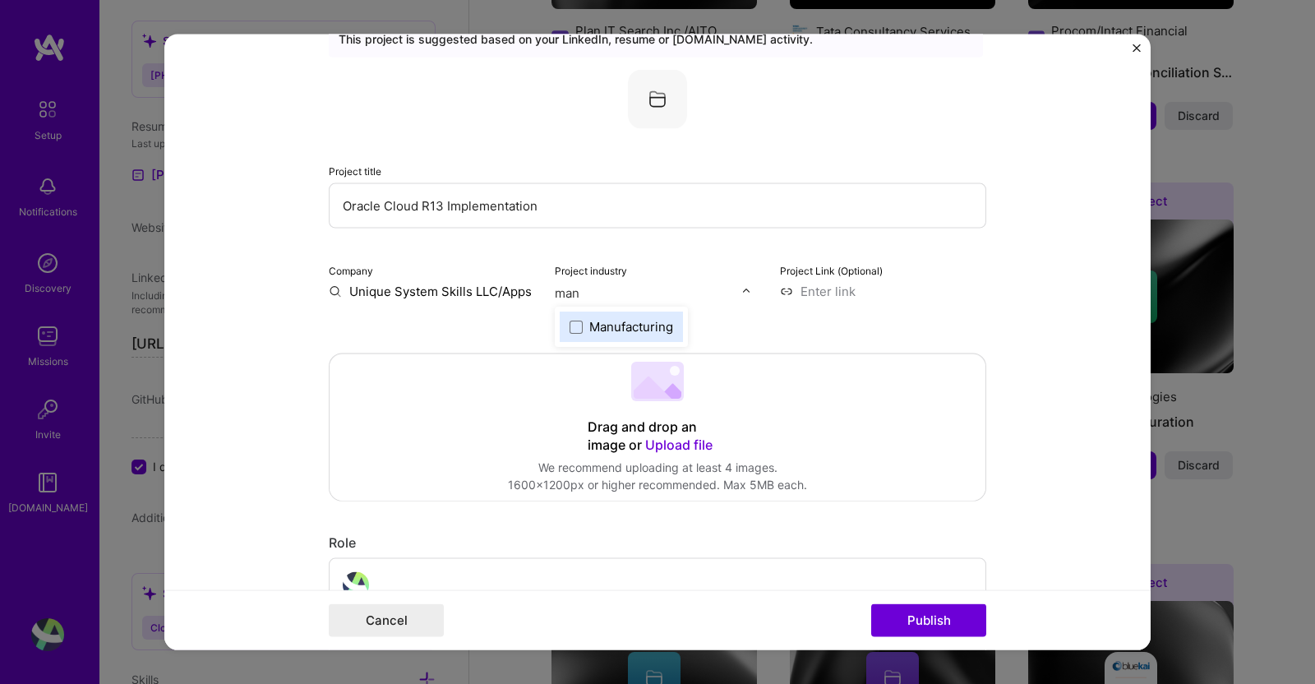
click at [596, 327] on div "Manufacturing" at bounding box center [631, 326] width 84 height 17
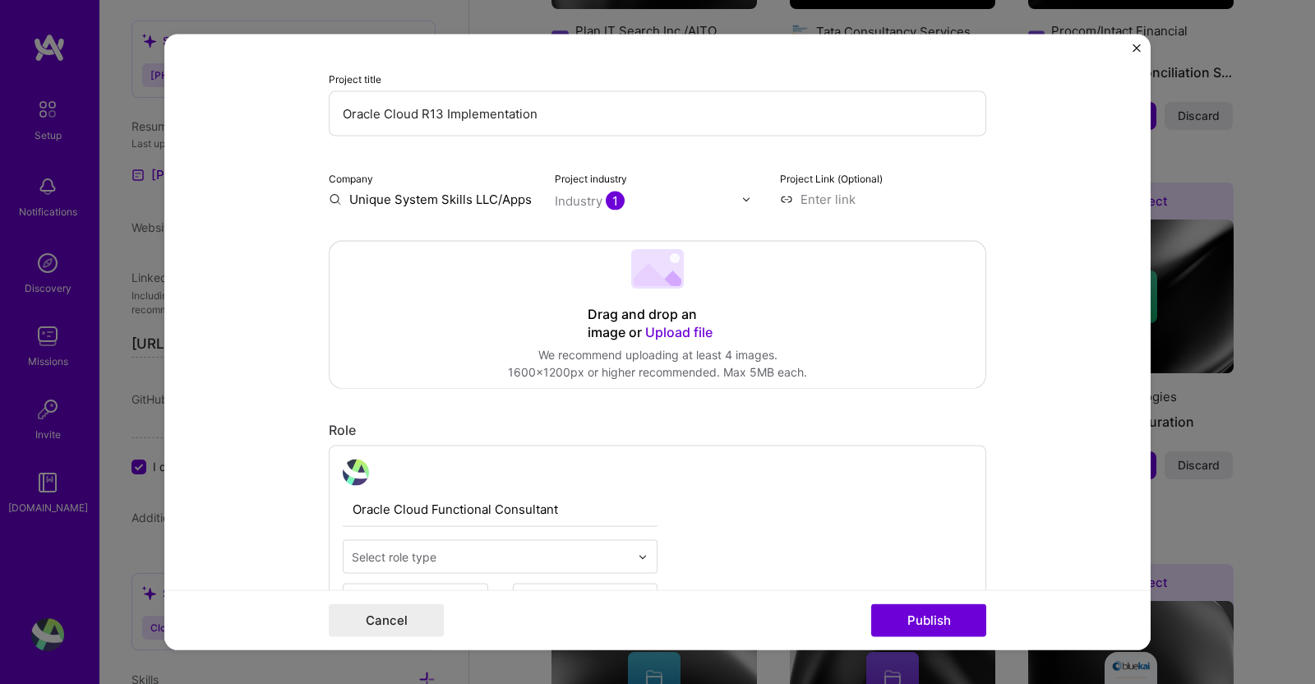
scroll to position [207, 0]
